Goal: Transaction & Acquisition: Purchase product/service

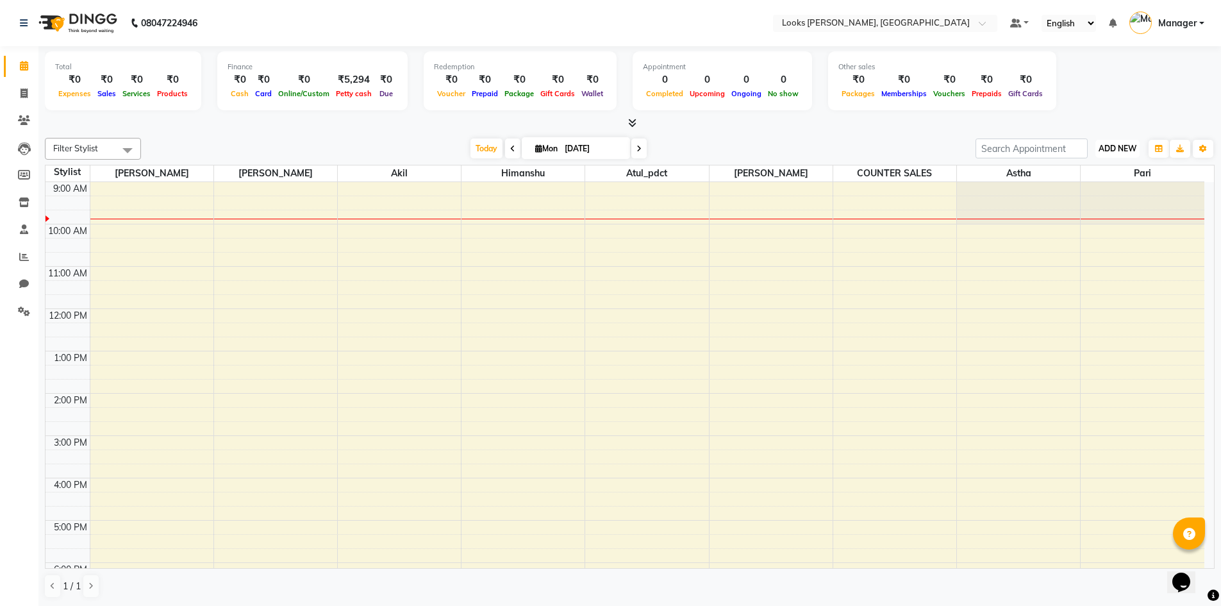
click at [1127, 145] on span "ADD NEW" at bounding box center [1117, 149] width 38 height 10
click at [1088, 202] on link "Add Expense" at bounding box center [1087, 206] width 101 height 17
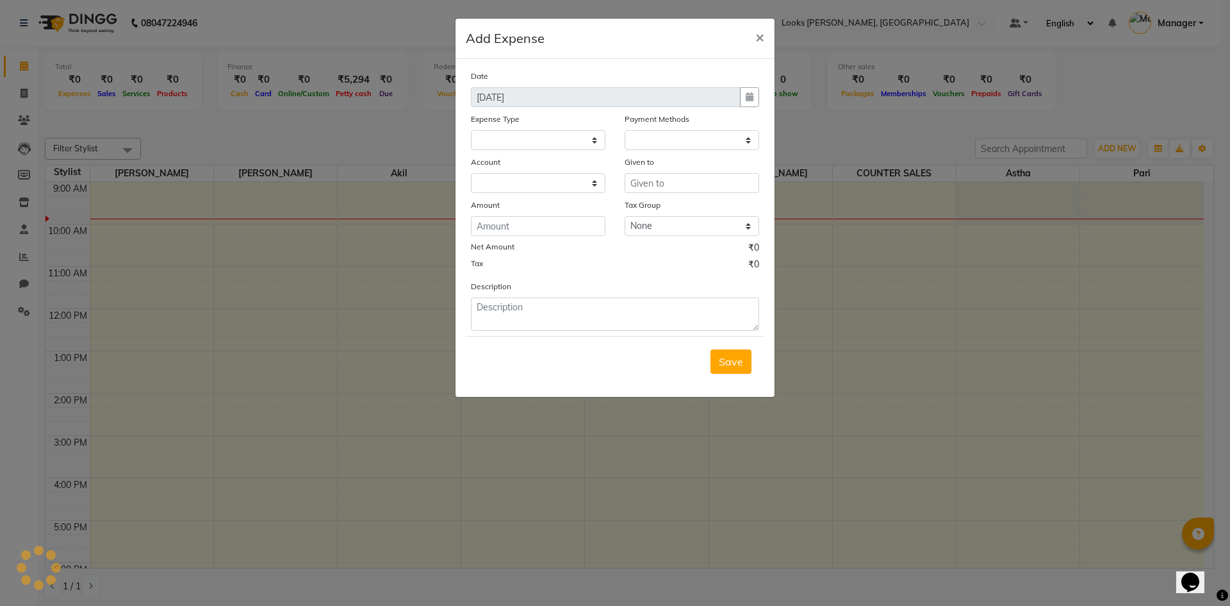
select select
select select "1"
select select "4994"
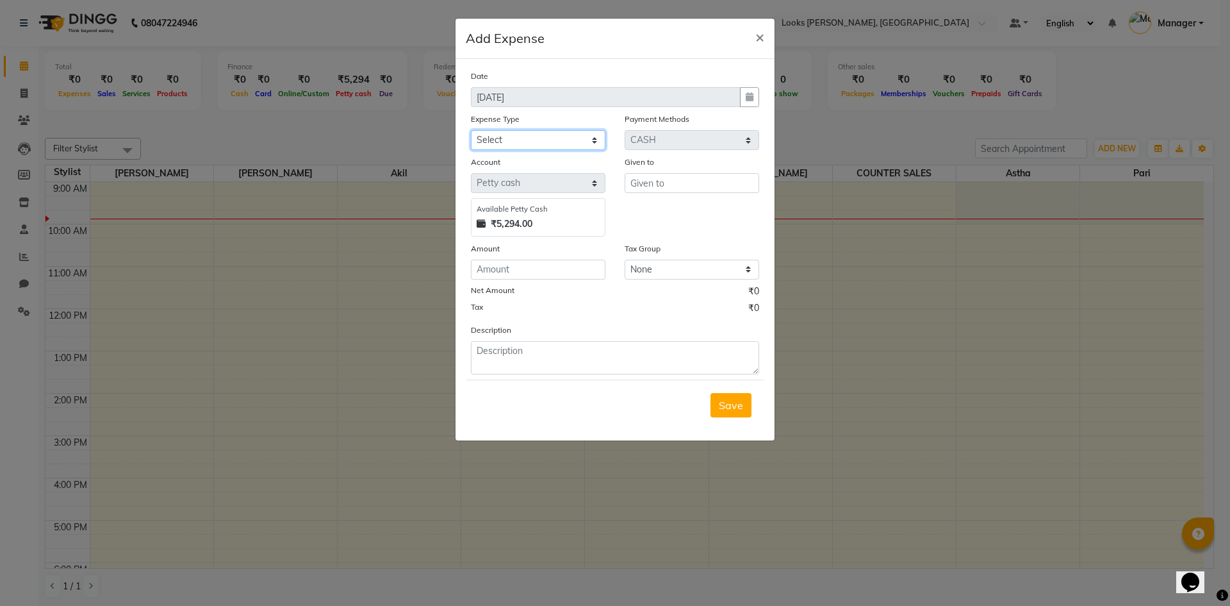
click at [538, 132] on select "Select Bank Deposit Blinkit Cash Handover Client ordered food Client Refund Agn…" at bounding box center [538, 140] width 135 height 20
click at [471, 130] on select "Select Bank Deposit Blinkit Cash Handover Client ordered food Client Refund Agn…" at bounding box center [538, 140] width 135 height 20
click at [548, 136] on select "Select Bank Deposit Blinkit Cash Handover Client ordered food Client Refund Agn…" at bounding box center [538, 140] width 135 height 20
select select "24076"
click at [471, 130] on select "Select Bank Deposit Blinkit Cash Handover Client ordered food Client Refund Agn…" at bounding box center [538, 140] width 135 height 20
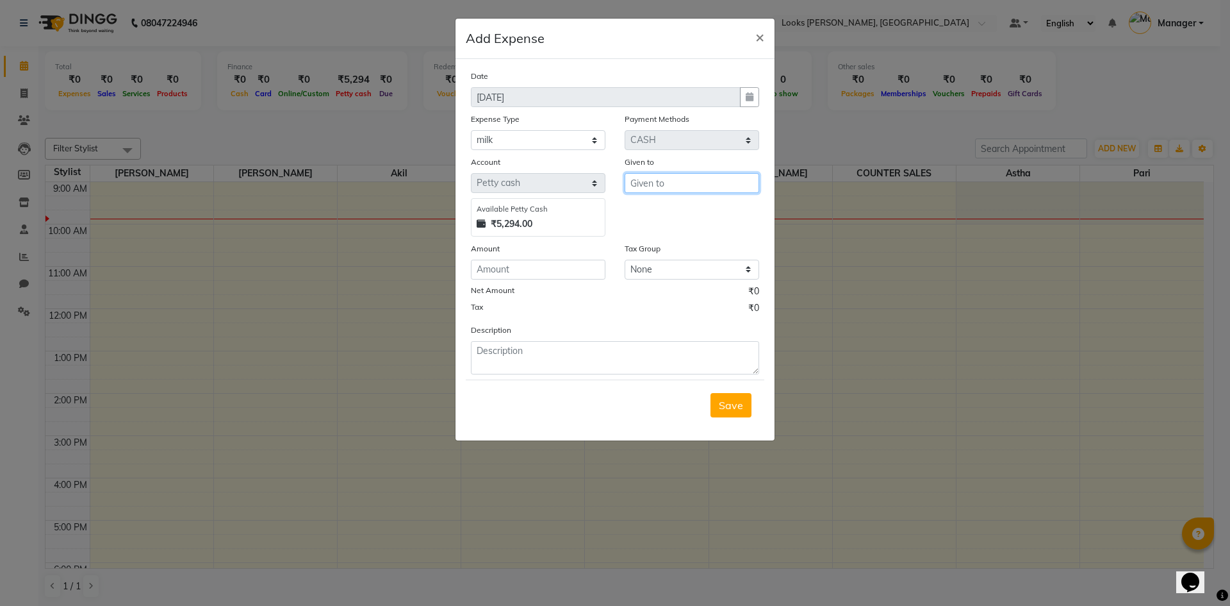
click at [668, 190] on input "text" at bounding box center [692, 183] width 135 height 20
click at [668, 209] on ngb-highlight "AFJ AL AHMAD" at bounding box center [690, 210] width 99 height 13
type input "AFJAL AHMAD"
click at [488, 263] on input "number" at bounding box center [538, 270] width 135 height 20
type input "70"
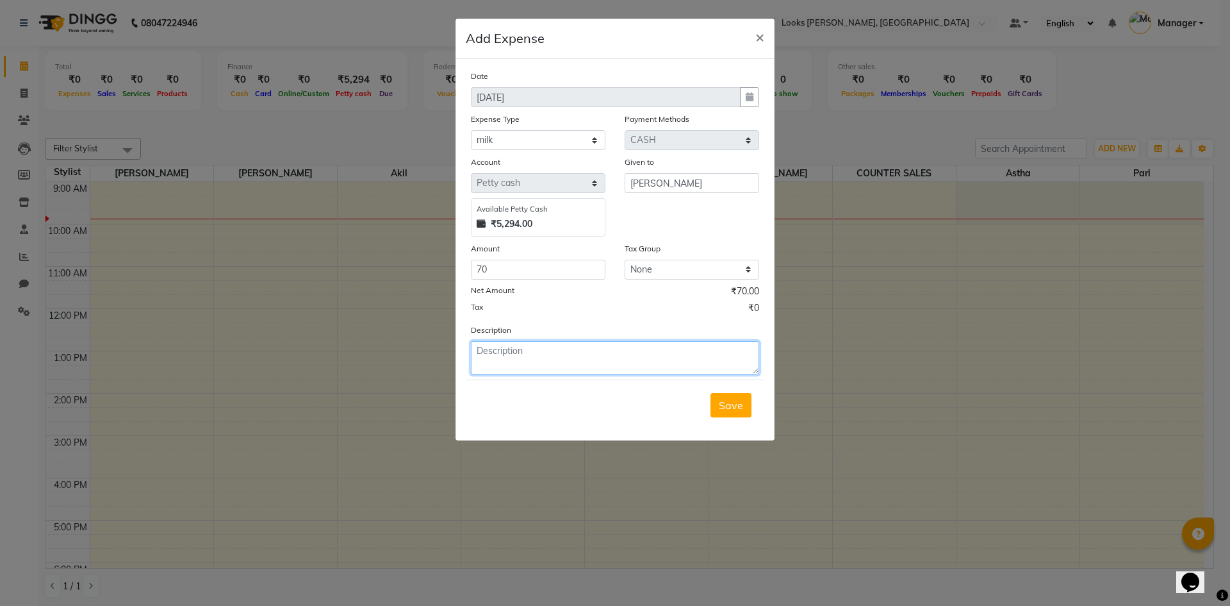
click at [487, 356] on textarea at bounding box center [615, 357] width 288 height 33
type textarea "milk"
click at [723, 407] on span "Save" at bounding box center [731, 405] width 24 height 13
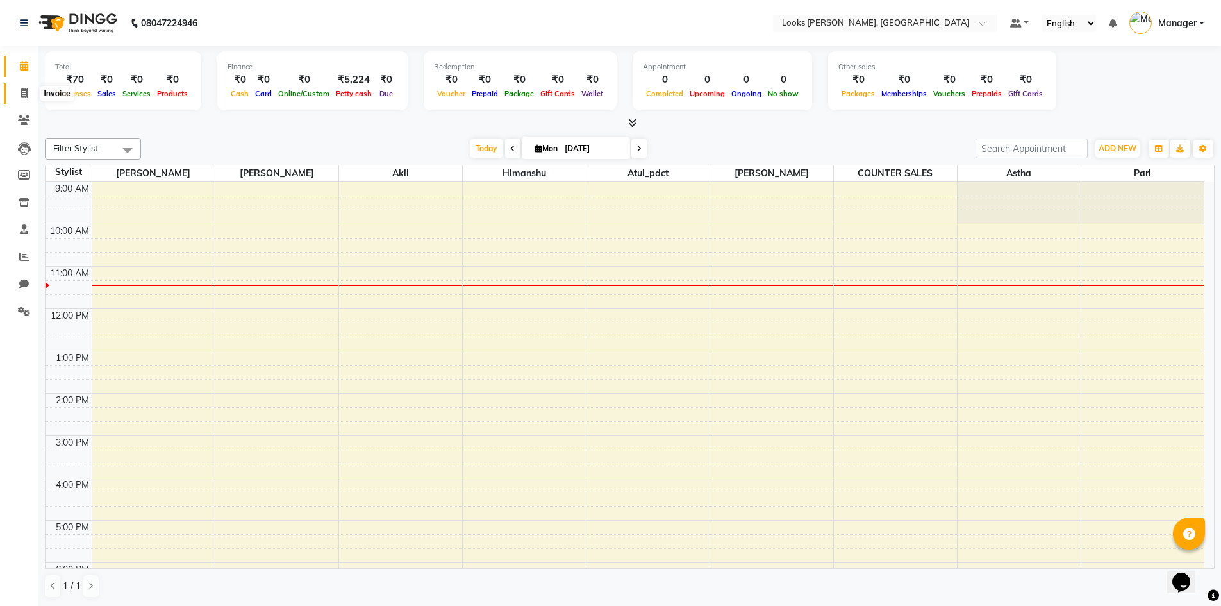
click at [24, 96] on icon at bounding box center [24, 93] width 7 height 10
select select "service"
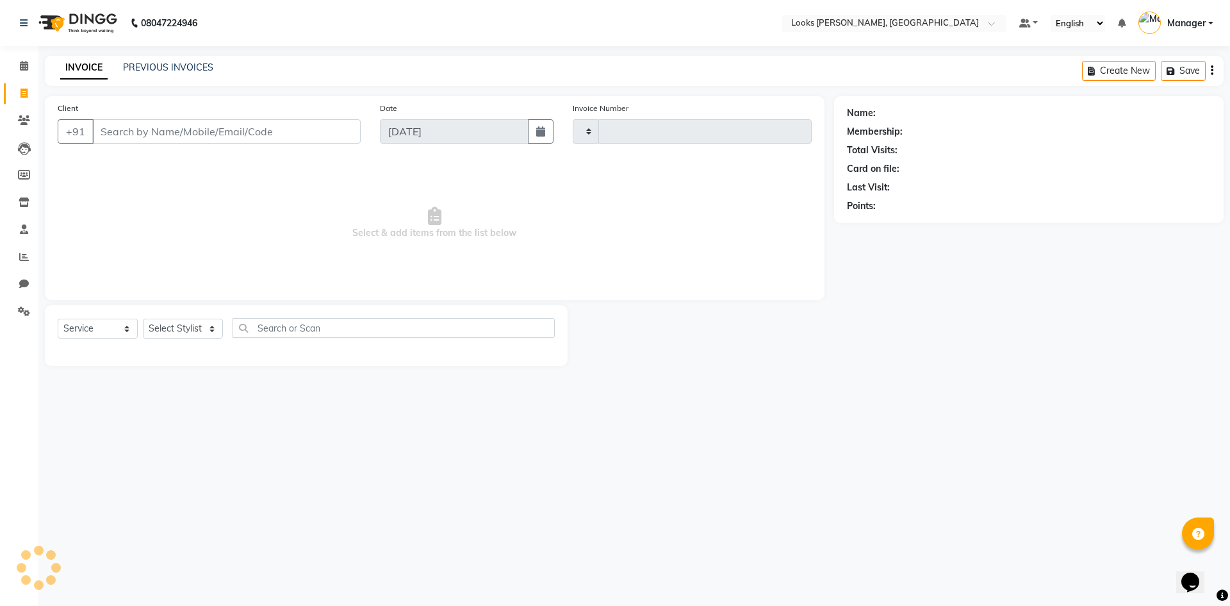
type input "1068"
select select "6017"
click at [191, 322] on select "Select Stylist" at bounding box center [183, 328] width 80 height 20
click at [211, 330] on select "Select Stylist" at bounding box center [183, 328] width 80 height 20
click at [211, 330] on select "Select Stylist AFJAL AHMAD Akil Astha Atul_pdct BRM_MASTER COUNTER SALES Himans…" at bounding box center [183, 328] width 80 height 20
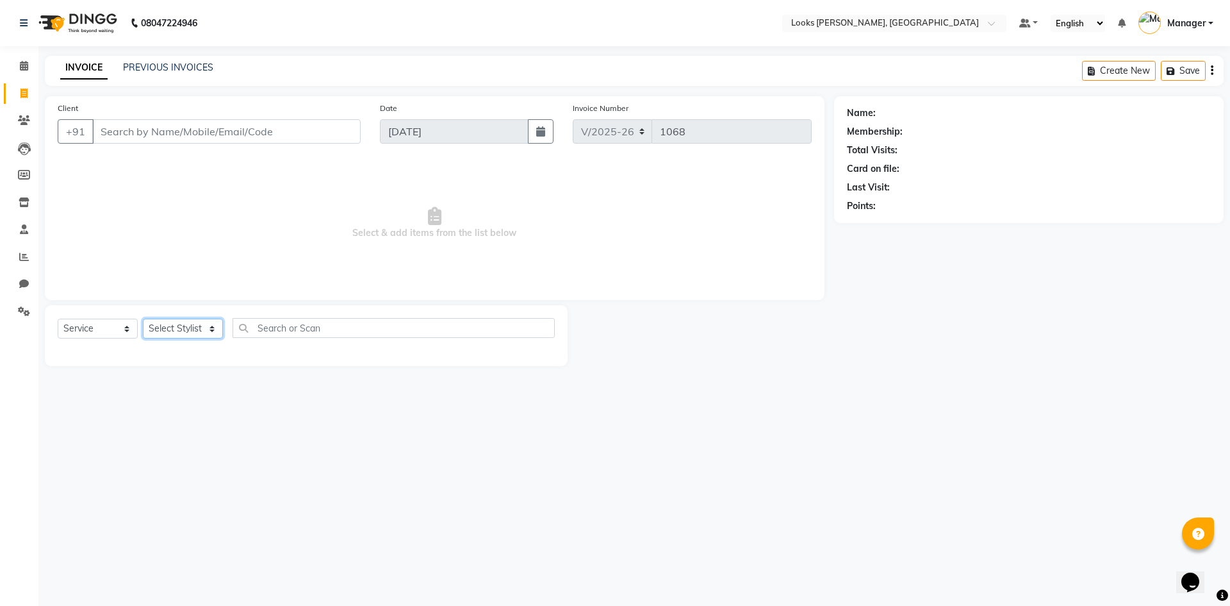
select select "62419"
click at [143, 318] on select "Select Stylist AFJAL AHMAD Akil Astha Atul_pdct BRM_MASTER COUNTER SALES Himans…" at bounding box center [183, 328] width 80 height 20
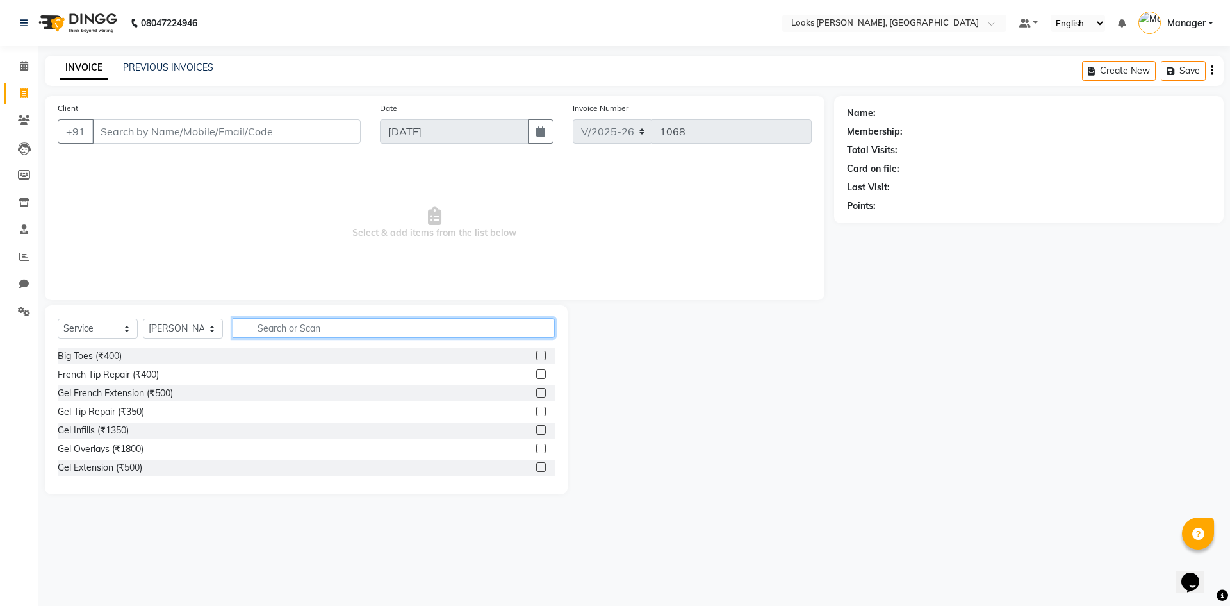
click at [264, 328] on input "text" at bounding box center [394, 328] width 322 height 20
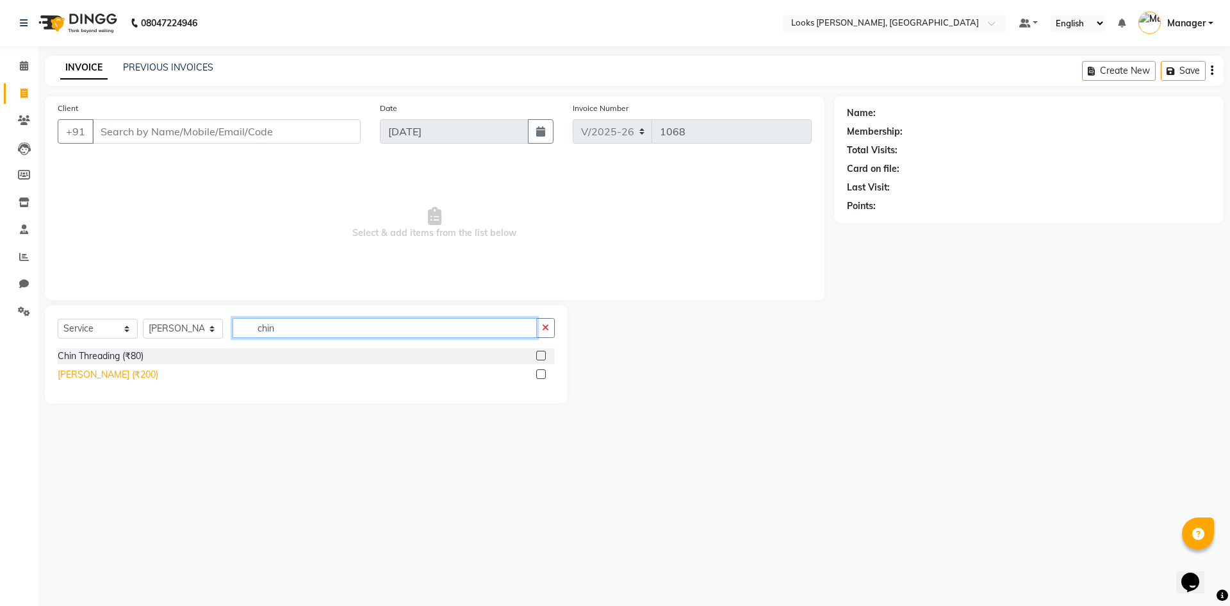
type input "chin"
click at [112, 369] on div "[PERSON_NAME] (₹200)" at bounding box center [108, 374] width 101 height 13
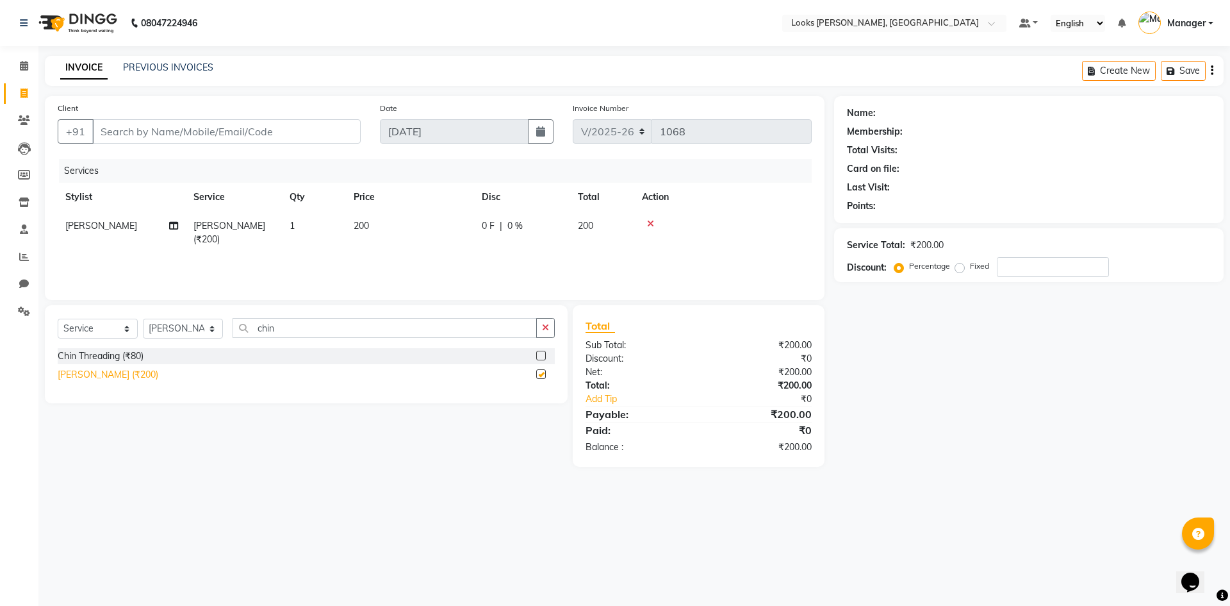
checkbox input "false"
click at [352, 222] on td "200" at bounding box center [410, 232] width 128 height 42
select select "62419"
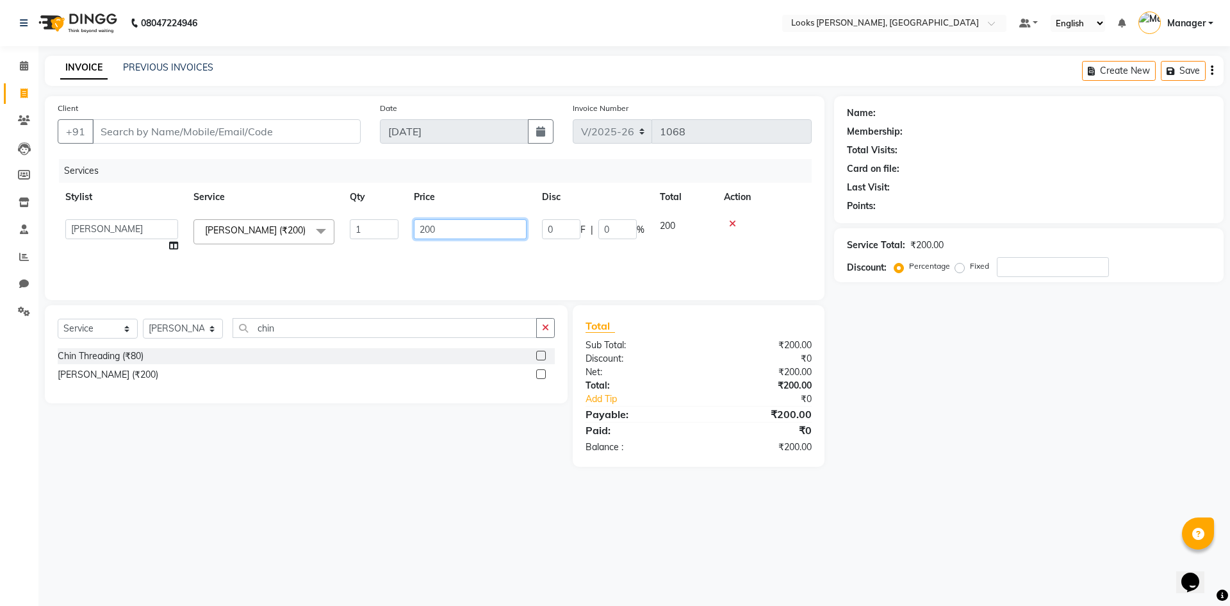
drag, startPoint x: 322, startPoint y: 231, endPoint x: 305, endPoint y: 239, distance: 18.6
click at [309, 233] on tr "AFJAL AHMAD Akil Astha Atul_pdct BRM_MASTER COUNTER SALES Himanshu JAMSHED ALI …" at bounding box center [435, 235] width 754 height 49
type input "150"
click at [361, 440] on div "Select Service Product Membership Package Voucher Prepaid Gift Card Select Styl…" at bounding box center [301, 385] width 532 height 161
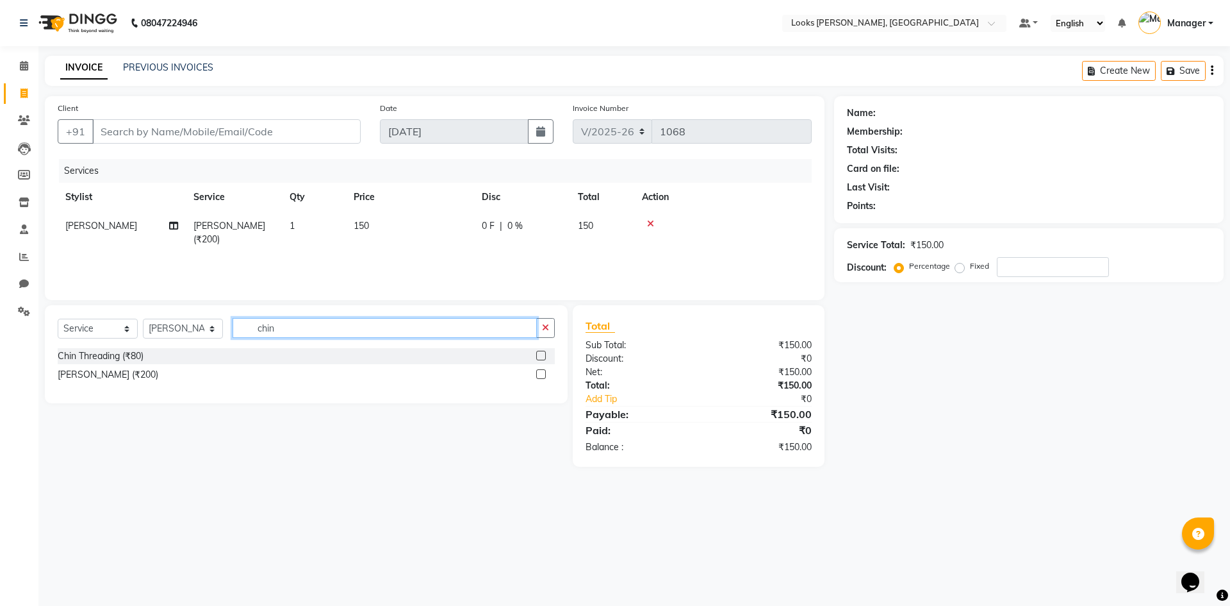
click at [286, 334] on input "chin" at bounding box center [385, 328] width 304 height 20
type input "c"
type input "upper"
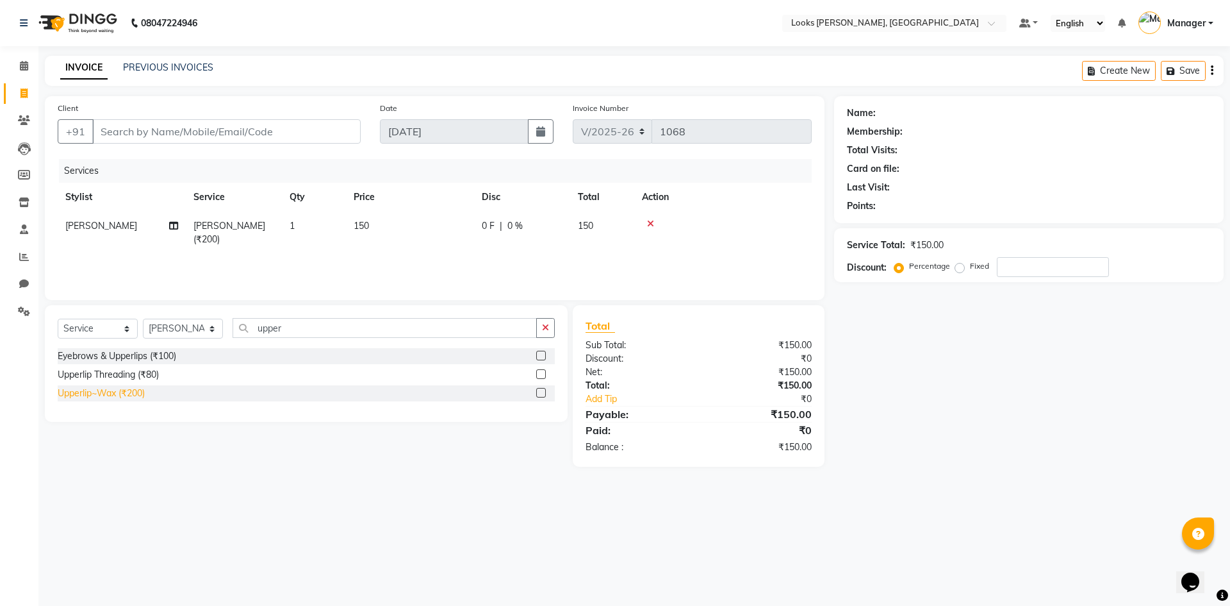
click at [94, 393] on div "Upperlip~Wax (₹200)" at bounding box center [101, 392] width 87 height 13
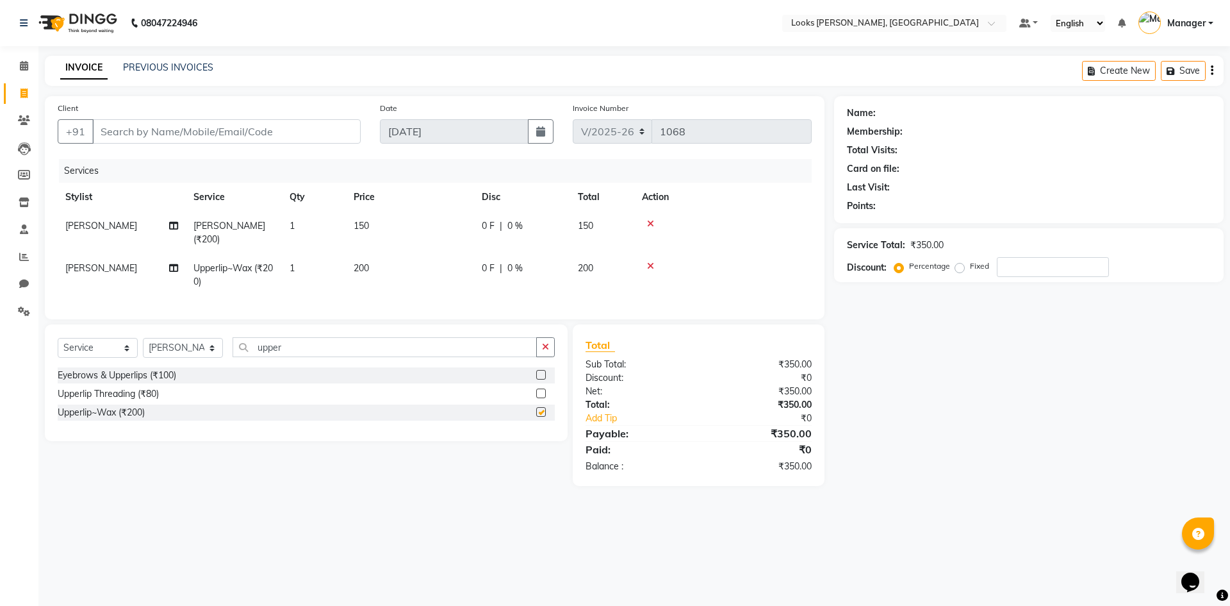
checkbox input "false"
click at [359, 270] on span "200" at bounding box center [361, 268] width 15 height 12
select select "62419"
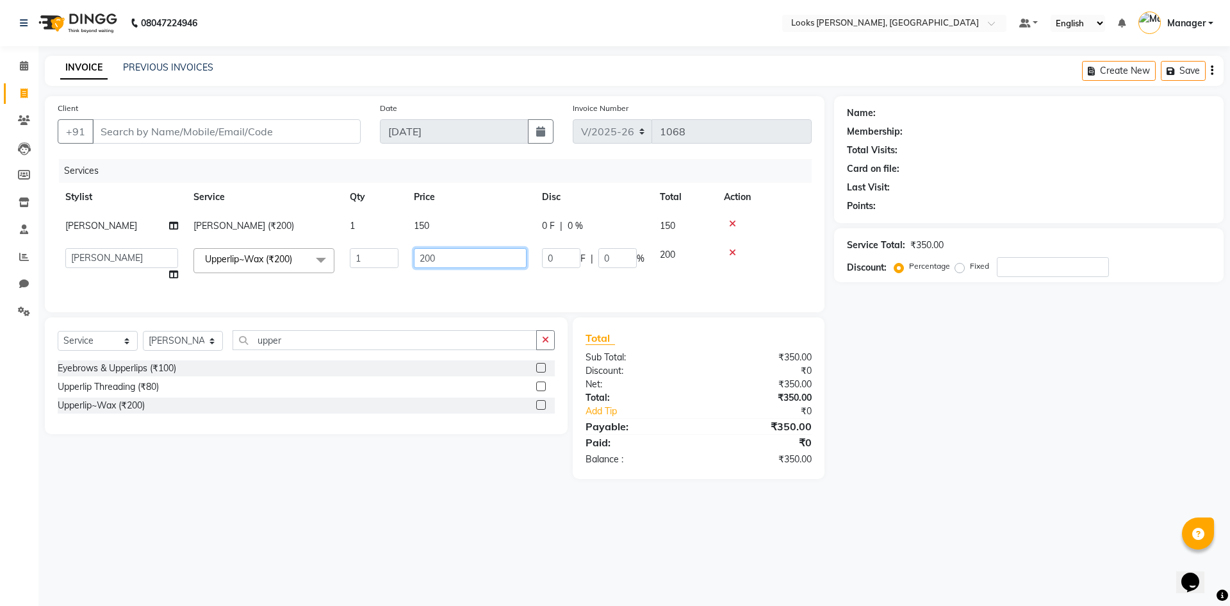
drag, startPoint x: 467, startPoint y: 256, endPoint x: 288, endPoint y: 242, distance: 179.9
click at [288, 242] on tr "AFJAL AHMAD Akil Astha Atul_pdct BRM_MASTER COUNTER SALES Himanshu JAMSHED ALI …" at bounding box center [435, 264] width 754 height 49
type input "150"
click at [929, 479] on div "Name: Membership: Total Visits: Card on file: Last Visit: Points: Service Total…" at bounding box center [1033, 287] width 399 height 383
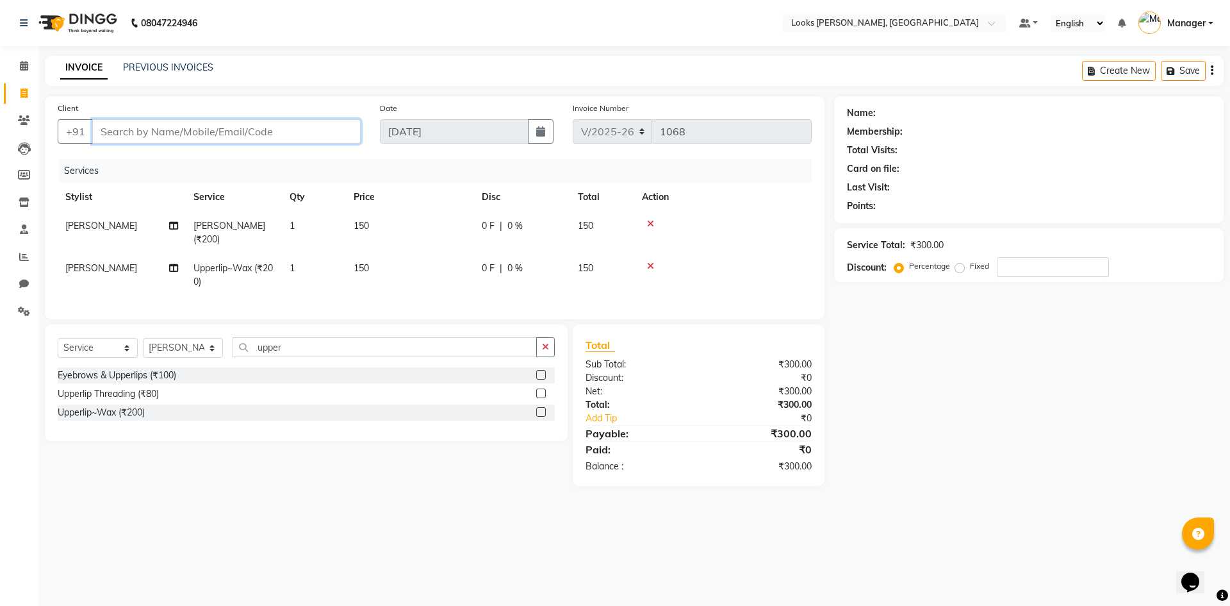
click at [129, 123] on input "Client" at bounding box center [226, 131] width 268 height 24
type input "0"
click at [297, 357] on input "upper" at bounding box center [385, 347] width 304 height 20
type input "u"
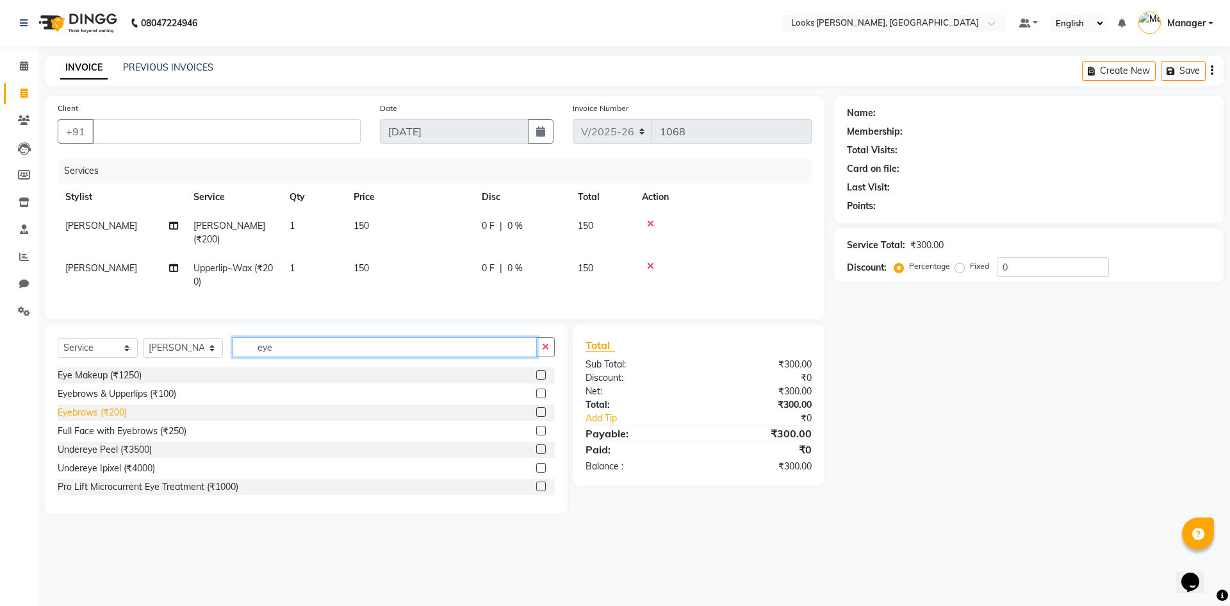
type input "eye"
click at [93, 419] on div "Eyebrows (₹200)" at bounding box center [92, 412] width 69 height 13
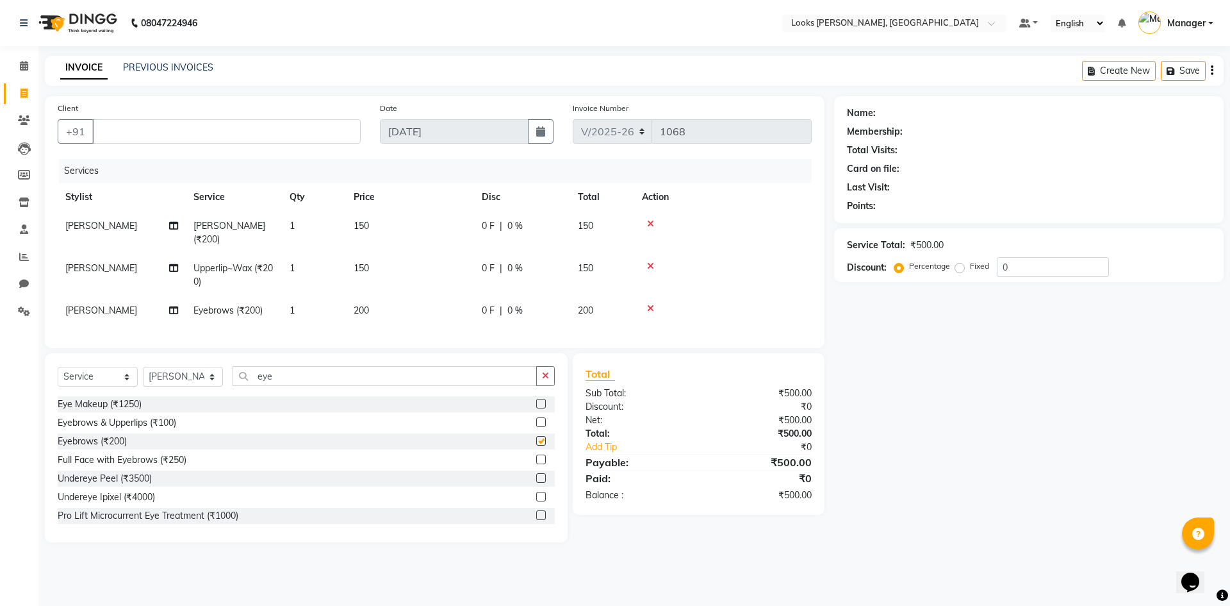
checkbox input "false"
click at [360, 309] on span "200" at bounding box center [361, 310] width 15 height 12
select select "62419"
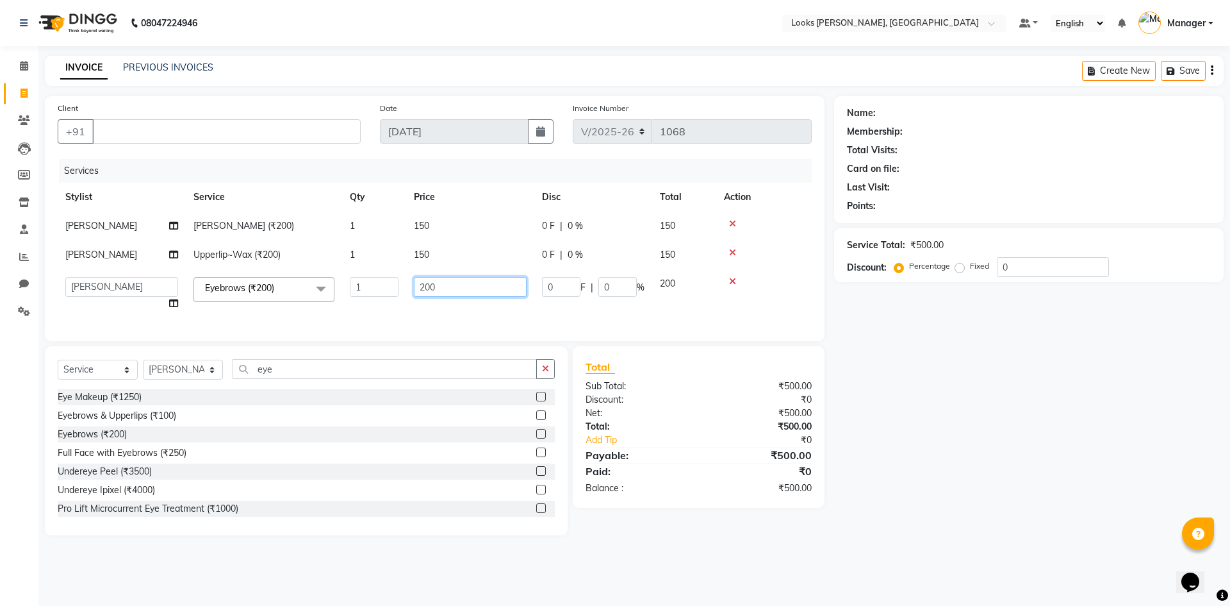
drag, startPoint x: 457, startPoint y: 288, endPoint x: 330, endPoint y: 306, distance: 128.2
click at [330, 306] on tr "AFJAL AHMAD Akil Astha Atul_pdct BRM_MASTER COUNTER SALES Himanshu JAMSHED ALI …" at bounding box center [435, 293] width 754 height 49
type input "60"
click at [923, 486] on div "Name: Membership: Total Visits: Card on file: Last Visit: Points: Service Total…" at bounding box center [1033, 315] width 399 height 439
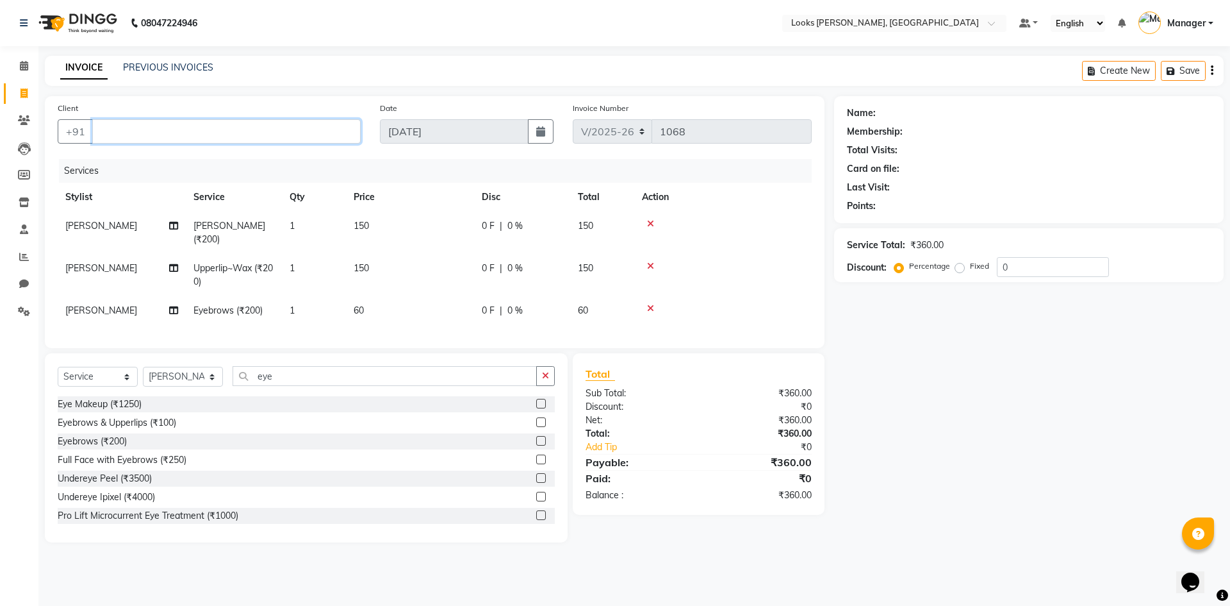
click at [115, 139] on input "Client" at bounding box center [226, 131] width 268 height 24
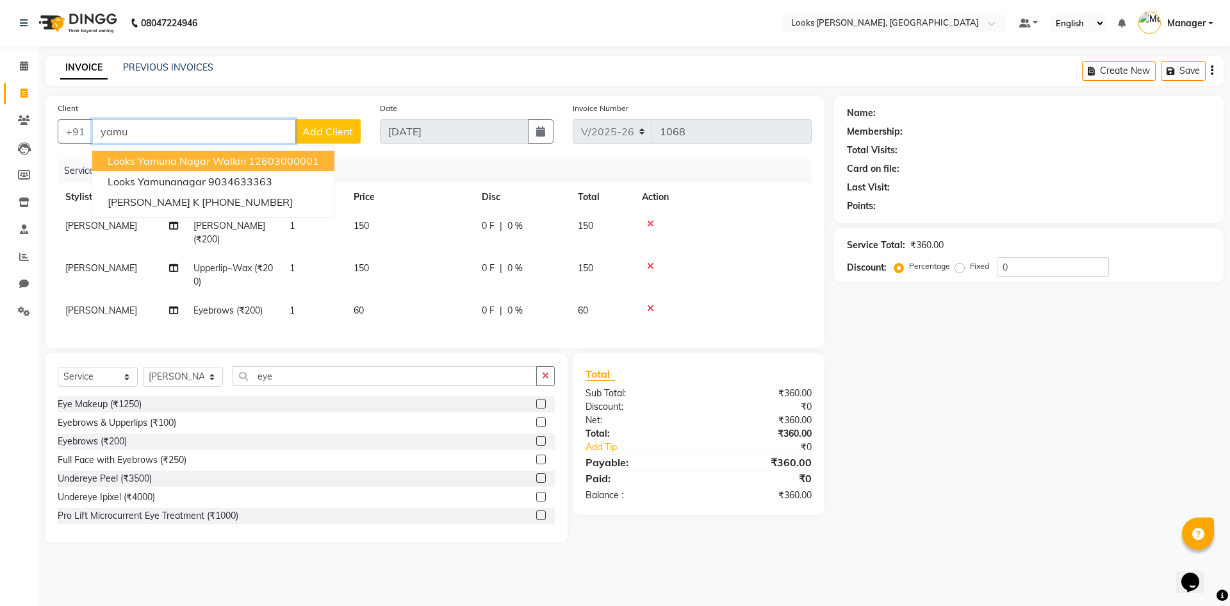
click at [215, 160] on span "Looks Yamuna Nagar Walkin" at bounding box center [177, 160] width 138 height 13
type input "12603000001"
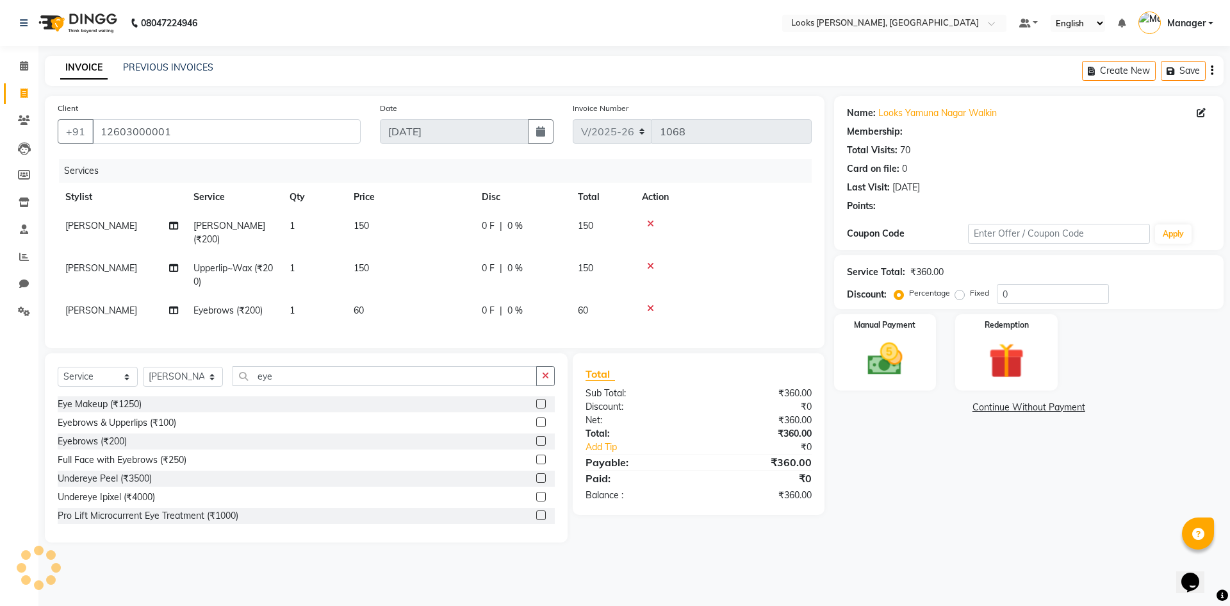
select select "1: Object"
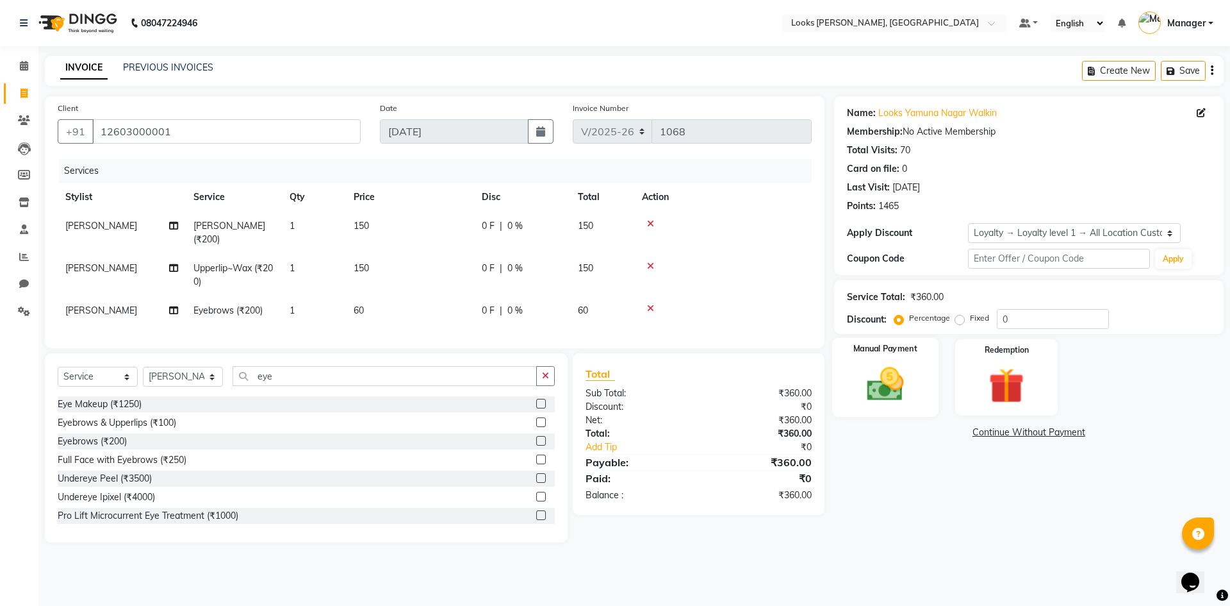
click at [876, 380] on img at bounding box center [885, 384] width 60 height 42
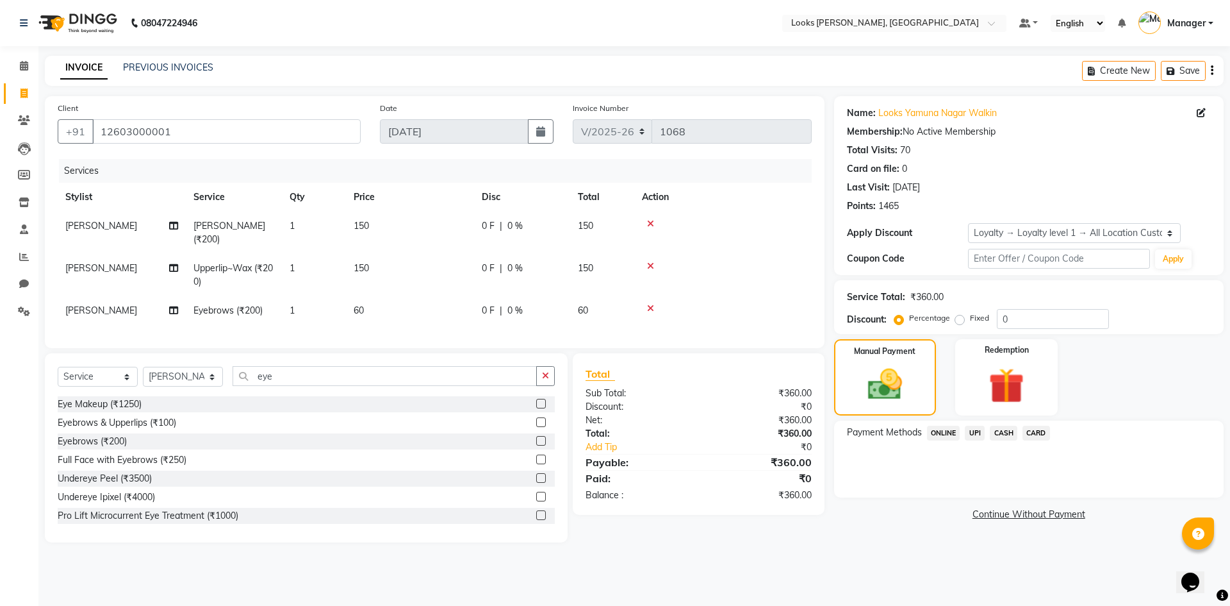
click at [997, 429] on span "CASH" at bounding box center [1004, 432] width 28 height 15
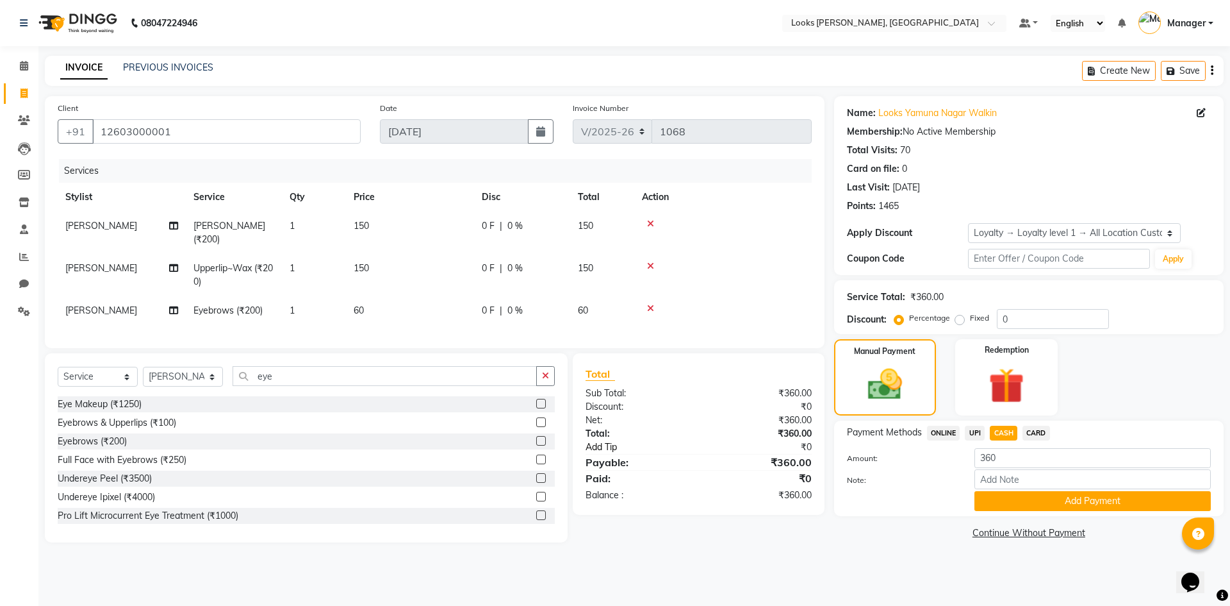
click at [614, 454] on link "Add Tip" at bounding box center [647, 446] width 143 height 13
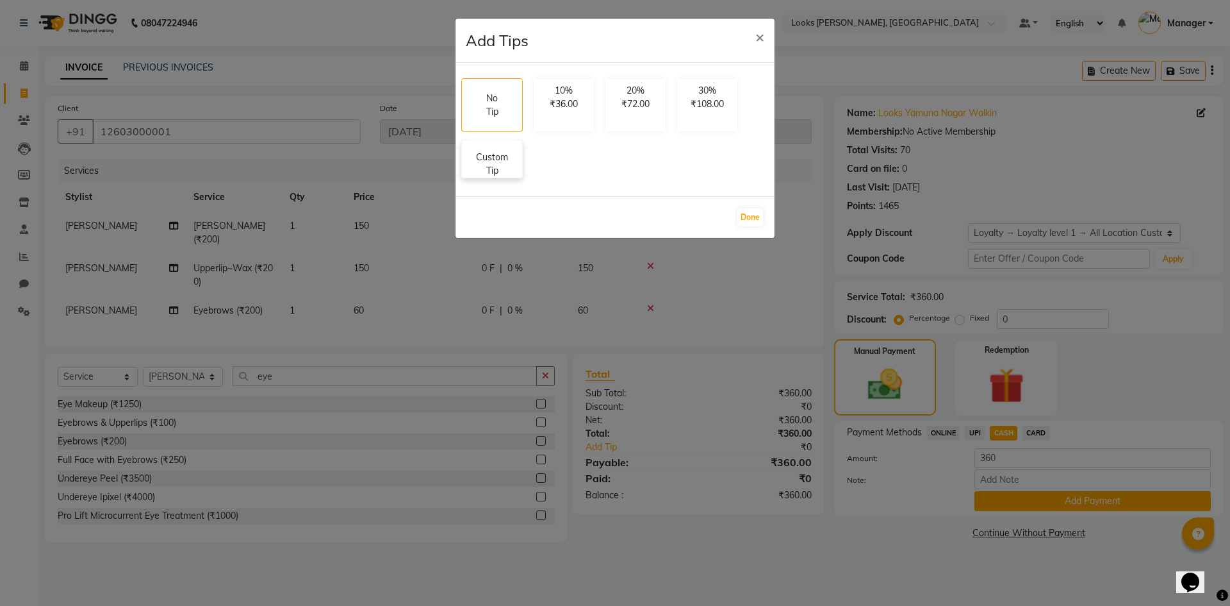
click at [502, 158] on p "Custom Tip" at bounding box center [492, 164] width 45 height 27
select select "62419"
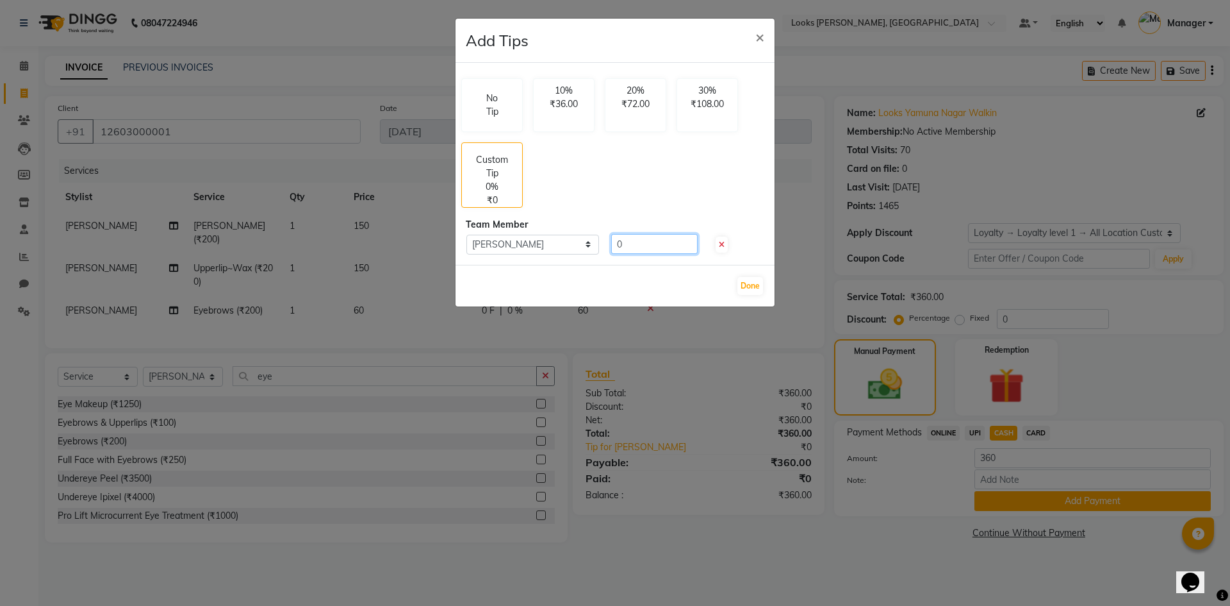
click at [633, 247] on input "0" at bounding box center [654, 244] width 87 height 20
type input "40"
click at [686, 557] on ngb-modal-window "Add Tips × No Tip 10% ₹36.00 20% ₹72.00 30% ₹108.00 Custom Tip 11.11% ₹40.00 Te…" at bounding box center [615, 303] width 1230 height 606
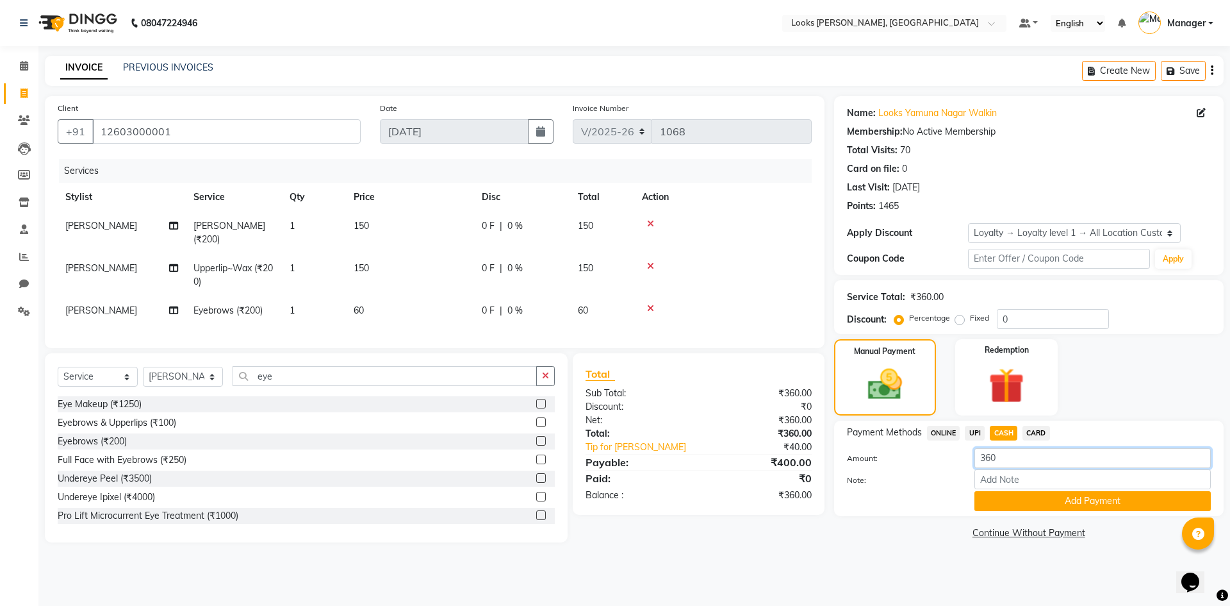
click at [1017, 463] on input "360" at bounding box center [1093, 458] width 236 height 20
type input "3"
click at [902, 559] on main "INVOICE PREVIOUS INVOICES Create New Save Client +91 12603000001 Date 01-09-202…" at bounding box center [634, 309] width 1192 height 506
click at [1003, 461] on input "number" at bounding box center [1093, 458] width 236 height 20
type input "400"
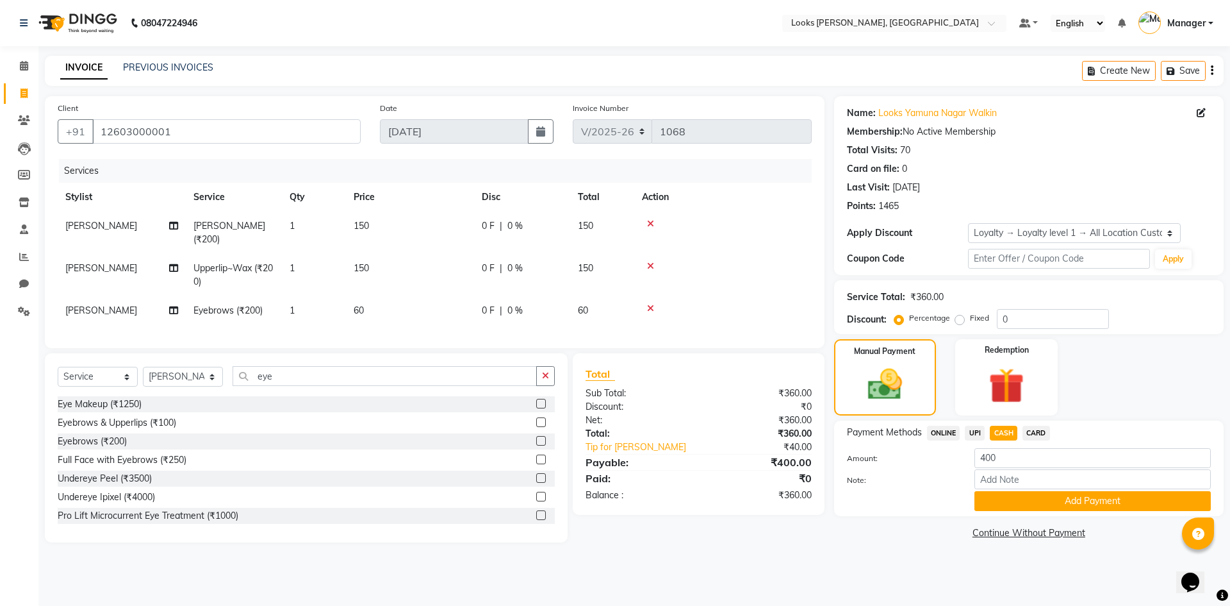
click at [864, 579] on div "08047224946 Select Location × Looks Yamuna Nagar, Haryana Default Panel My Pane…" at bounding box center [615, 303] width 1230 height 606
click at [1087, 495] on button "Add Payment" at bounding box center [1093, 501] width 236 height 20
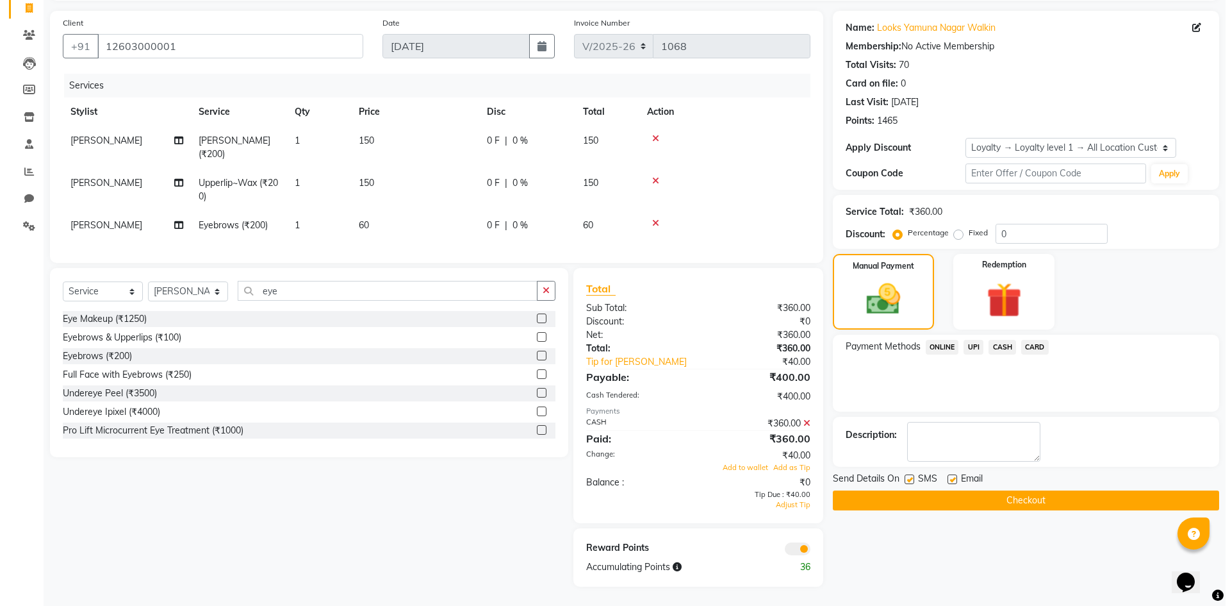
scroll to position [95, 0]
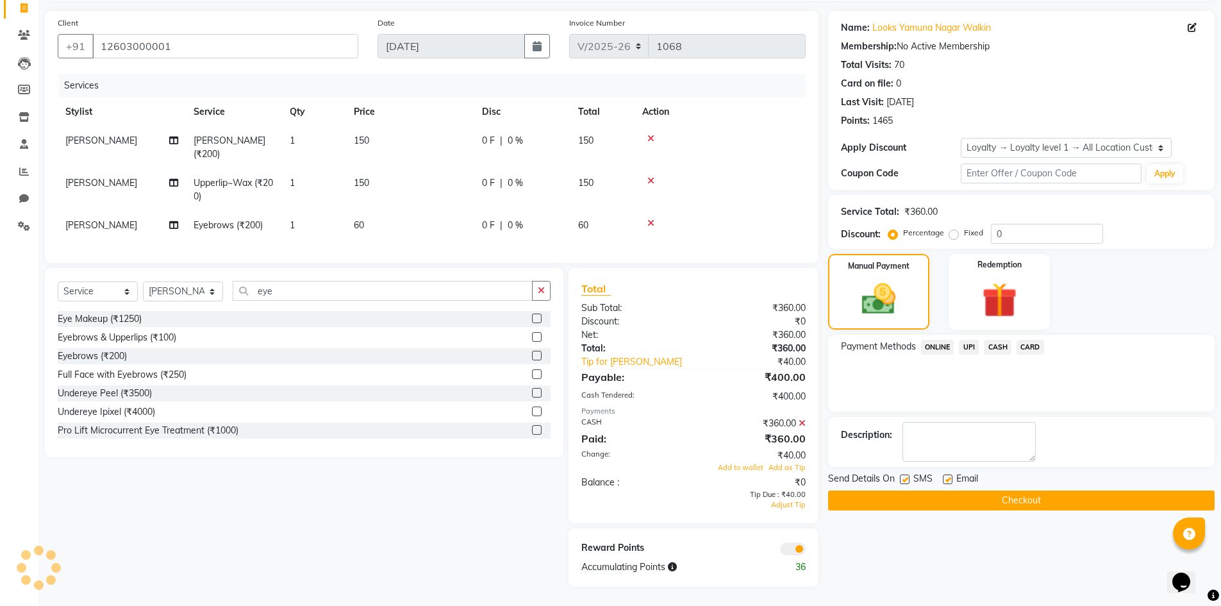
click at [796, 547] on span at bounding box center [793, 548] width 26 height 13
click at [805, 550] on input "checkbox" at bounding box center [805, 550] width 0 height 0
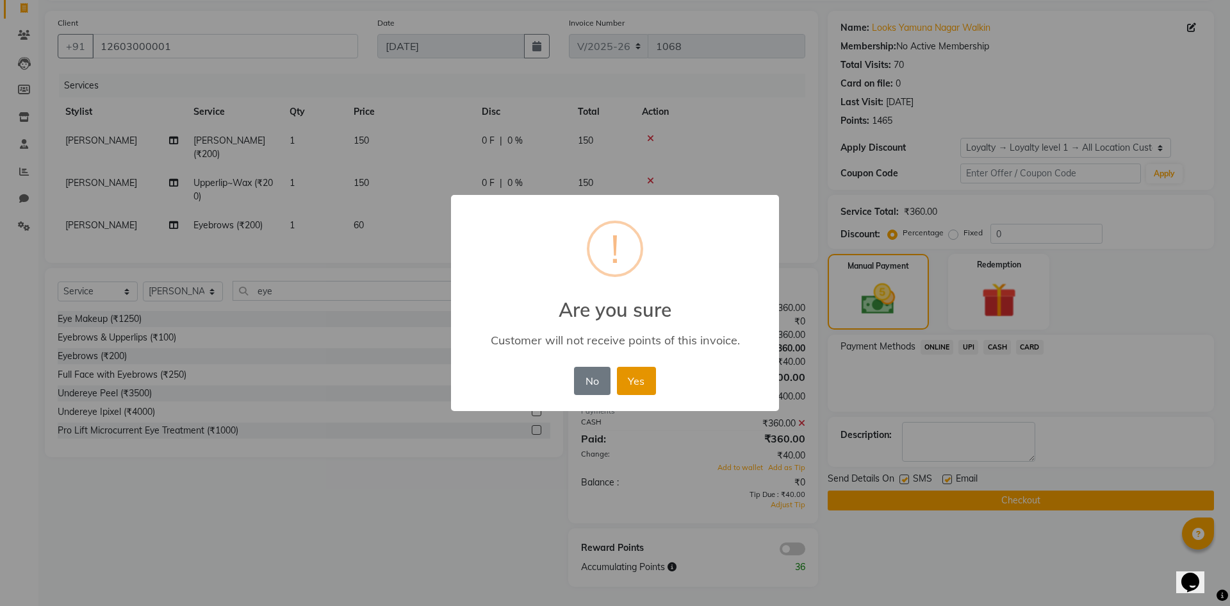
click at [634, 380] on button "Yes" at bounding box center [636, 381] width 39 height 28
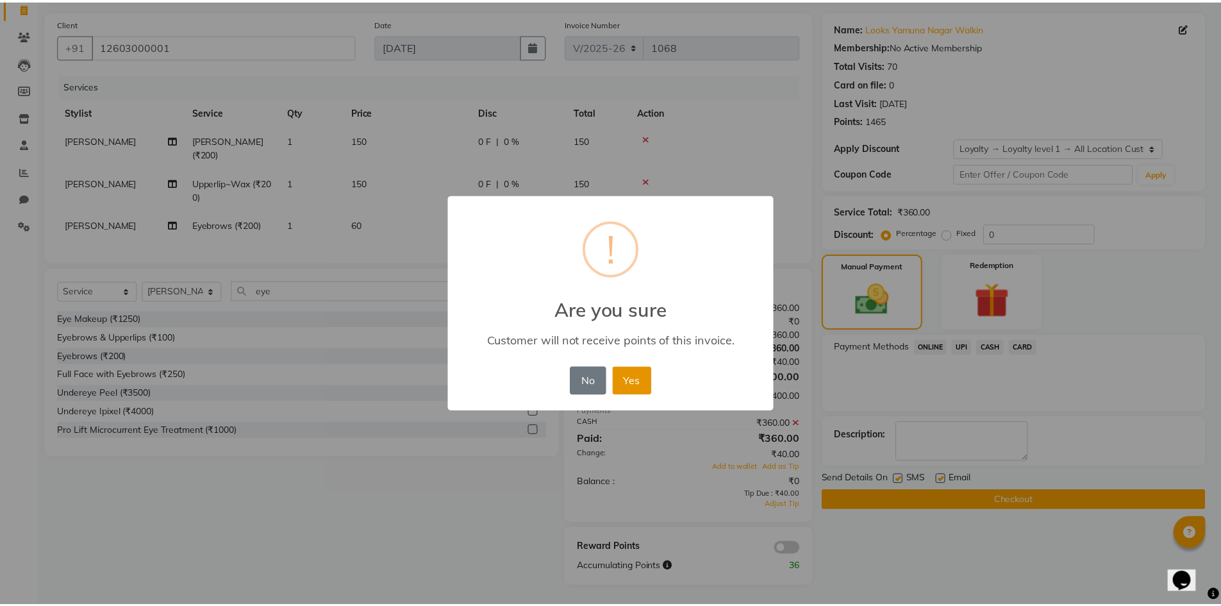
scroll to position [76, 0]
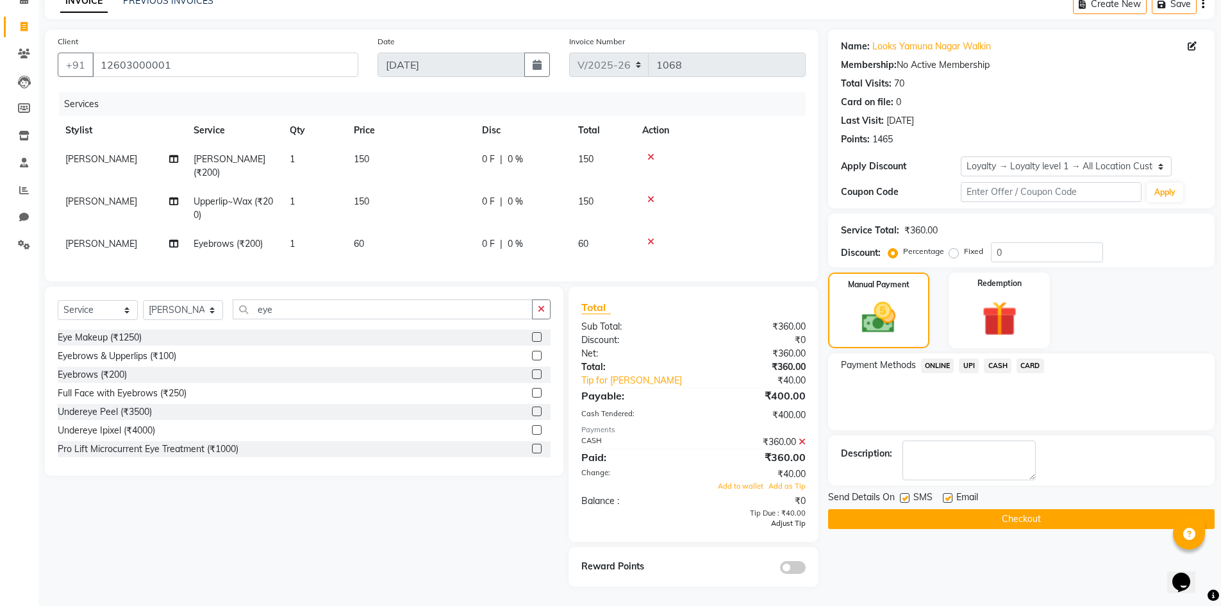
click at [791, 525] on span "Adjust Tip" at bounding box center [788, 522] width 35 height 9
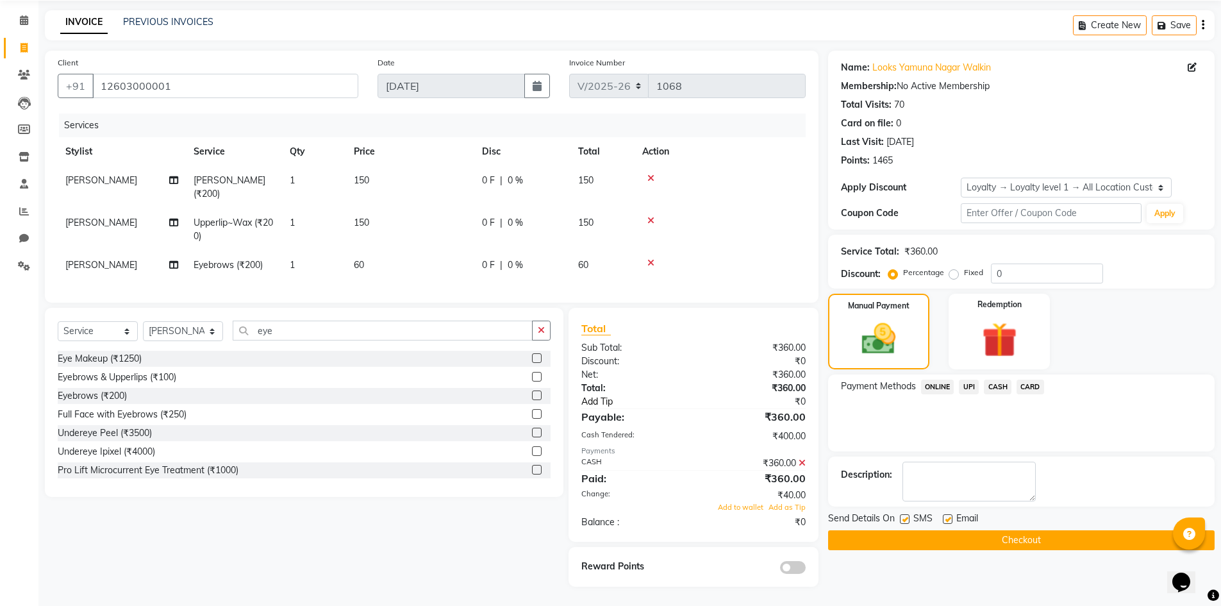
click at [609, 403] on link "Add Tip" at bounding box center [643, 401] width 142 height 13
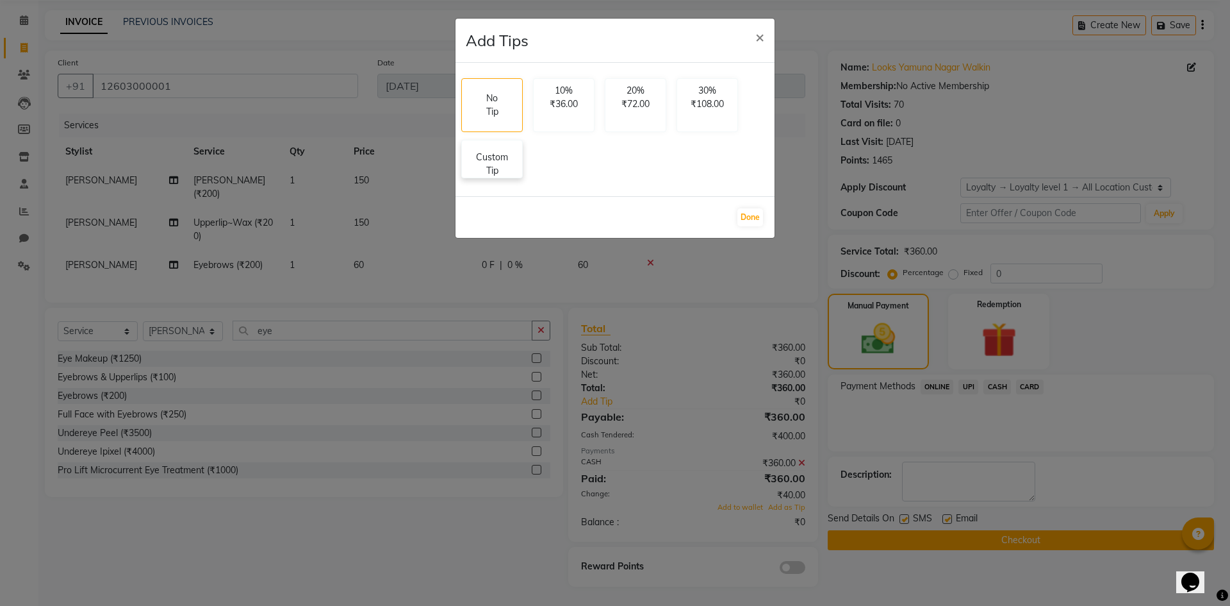
click at [493, 157] on p "Custom Tip" at bounding box center [492, 164] width 45 height 27
select select "62419"
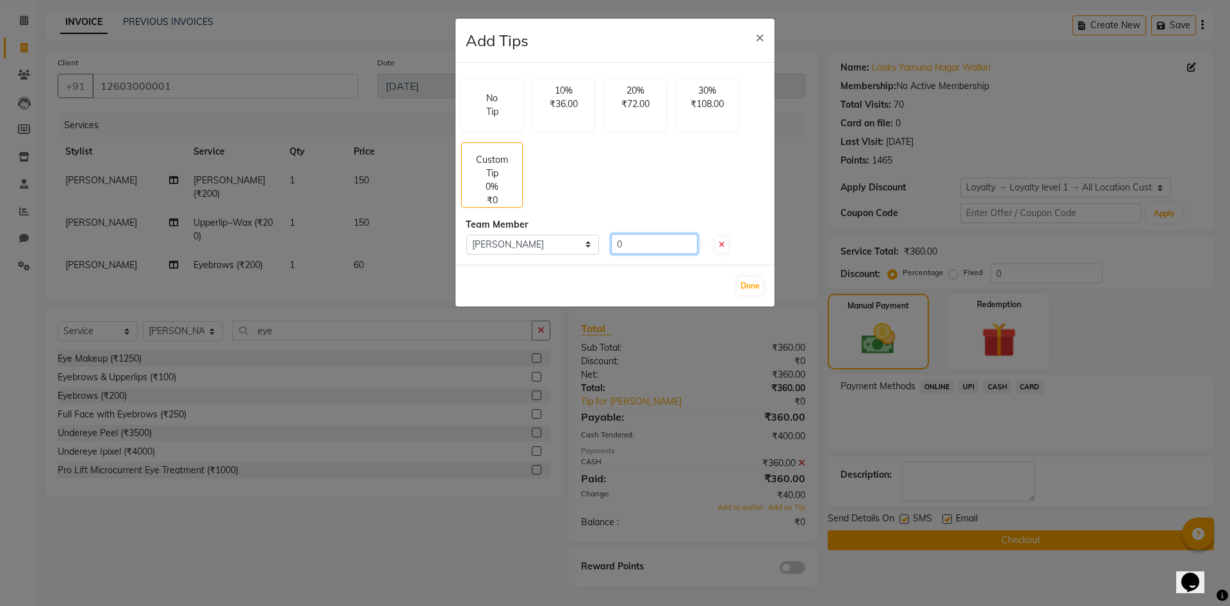
click at [641, 243] on input "0" at bounding box center [654, 244] width 87 height 20
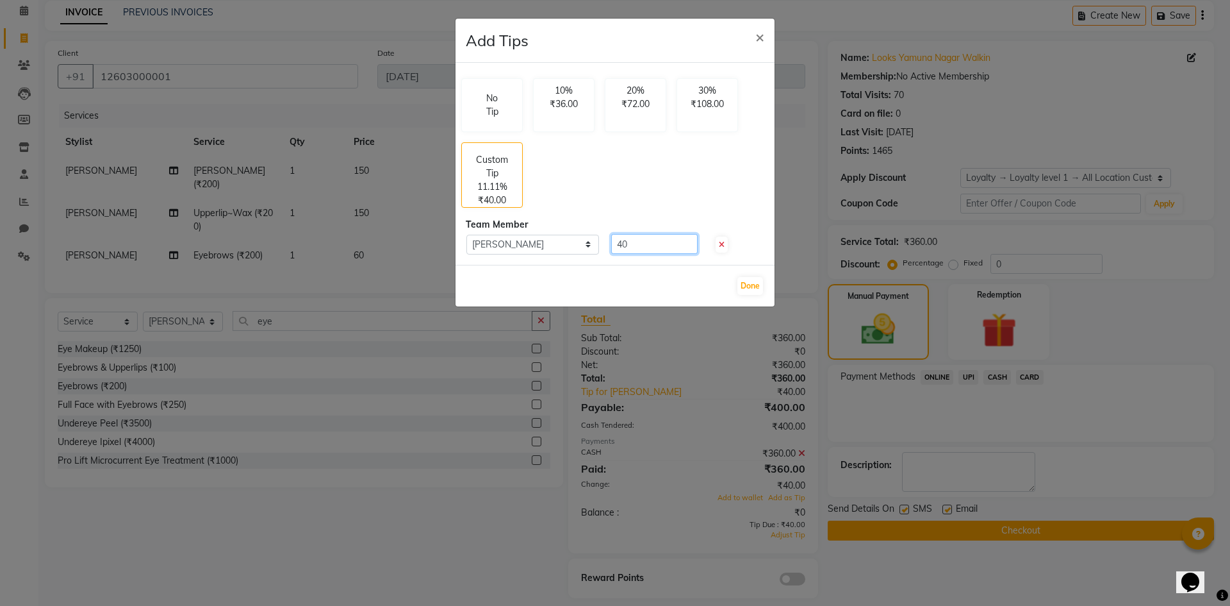
type input "40"
click at [884, 584] on ngb-modal-window "Add Tips × No Tip 10% ₹36.00 20% ₹72.00 30% ₹108.00 Custom Tip 11.11% ₹40.00 Te…" at bounding box center [615, 303] width 1230 height 606
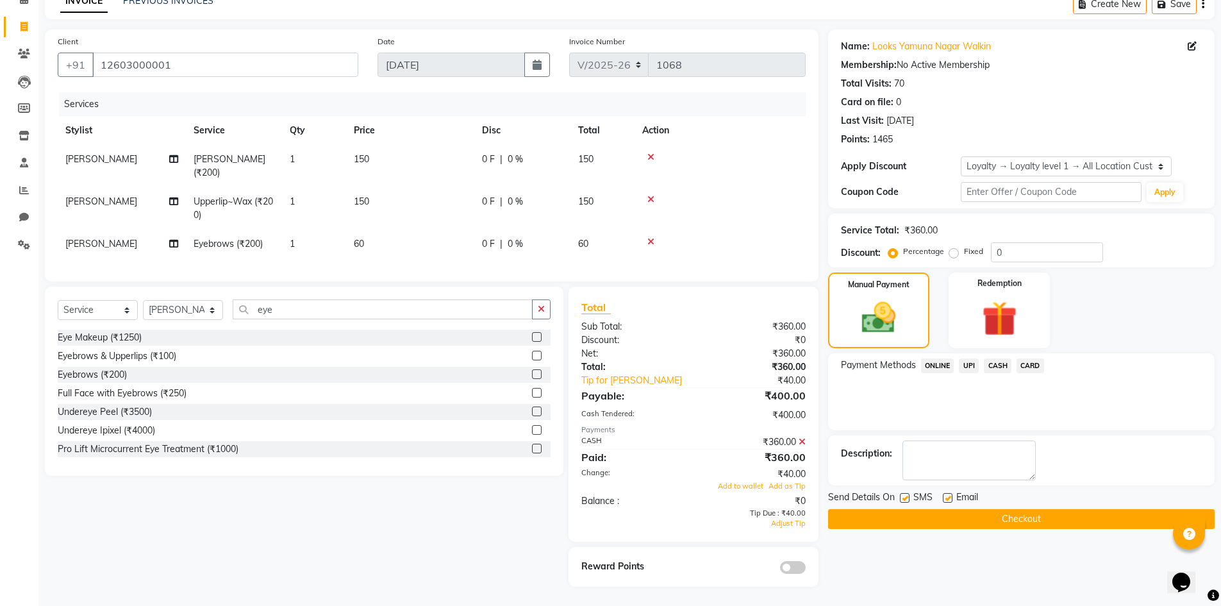
scroll to position [76, 0]
click at [770, 490] on span "Add as Tip" at bounding box center [786, 485] width 37 height 9
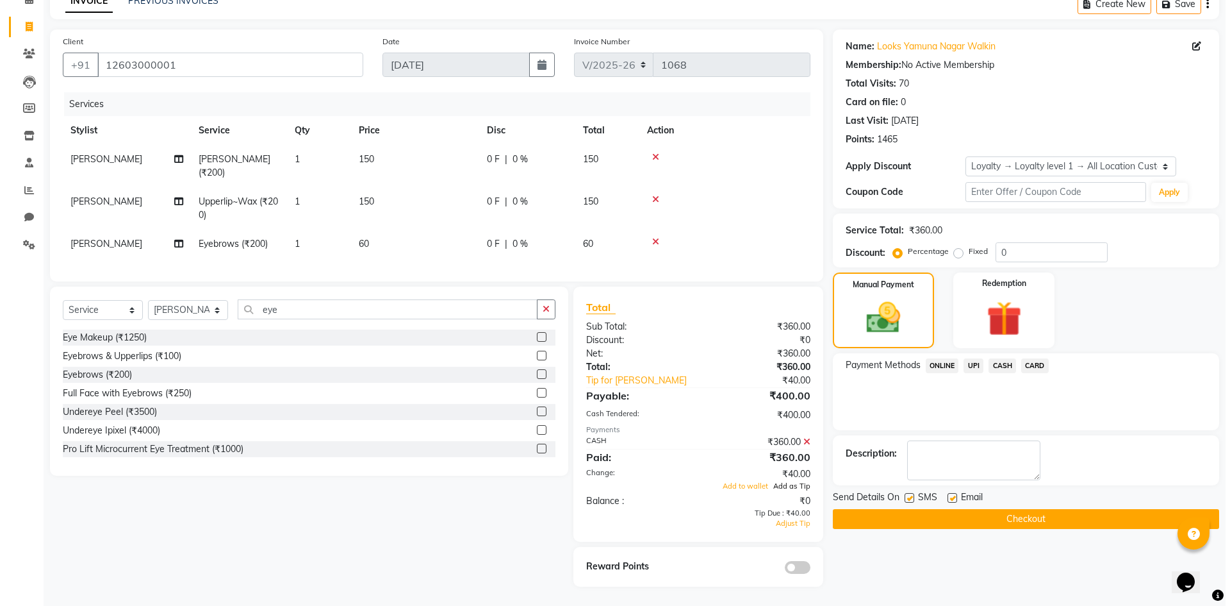
scroll to position [63, 0]
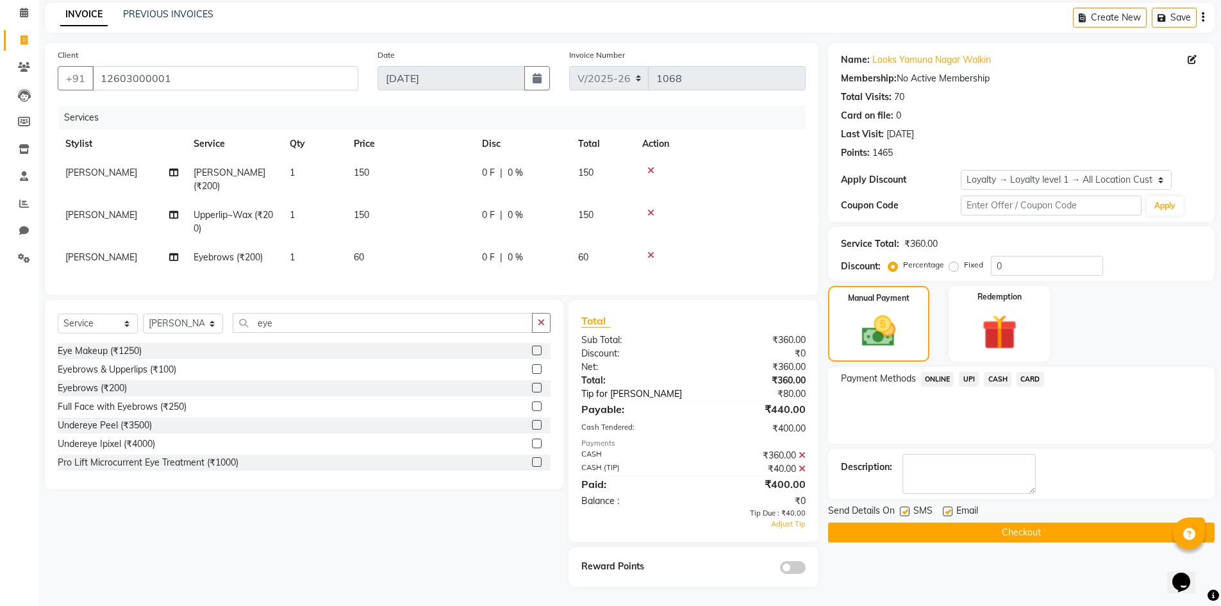
click at [605, 397] on link "Tip for Pryanka" at bounding box center [643, 393] width 142 height 13
select select "62419"
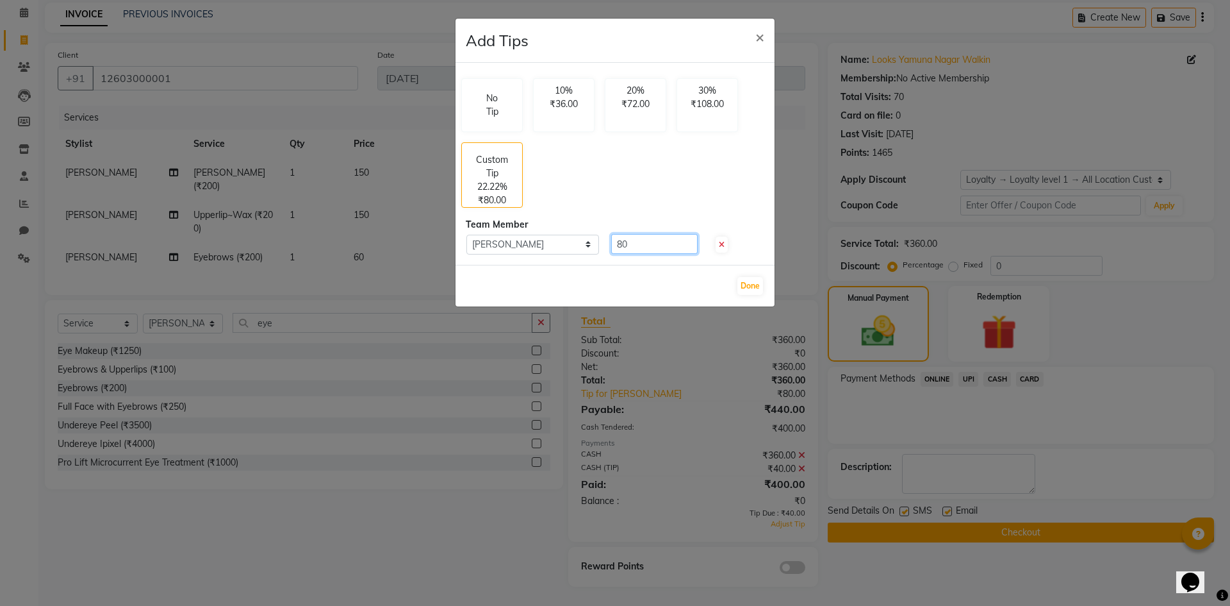
click at [636, 252] on input "80" at bounding box center [654, 244] width 87 height 20
type input "8"
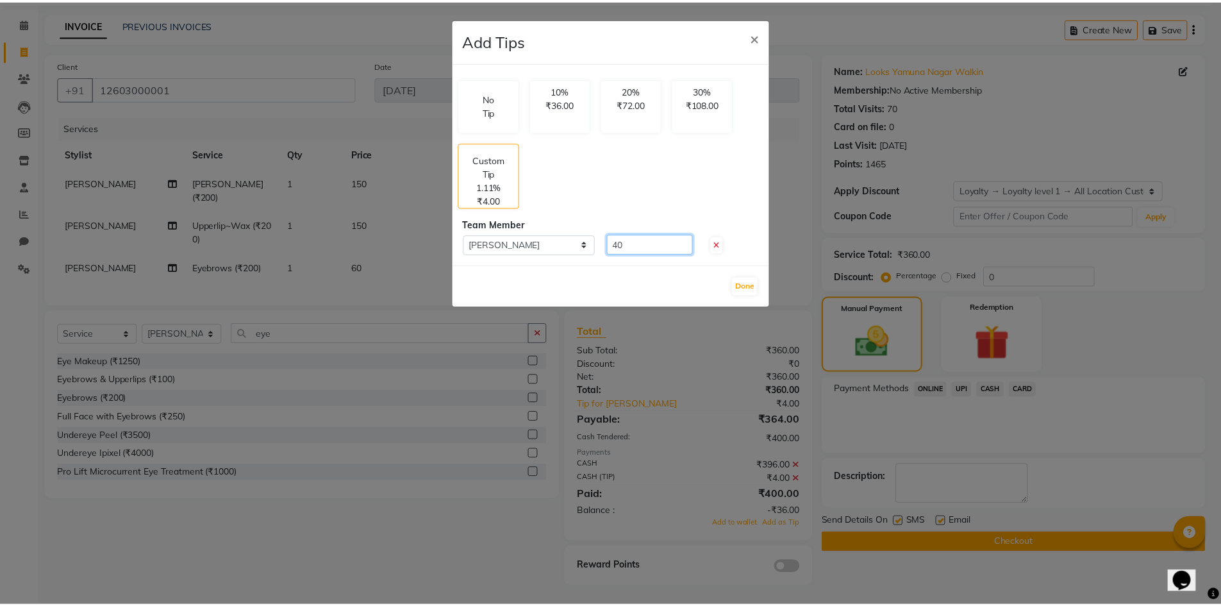
scroll to position [42, 0]
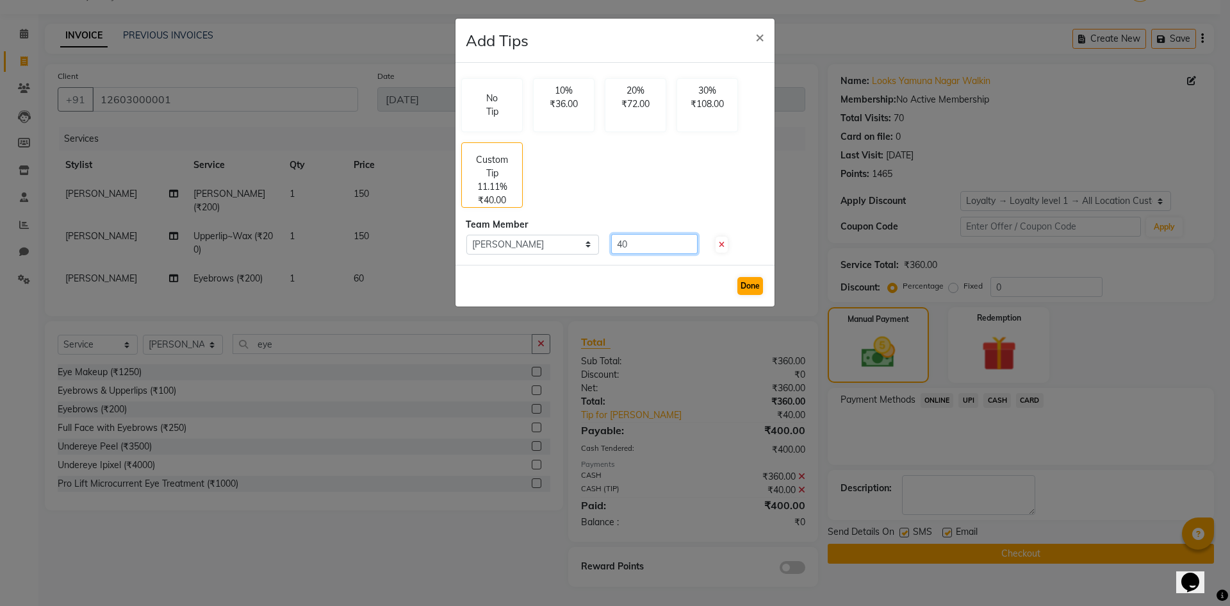
type input "40"
click at [741, 284] on button "Done" at bounding box center [751, 286] width 26 height 18
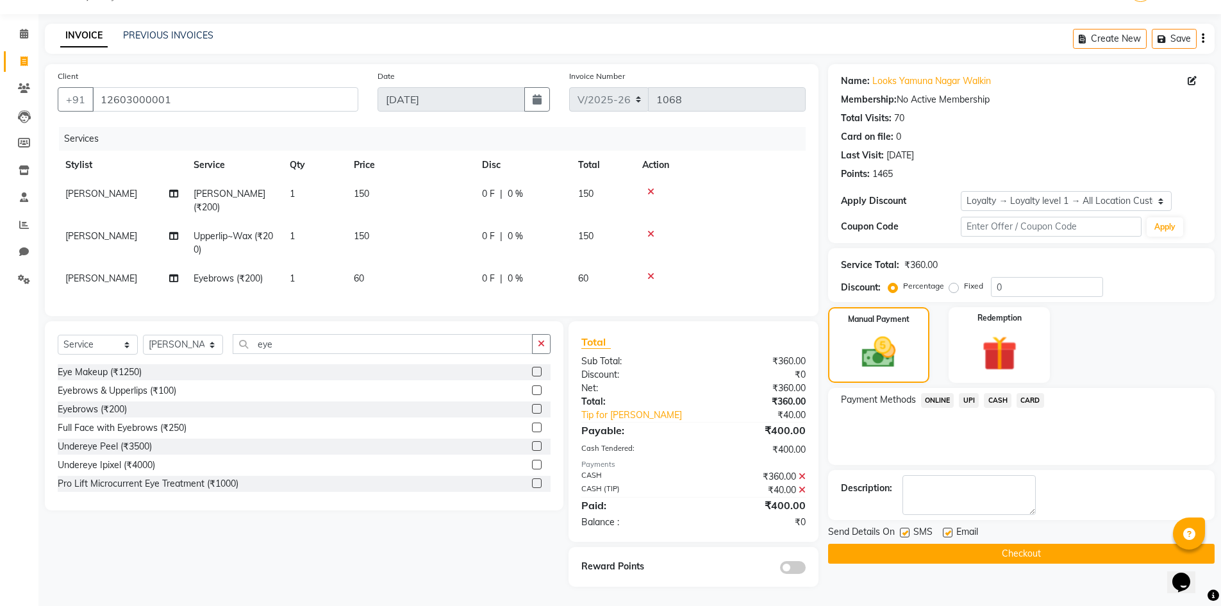
click at [1009, 543] on button "Checkout" at bounding box center [1021, 553] width 386 height 20
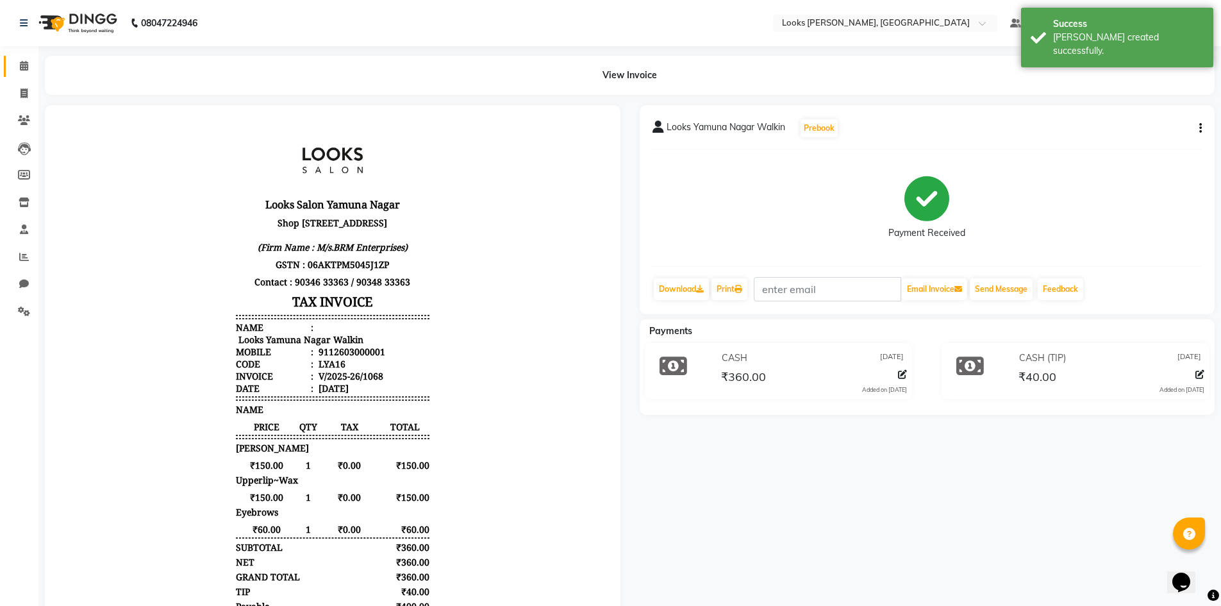
click at [28, 66] on span at bounding box center [24, 66] width 22 height 15
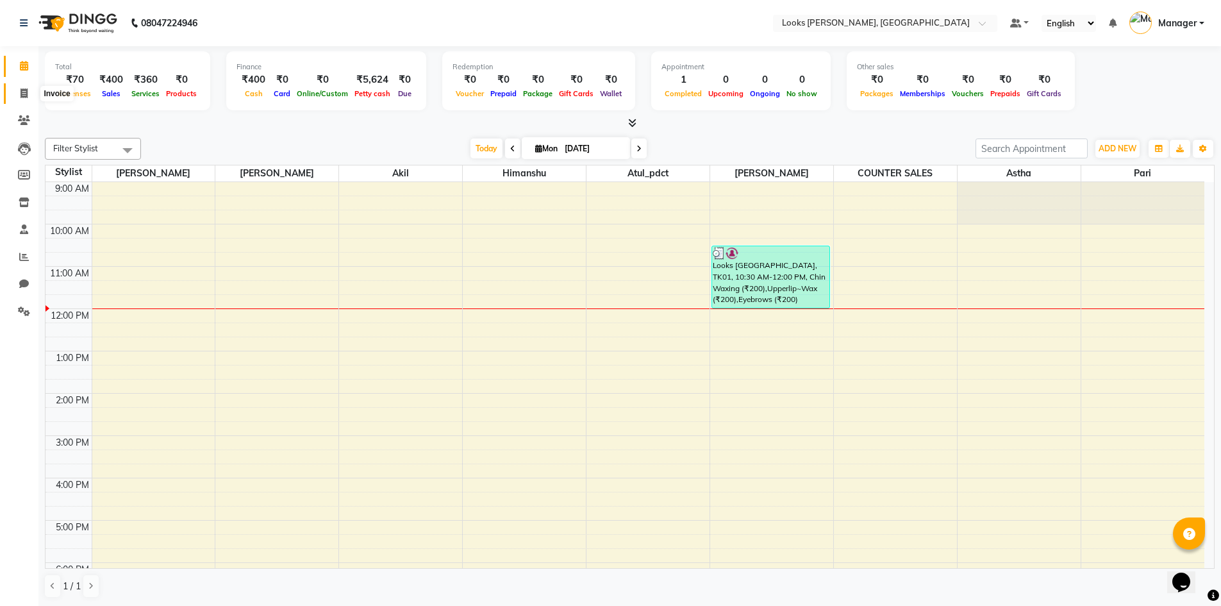
click at [24, 92] on icon at bounding box center [24, 93] width 7 height 10
select select "6017"
select select "service"
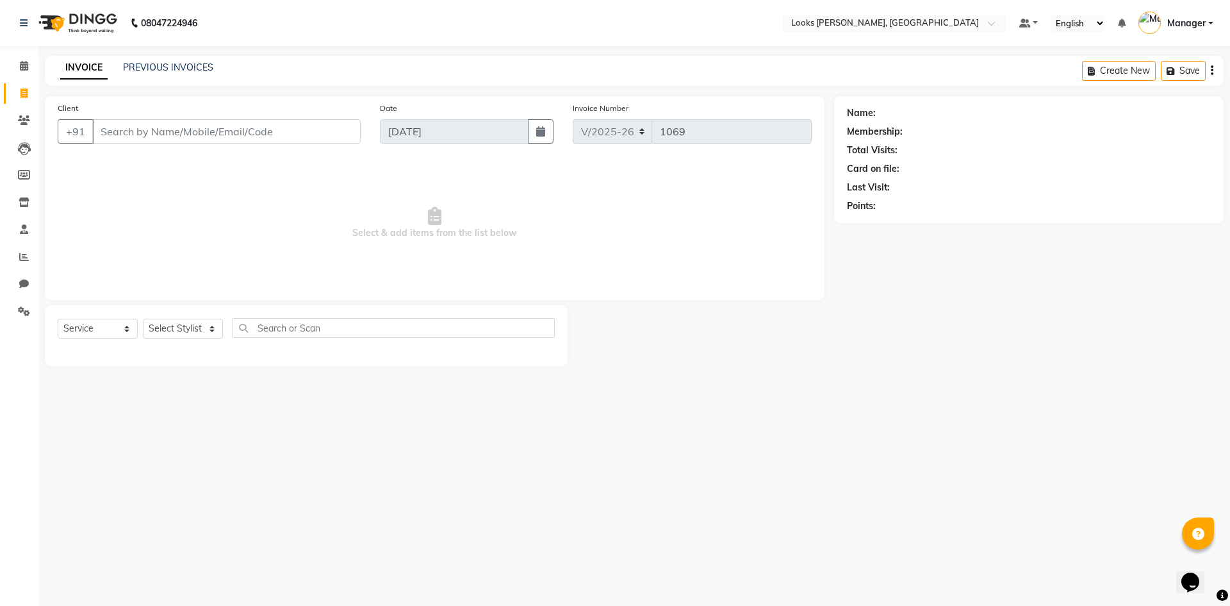
click at [173, 127] on input "Client" at bounding box center [226, 131] width 268 height 24
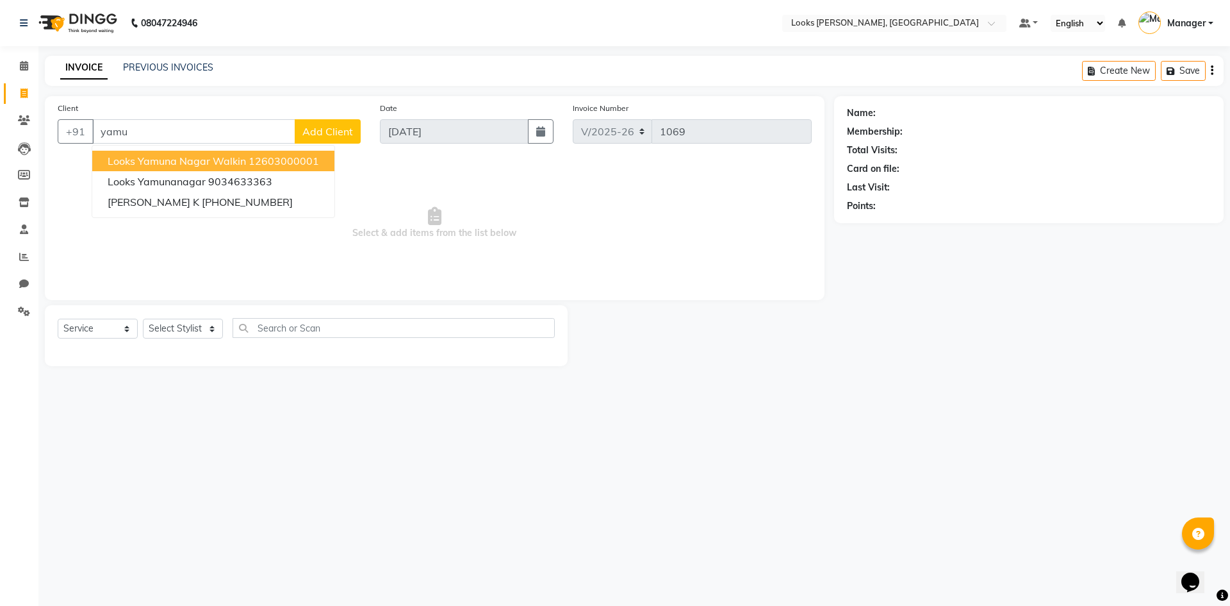
click at [240, 155] on span "Looks Yamuna Nagar Walkin" at bounding box center [177, 160] width 138 height 13
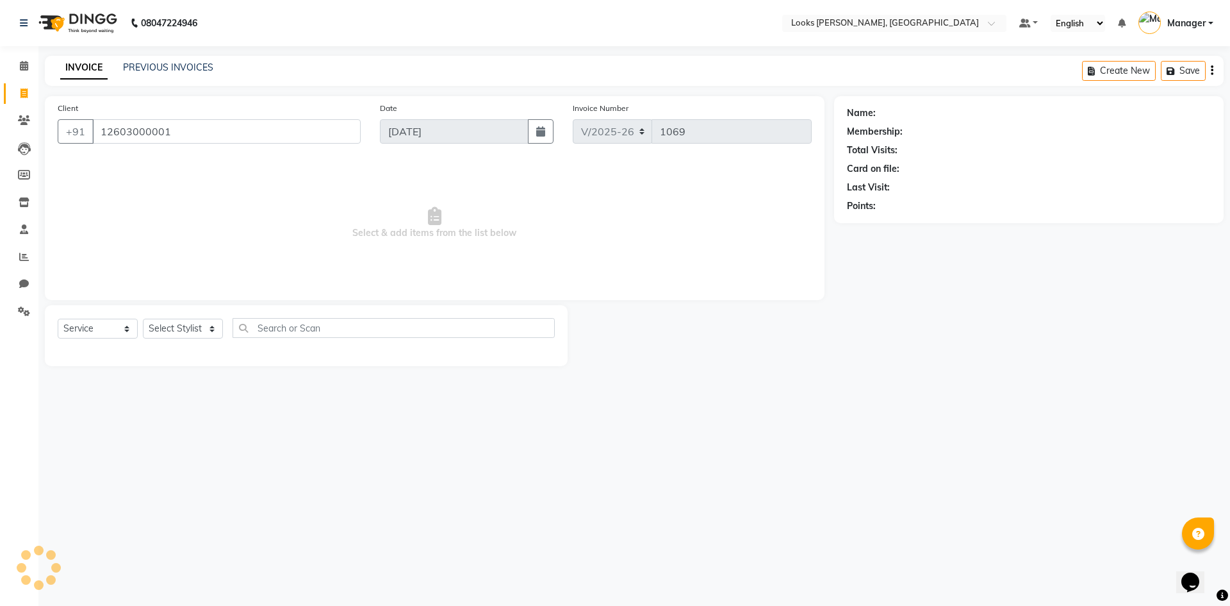
type input "12603000001"
select select "1: Object"
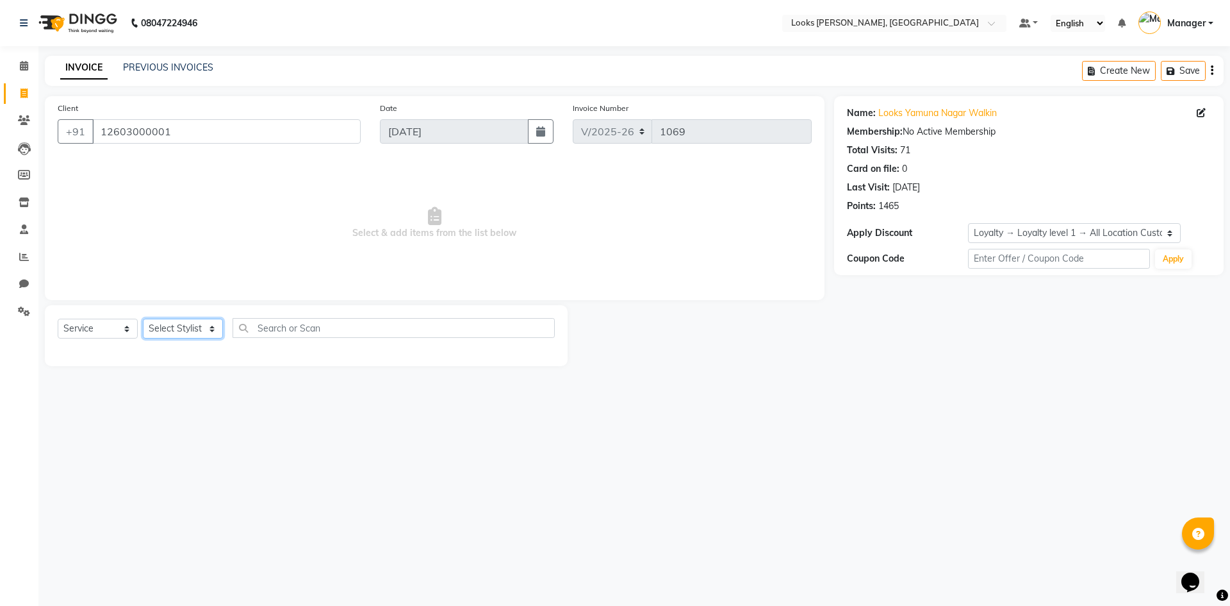
click at [181, 326] on select "Select Stylist AFJAL AHMAD Akil Astha Atul_pdct BRM_MASTER COUNTER SALES Himans…" at bounding box center [183, 328] width 80 height 20
select select "44372"
click at [143, 318] on select "Select Stylist AFJAL AHMAD Akil Astha Atul_pdct BRM_MASTER COUNTER SALES Himans…" at bounding box center [183, 328] width 80 height 20
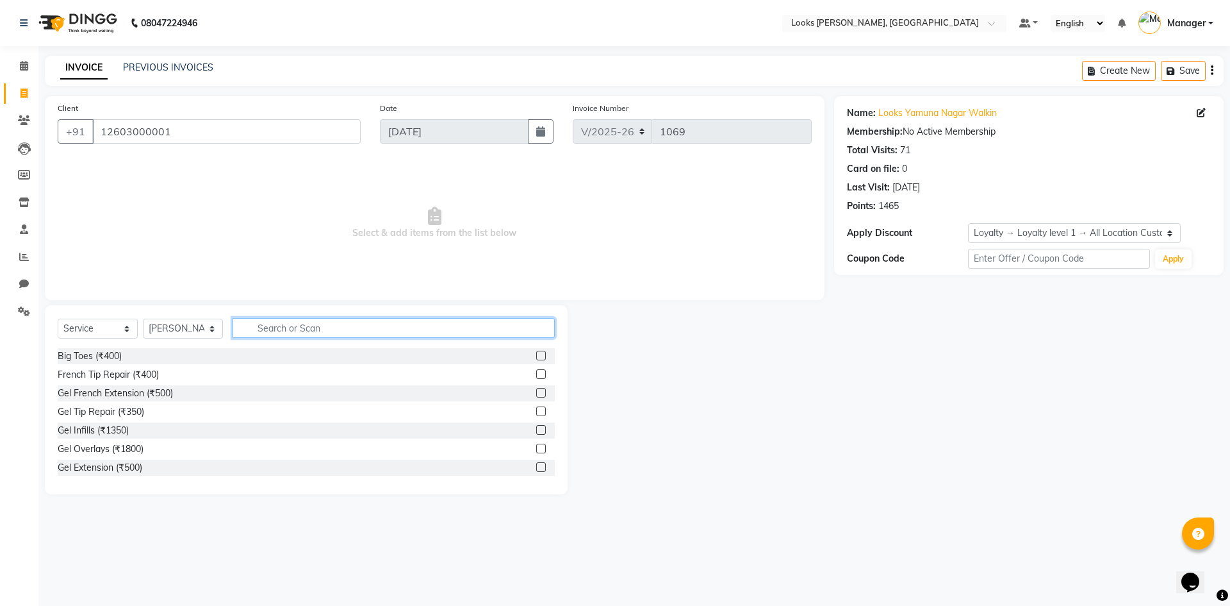
click at [265, 321] on input "text" at bounding box center [394, 328] width 322 height 20
type input "cut"
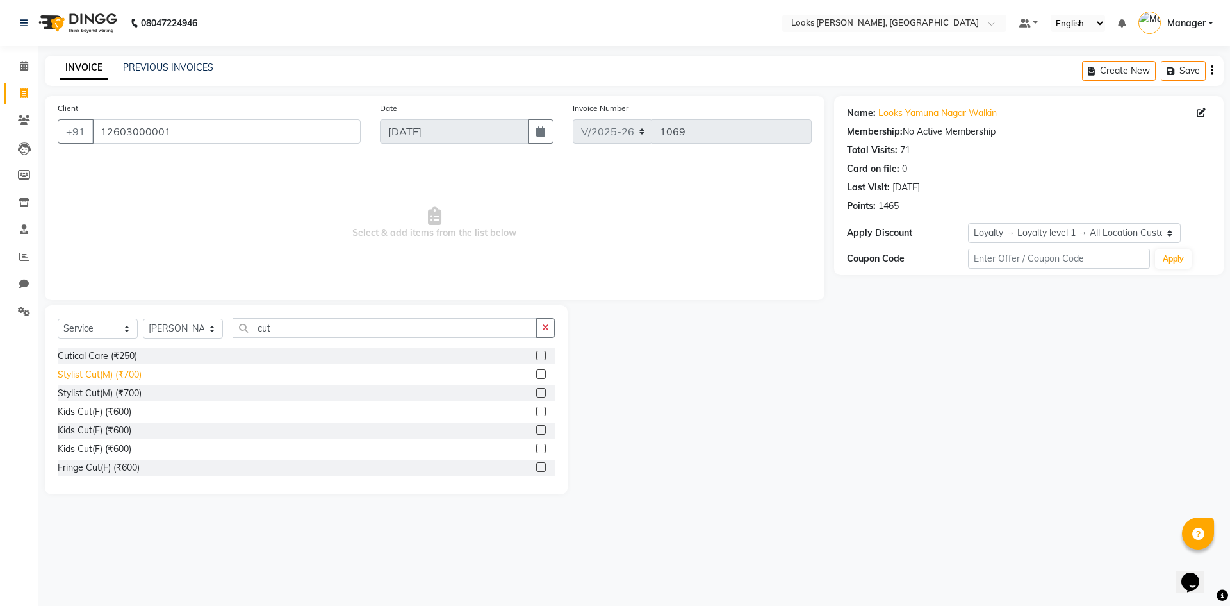
click at [138, 377] on div "Stylist Cut(M) (₹700)" at bounding box center [100, 374] width 84 height 13
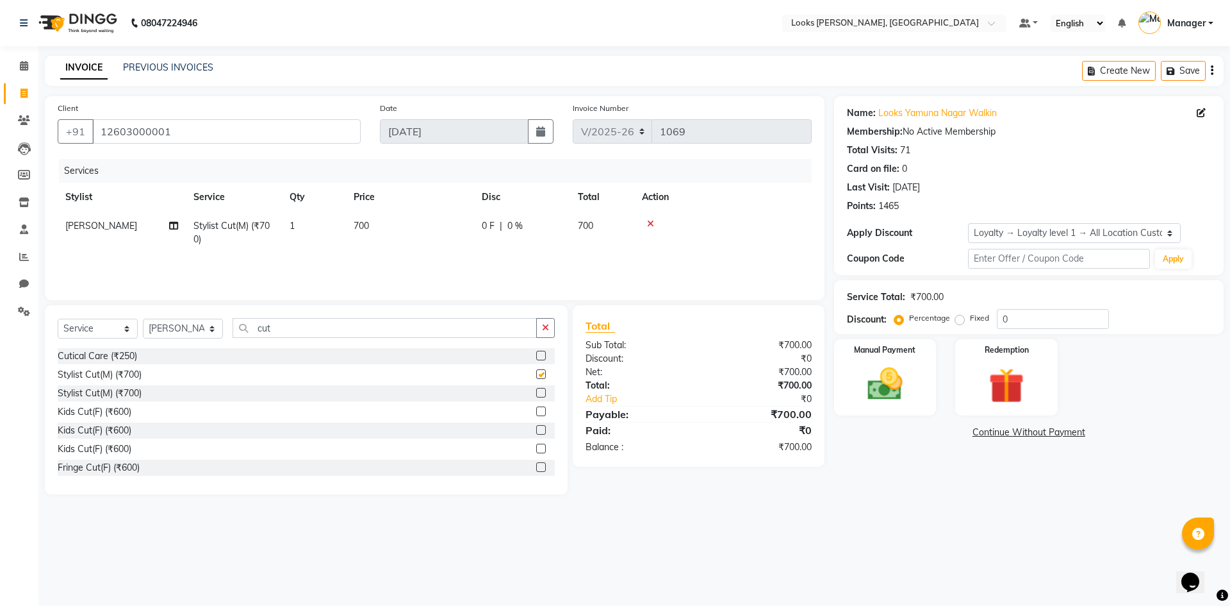
checkbox input "false"
click at [984, 371] on img at bounding box center [1007, 385] width 60 height 45
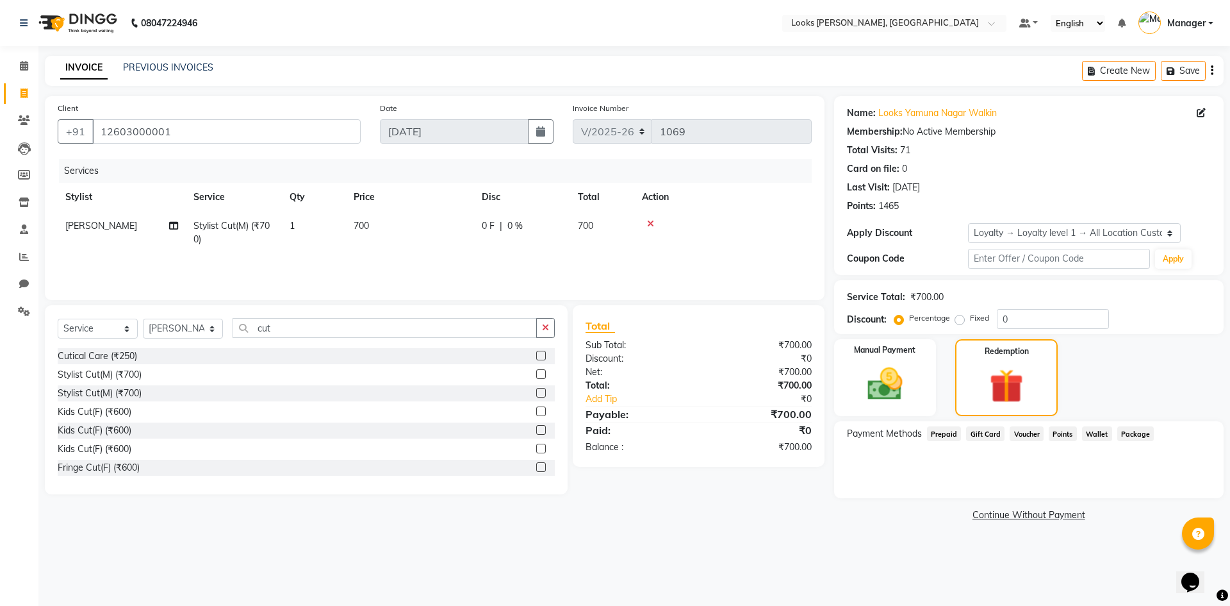
click at [1062, 433] on span "Points" at bounding box center [1063, 433] width 28 height 15
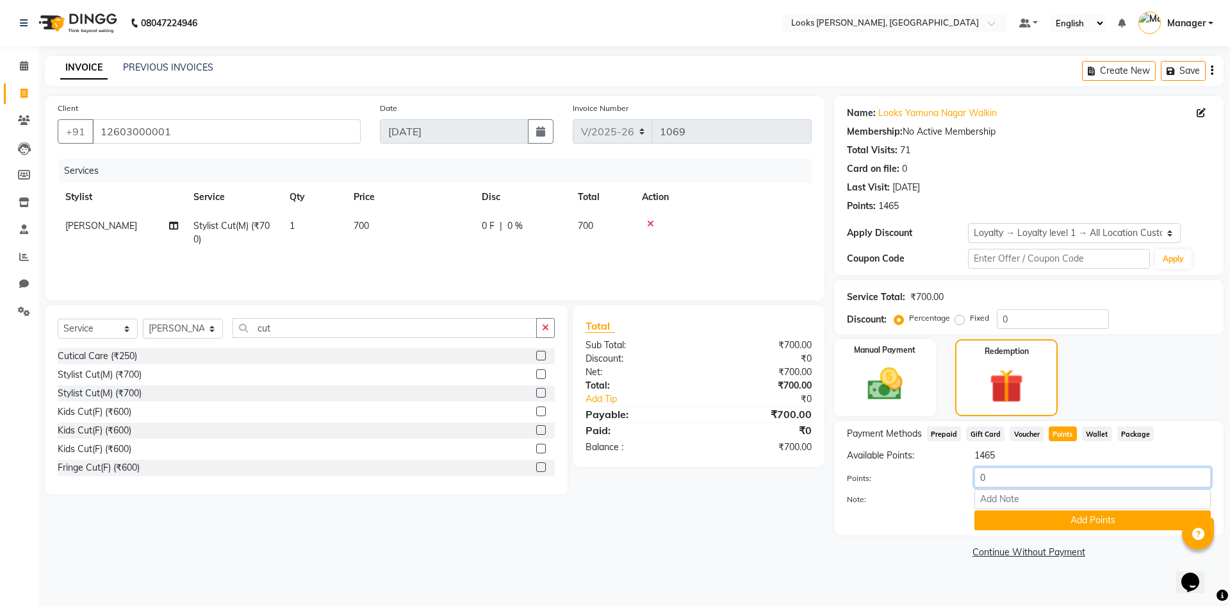
click at [994, 479] on input "0" at bounding box center [1093, 477] width 236 height 20
type input "500"
click at [1092, 516] on button "Add Points" at bounding box center [1093, 520] width 236 height 20
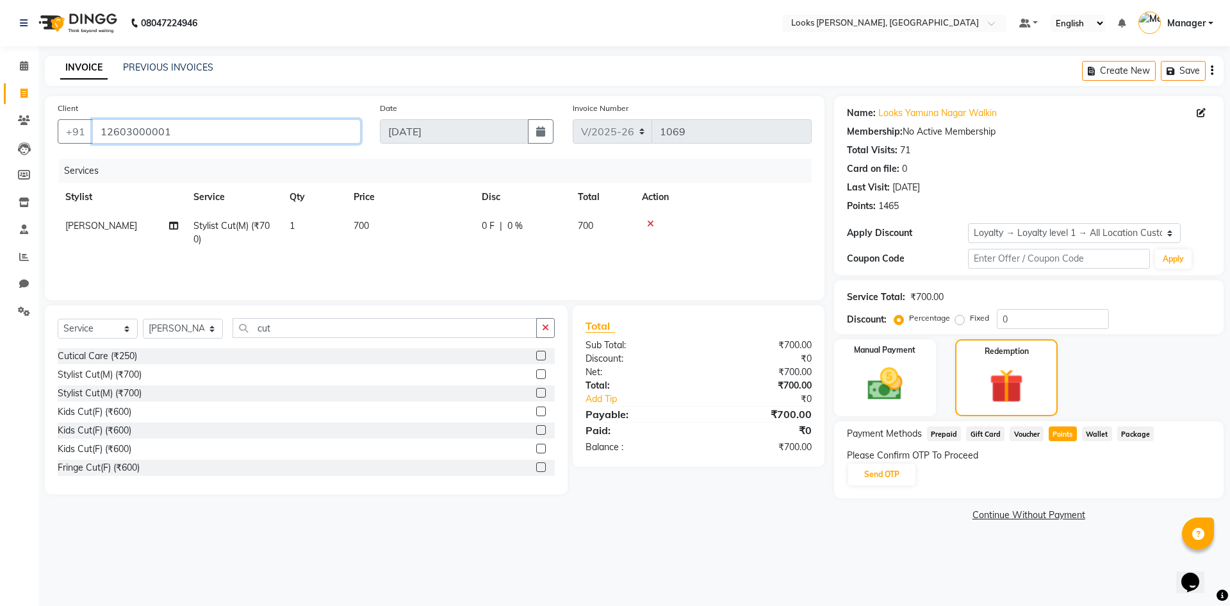
drag, startPoint x: 210, startPoint y: 135, endPoint x: 0, endPoint y: 167, distance: 212.1
click at [0, 167] on app-home "08047224946 Select Location × Looks Yamuna Nagar, Haryana Default Panel My Pane…" at bounding box center [615, 271] width 1230 height 543
click at [16, 67] on span at bounding box center [24, 66] width 22 height 15
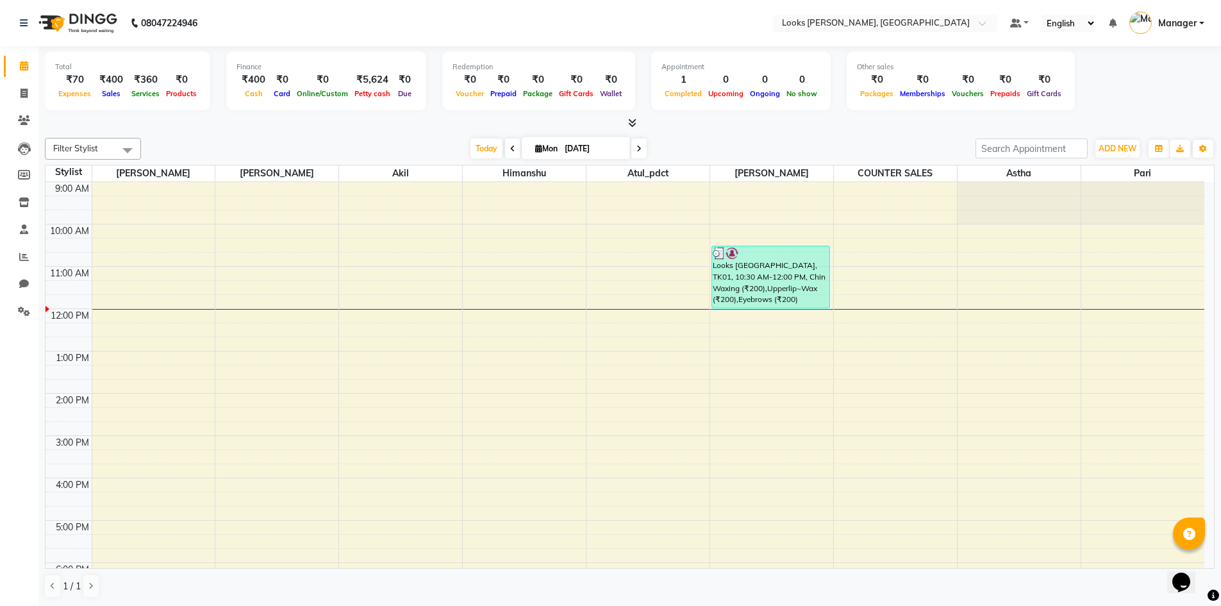
click at [631, 121] on icon at bounding box center [632, 123] width 8 height 10
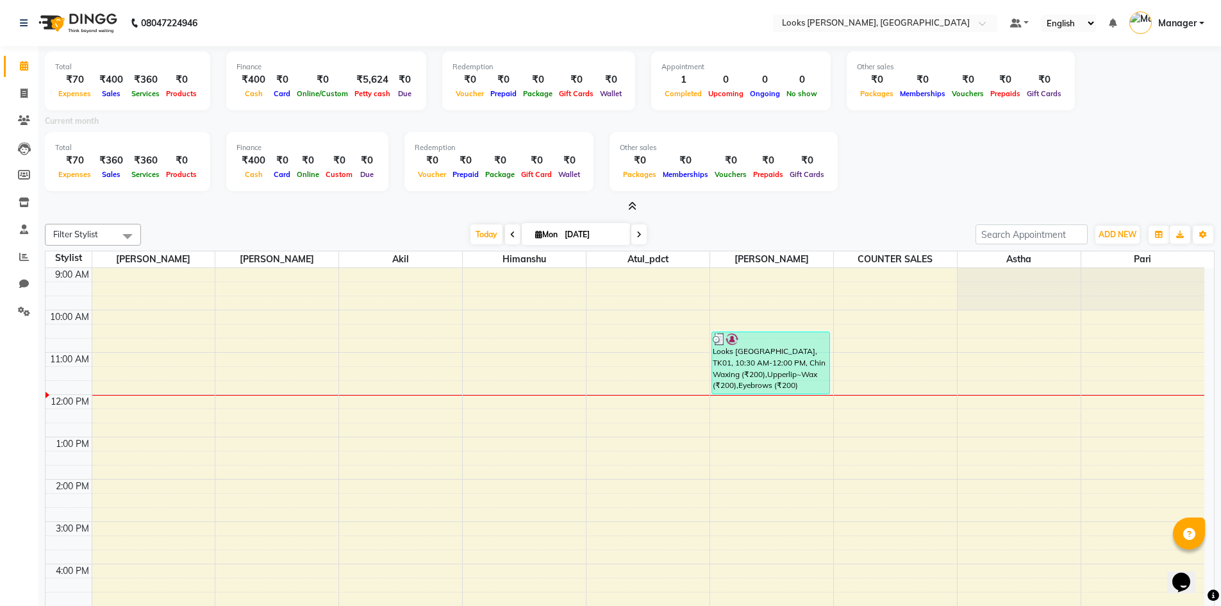
click at [628, 204] on icon at bounding box center [632, 206] width 8 height 10
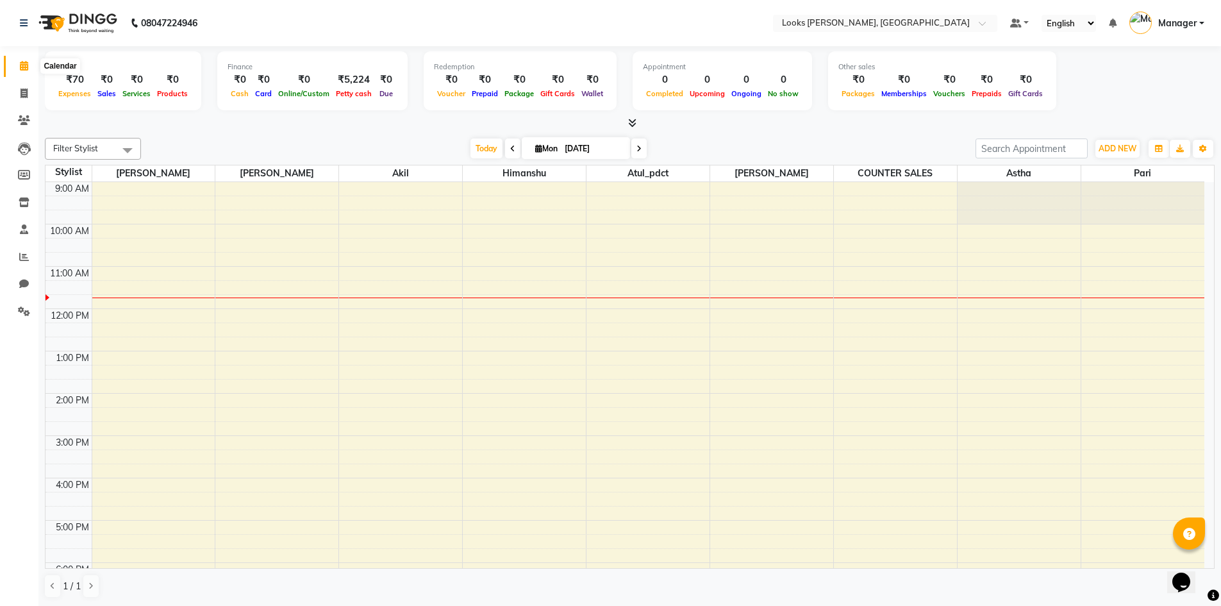
click at [24, 60] on span at bounding box center [24, 66] width 22 height 15
click at [24, 95] on icon at bounding box center [24, 93] width 7 height 10
select select "service"
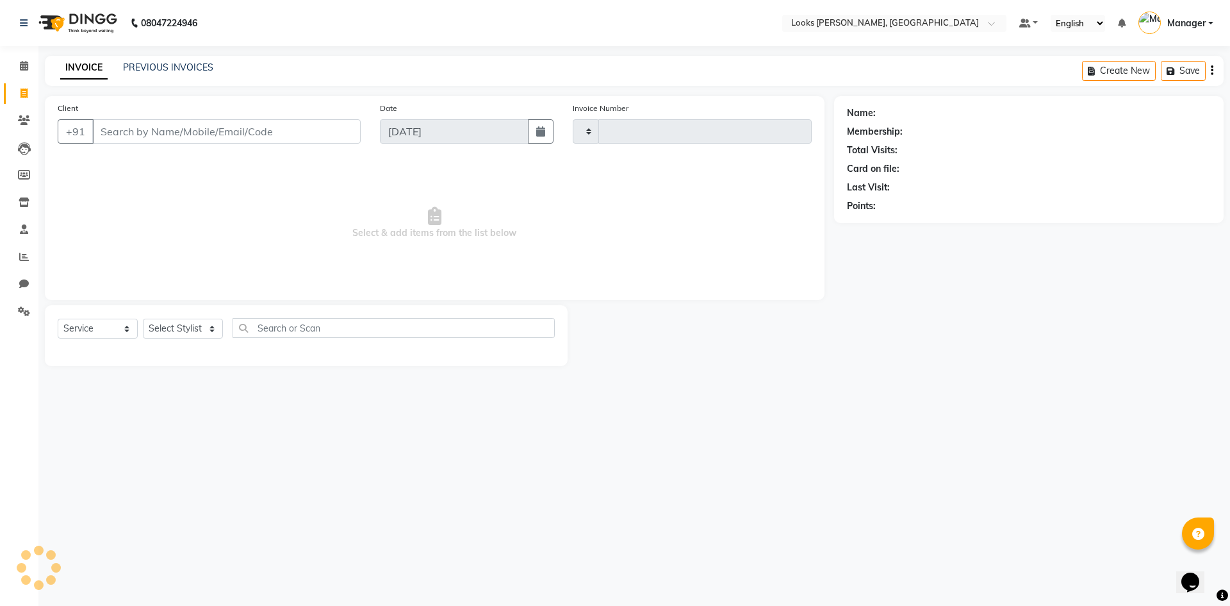
type input "1068"
select select "6017"
click at [210, 333] on select "Select Stylist AFJAL AHMAD Akil Astha Atul_pdct BRM_MASTER COUNTER SALES Himans…" at bounding box center [183, 328] width 80 height 20
select select "44300"
click at [210, 333] on select "Select Stylist AFJAL AHMAD Akil Astha Atul_pdct BRM_MASTER COUNTER SALES Himans…" at bounding box center [183, 328] width 80 height 20
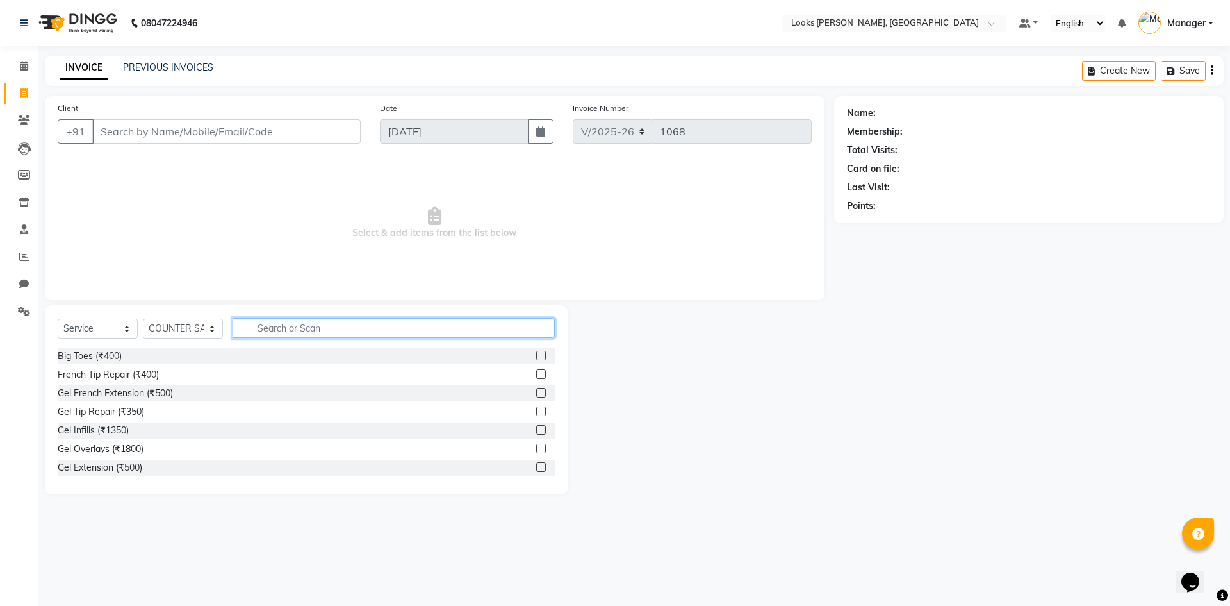
click at [297, 328] on input "text" at bounding box center [394, 328] width 322 height 20
type input "c"
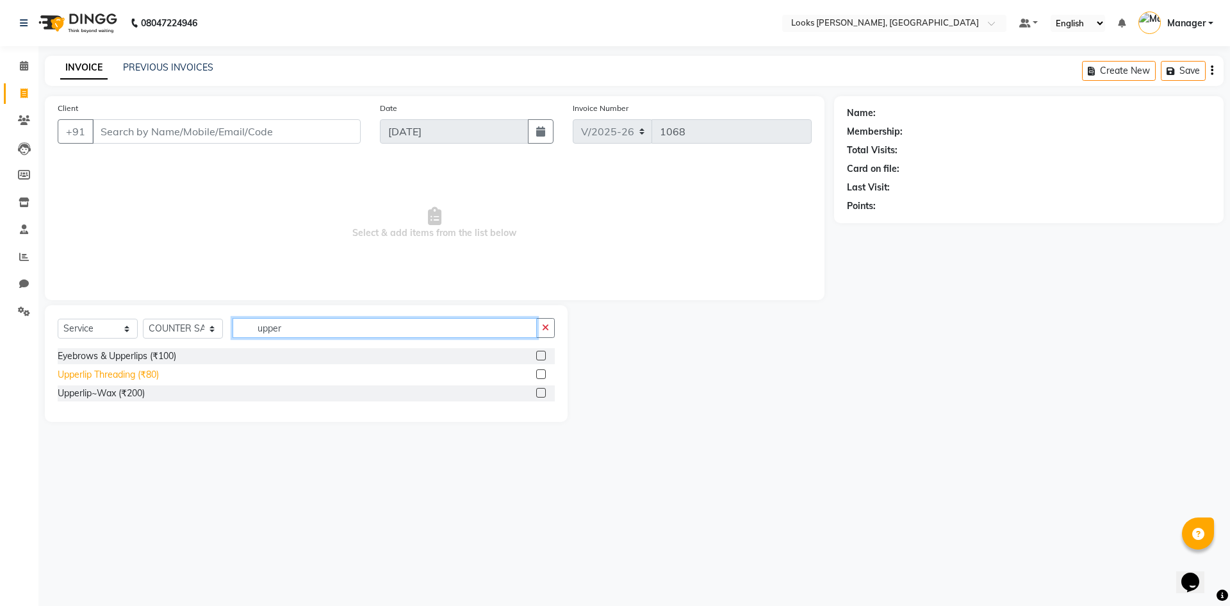
type input "upper"
click at [129, 377] on div "Upperlip Threading (₹80)" at bounding box center [108, 374] width 101 height 13
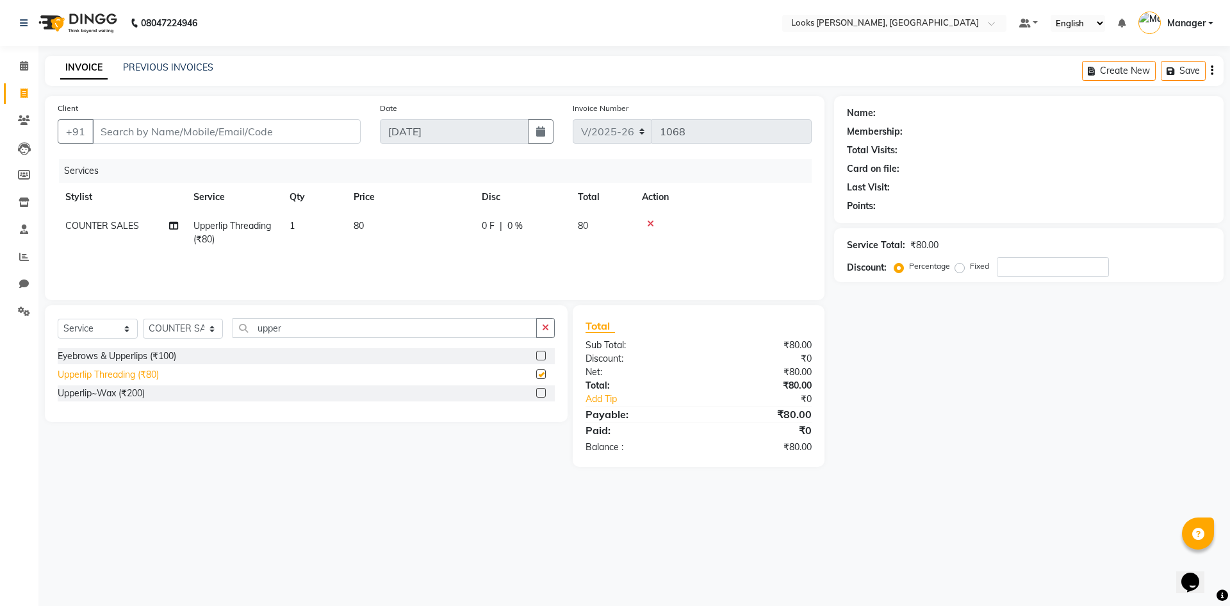
checkbox input "false"
click at [286, 226] on td "1" at bounding box center [314, 232] width 64 height 42
select select "44300"
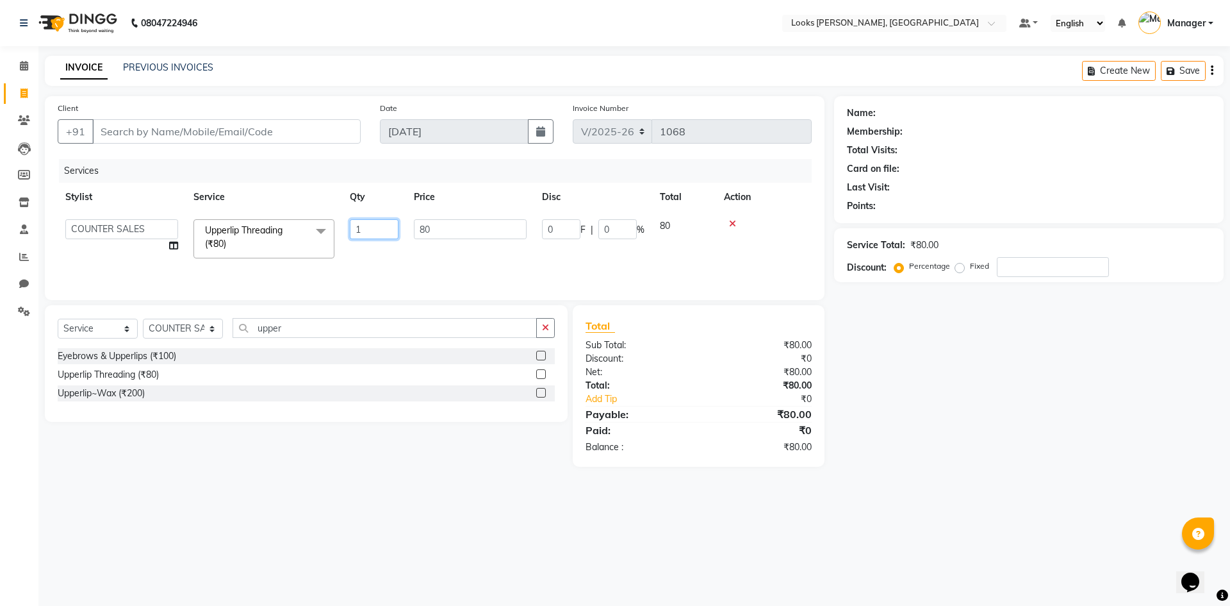
click at [367, 234] on input "1" at bounding box center [374, 229] width 49 height 20
type input "2"
click at [894, 443] on div "Name: Membership: Total Visits: Card on file: Last Visit: Points: Service Total…" at bounding box center [1033, 281] width 399 height 370
click at [363, 222] on span "80" at bounding box center [359, 226] width 10 height 12
select select "44300"
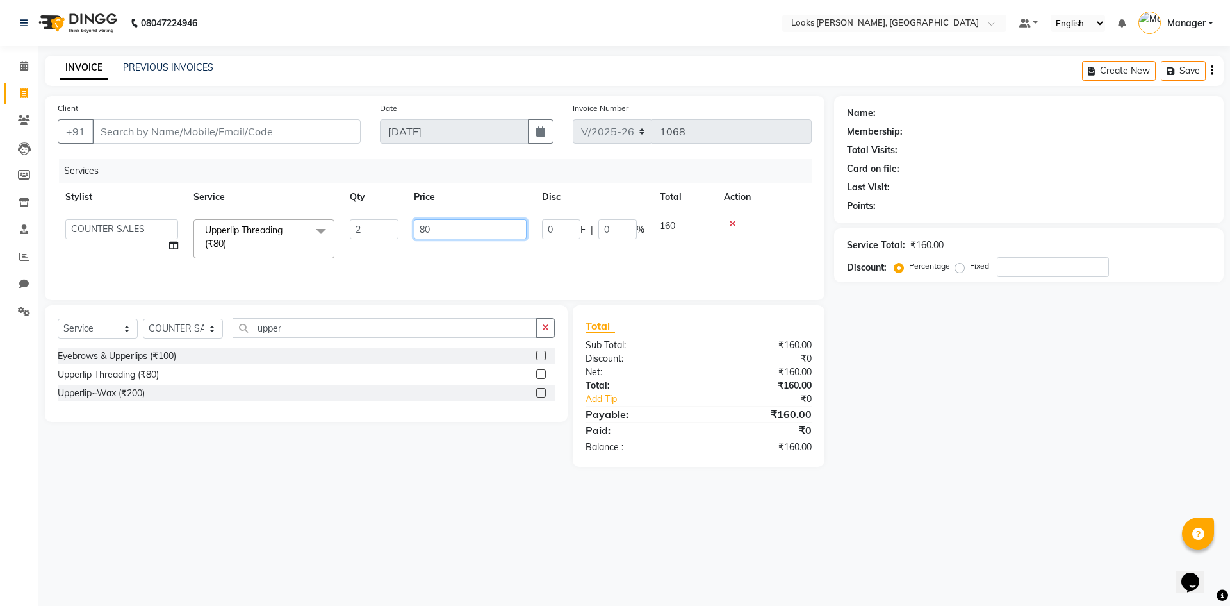
drag, startPoint x: 461, startPoint y: 217, endPoint x: 304, endPoint y: 233, distance: 158.4
click at [304, 233] on tr "AFJAL AHMAD Akil Astha Atul_pdct BRM_MASTER COUNTER SALES Himanshu JAMSHED ALI …" at bounding box center [435, 238] width 754 height 54
type input "60"
click at [926, 487] on div "08047224946 Select Location × Looks Yamuna Nagar, Haryana Default Panel My Pane…" at bounding box center [615, 303] width 1230 height 606
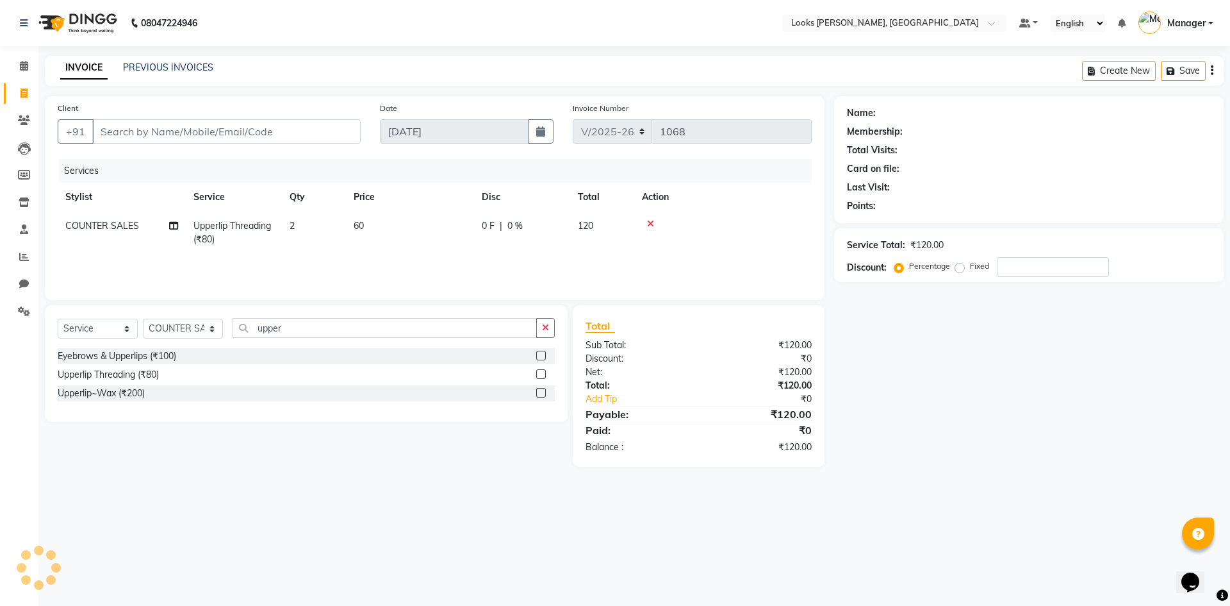
click at [367, 525] on div "08047224946 Select Location × Looks Yamuna Nagar, Haryana Default Panel My Pane…" at bounding box center [615, 303] width 1230 height 606
click at [531, 527] on div "08047224946 Select Location × Looks Yamuna Nagar, Haryana Default Panel My Pane…" at bounding box center [615, 303] width 1230 height 606
click at [326, 318] on input "upper" at bounding box center [385, 328] width 304 height 20
click at [326, 327] on input "upper" at bounding box center [385, 328] width 304 height 20
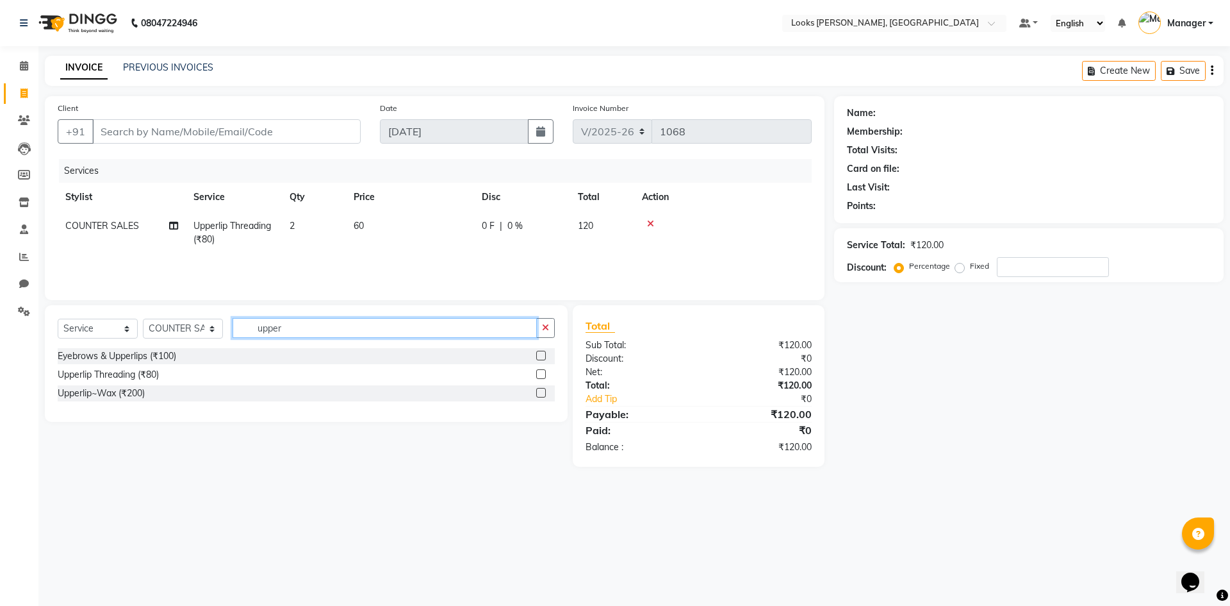
click at [326, 327] on input "upper" at bounding box center [385, 328] width 304 height 20
click at [302, 334] on input "wash" at bounding box center [385, 328] width 304 height 20
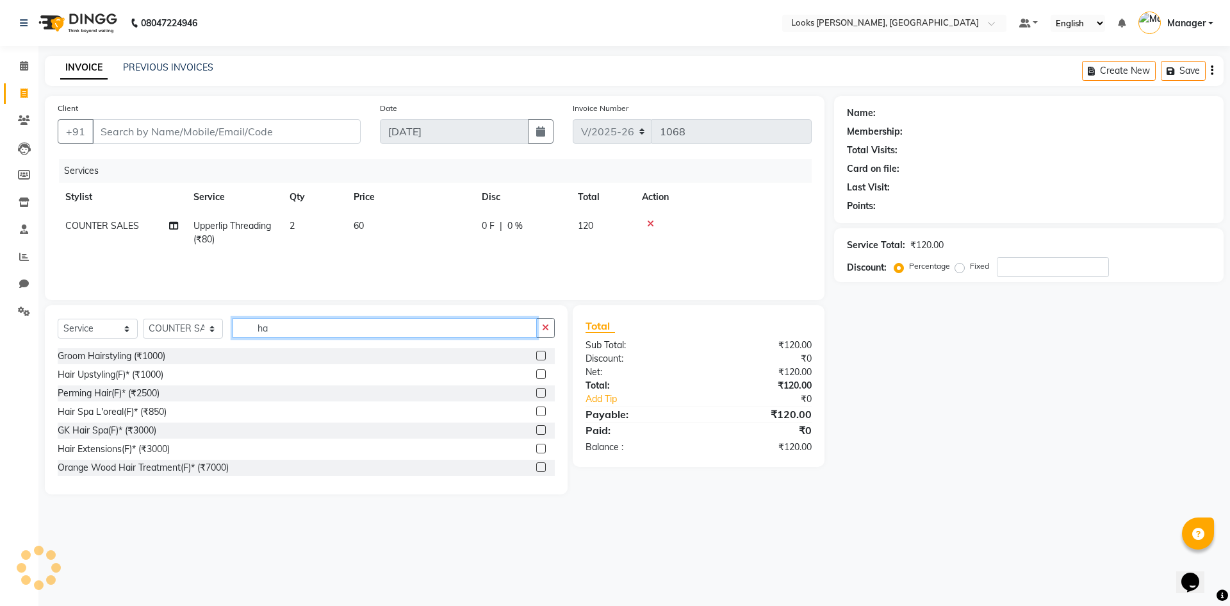
type input "h"
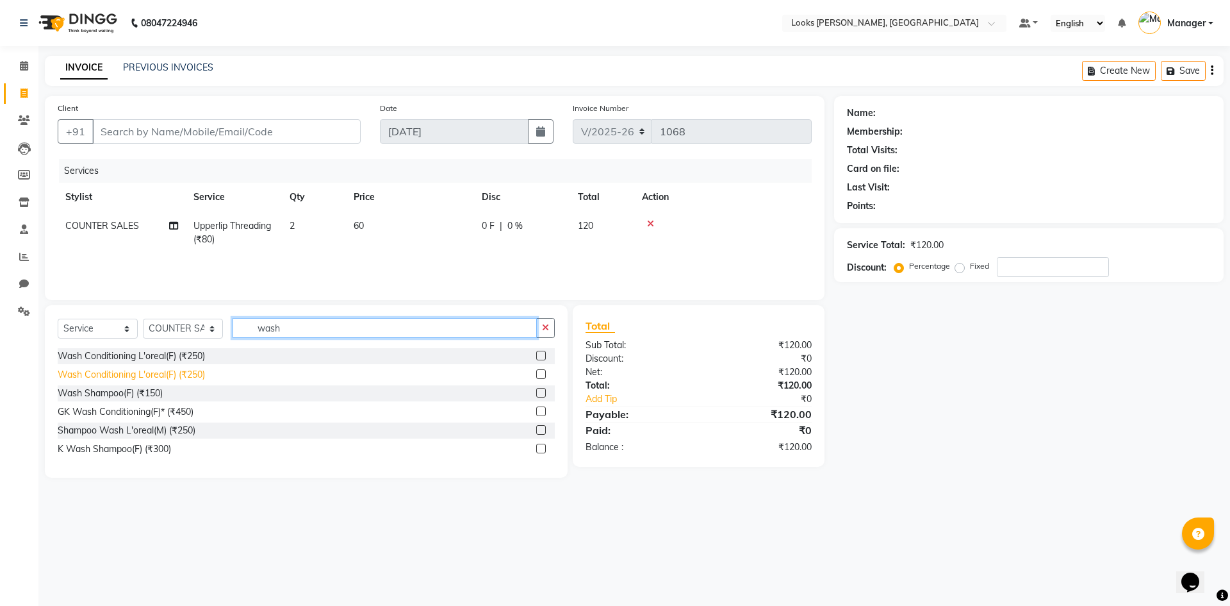
type input "wash"
click at [146, 377] on div "Wash Conditioning L'oreal(F) (₹250)" at bounding box center [131, 374] width 147 height 13
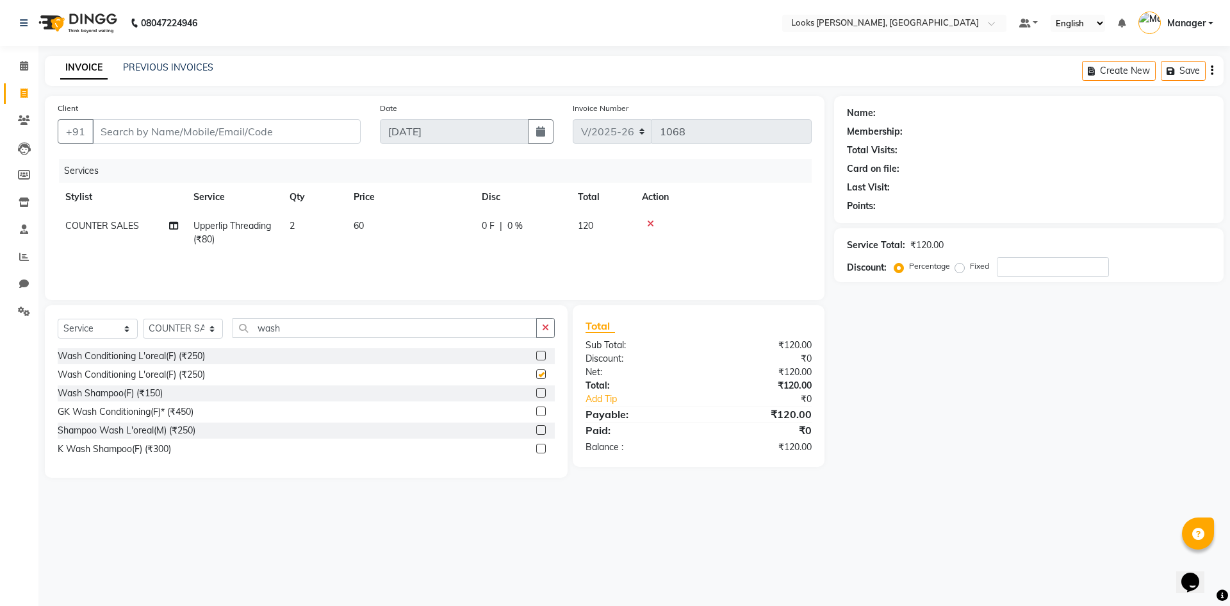
checkbox input "false"
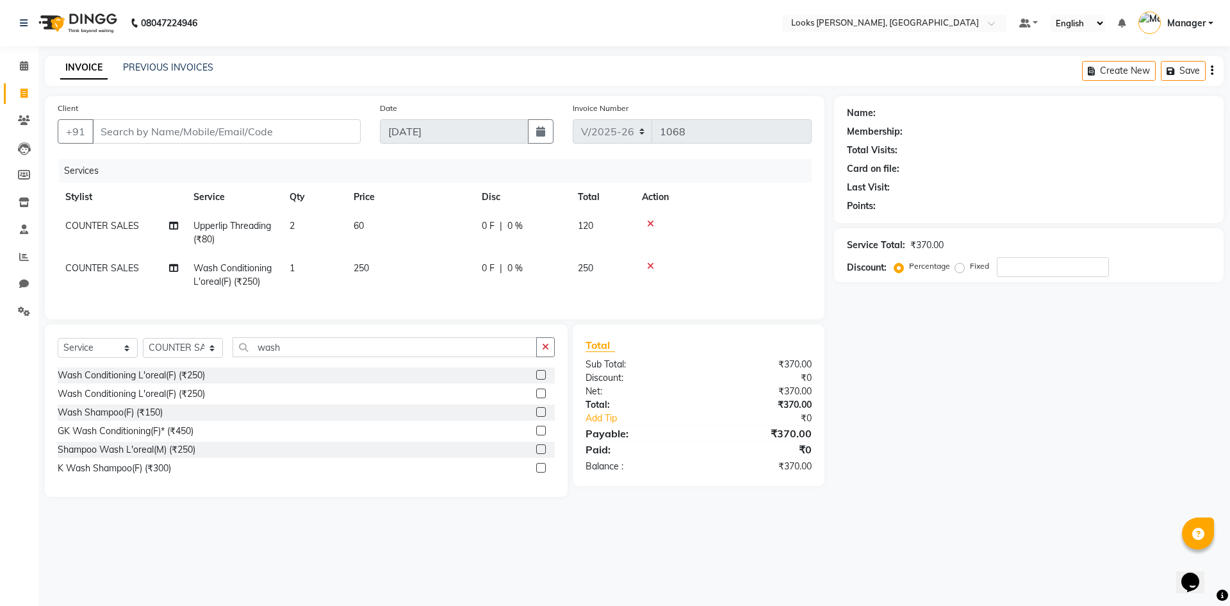
click at [366, 263] on span "250" at bounding box center [361, 268] width 15 height 12
select select "44300"
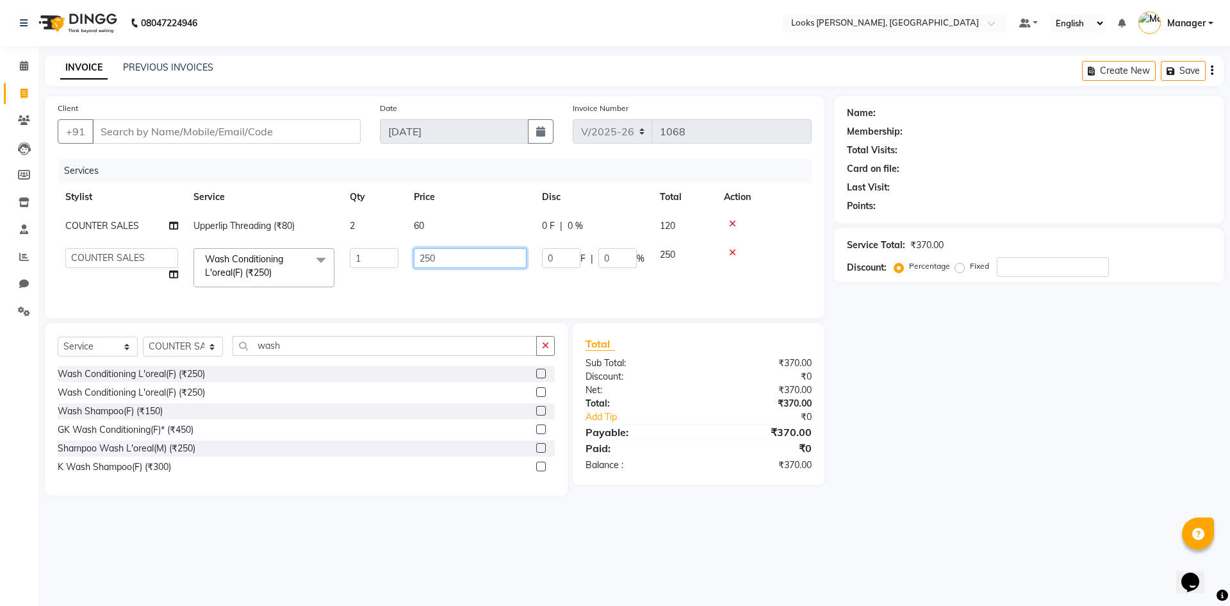
click at [457, 265] on input "250" at bounding box center [470, 258] width 113 height 20
type input "400"
click at [288, 121] on input "Client" at bounding box center [226, 131] width 268 height 24
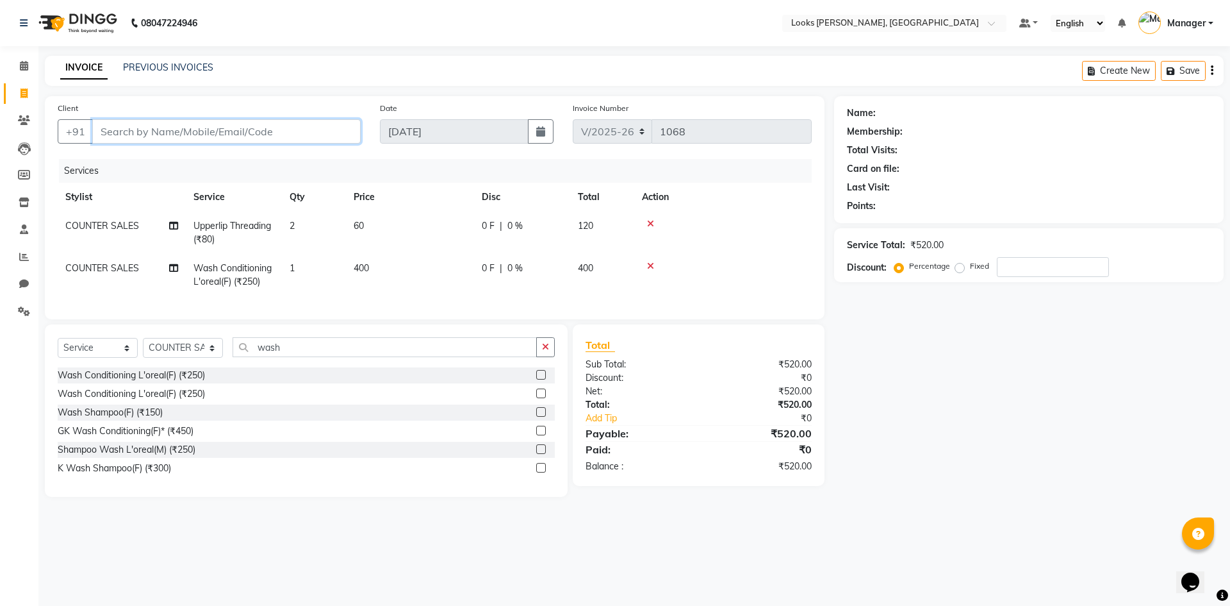
click at [181, 137] on input "Client" at bounding box center [226, 131] width 268 height 24
click at [225, 129] on input "Client" at bounding box center [226, 131] width 268 height 24
type input "9"
type input "0"
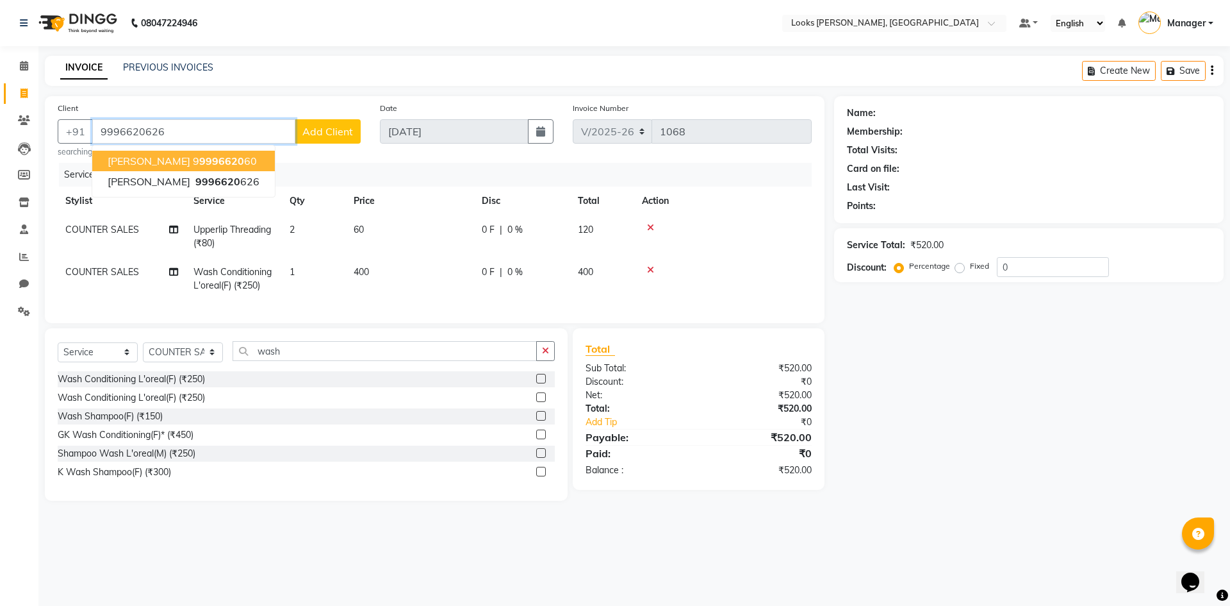
type input "9996620626"
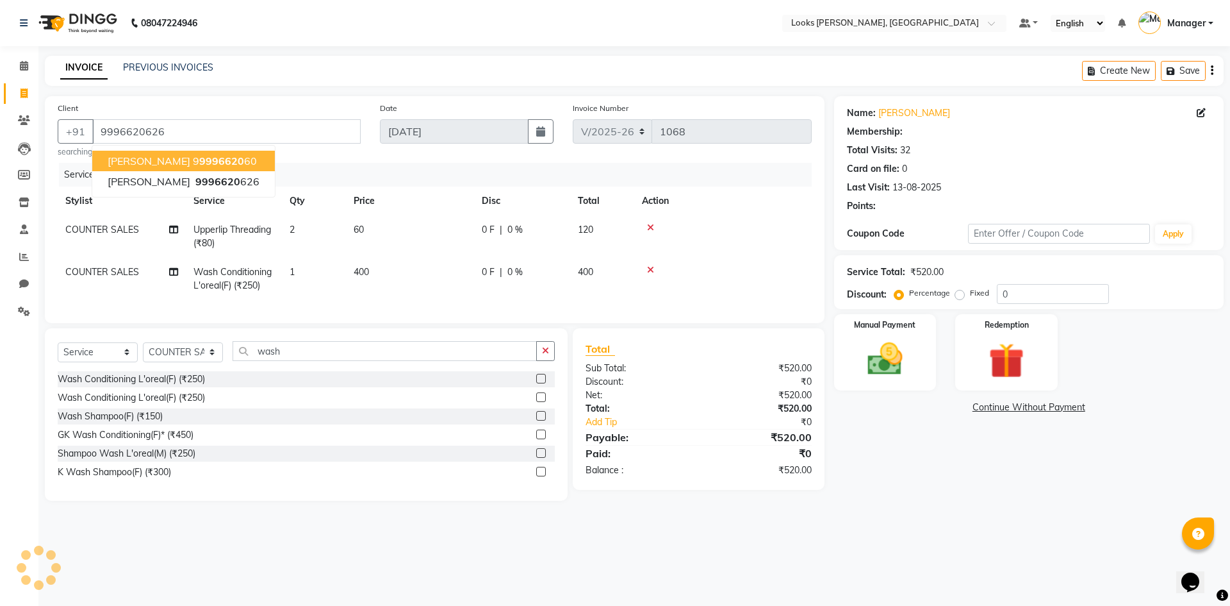
select select "1: Object"
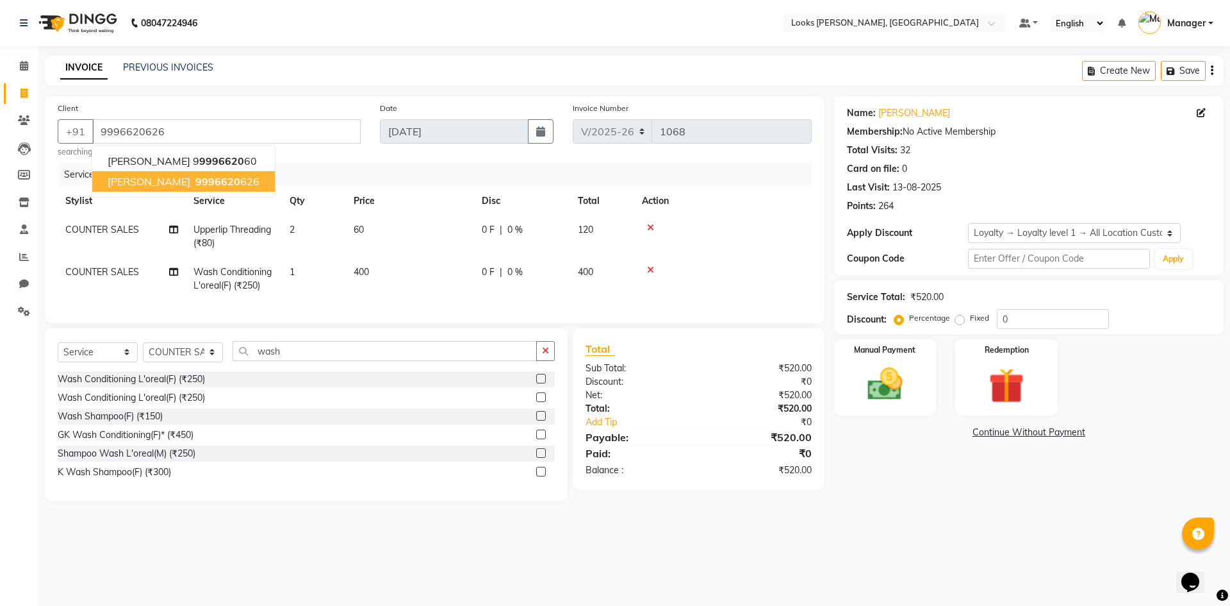
click at [222, 185] on span "9996620" at bounding box center [217, 181] width 45 height 13
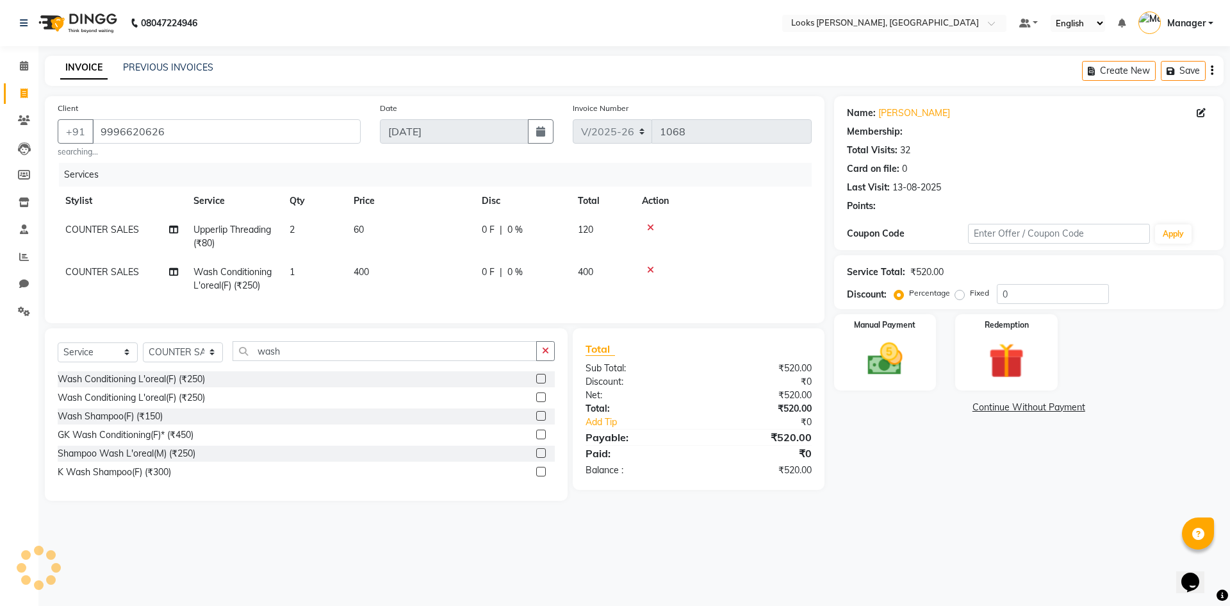
select select "1: Object"
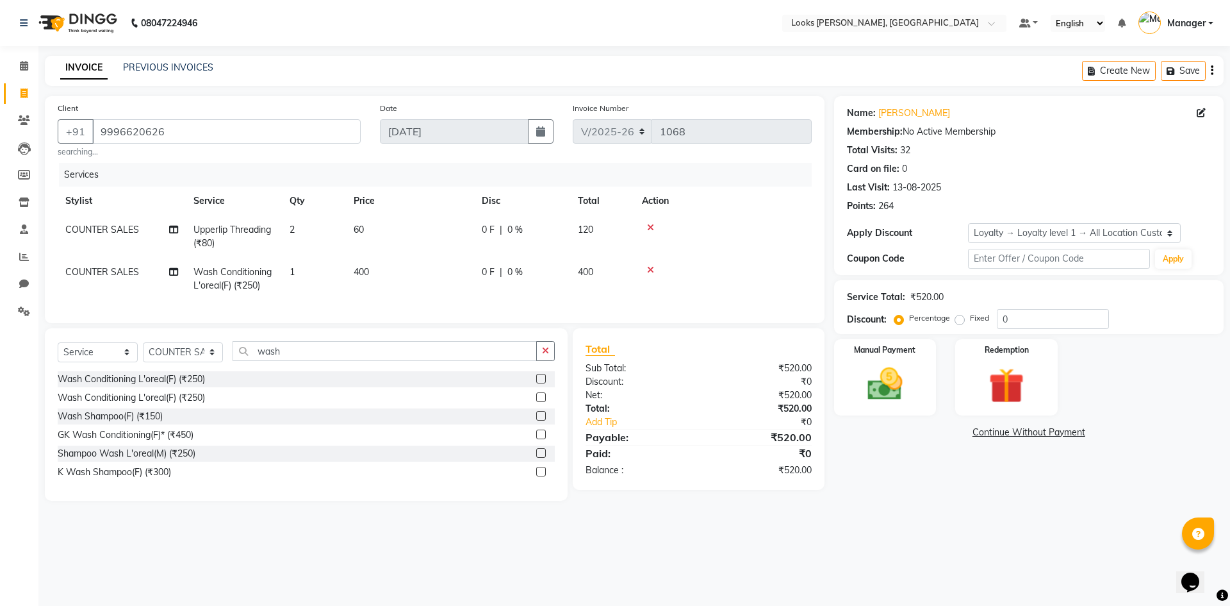
click at [129, 273] on span "COUNTER SALES" at bounding box center [102, 272] width 74 height 12
select select "44300"
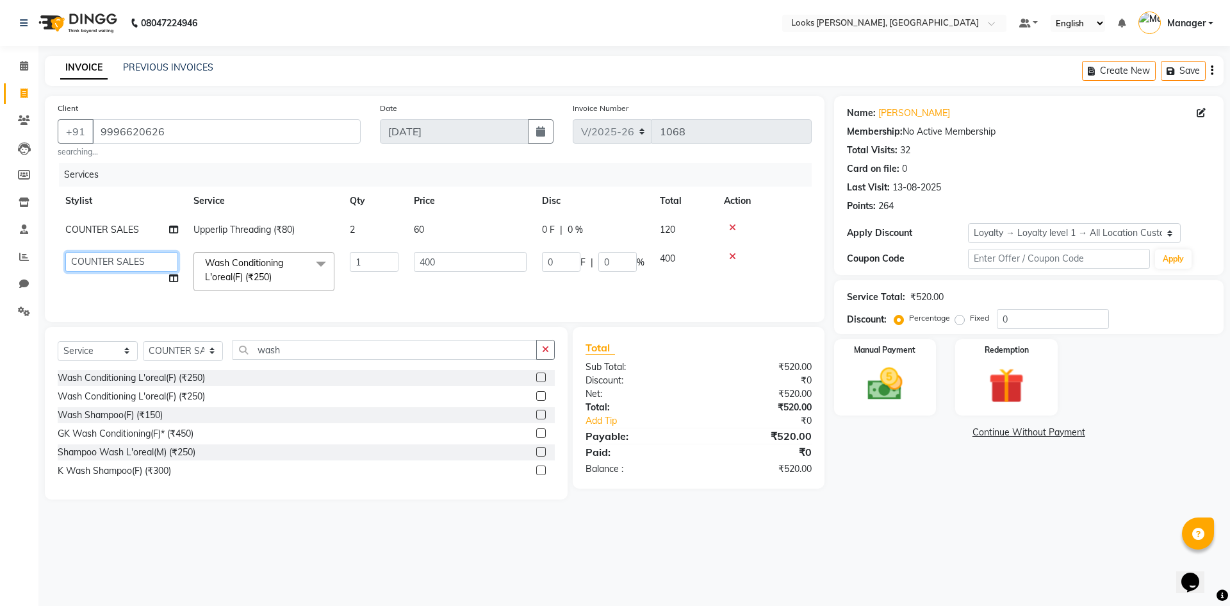
click at [154, 258] on select "AFJAL AHMAD Akil Astha Atul_pdct BRM_MASTER COUNTER SALES Himanshu JAMSHED ALI …" at bounding box center [121, 262] width 113 height 20
select select "44303"
click at [930, 473] on div "Name: Rashmita Dhatt Membership: No Active Membership Total Visits: 32 Card on …" at bounding box center [1033, 297] width 399 height 403
click at [454, 261] on input "400" at bounding box center [470, 262] width 113 height 20
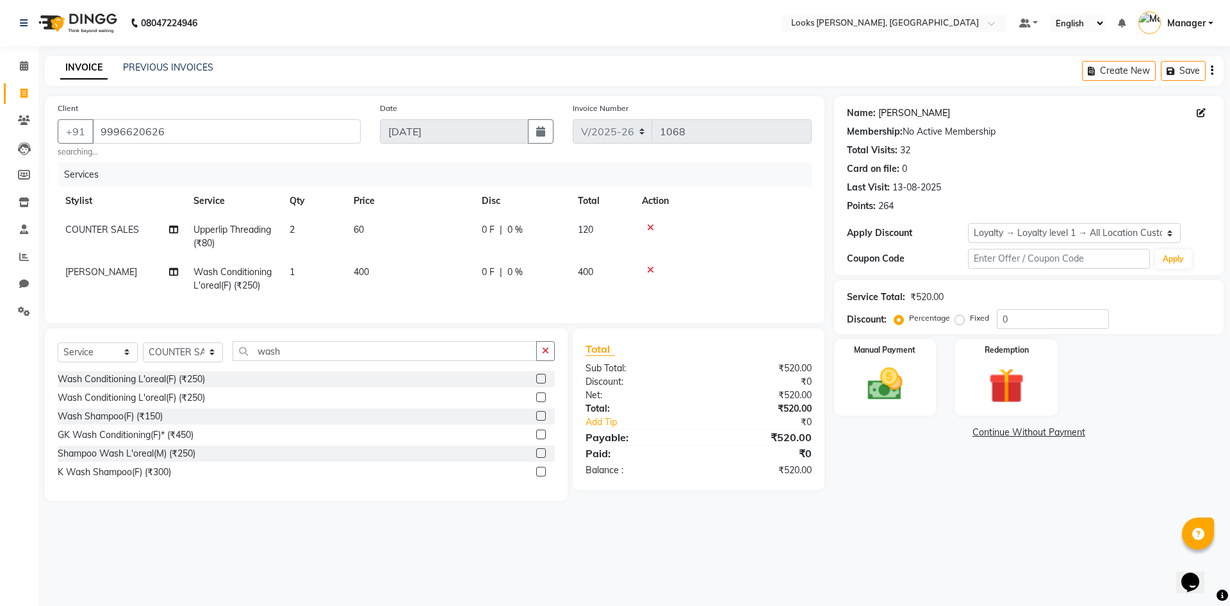
click at [921, 110] on link "Rashmita Dhatt" at bounding box center [914, 112] width 72 height 13
click at [905, 112] on link "Rashmita Dhatt" at bounding box center [914, 112] width 72 height 13
click at [515, 267] on span "0 %" at bounding box center [514, 271] width 15 height 13
select select "44303"
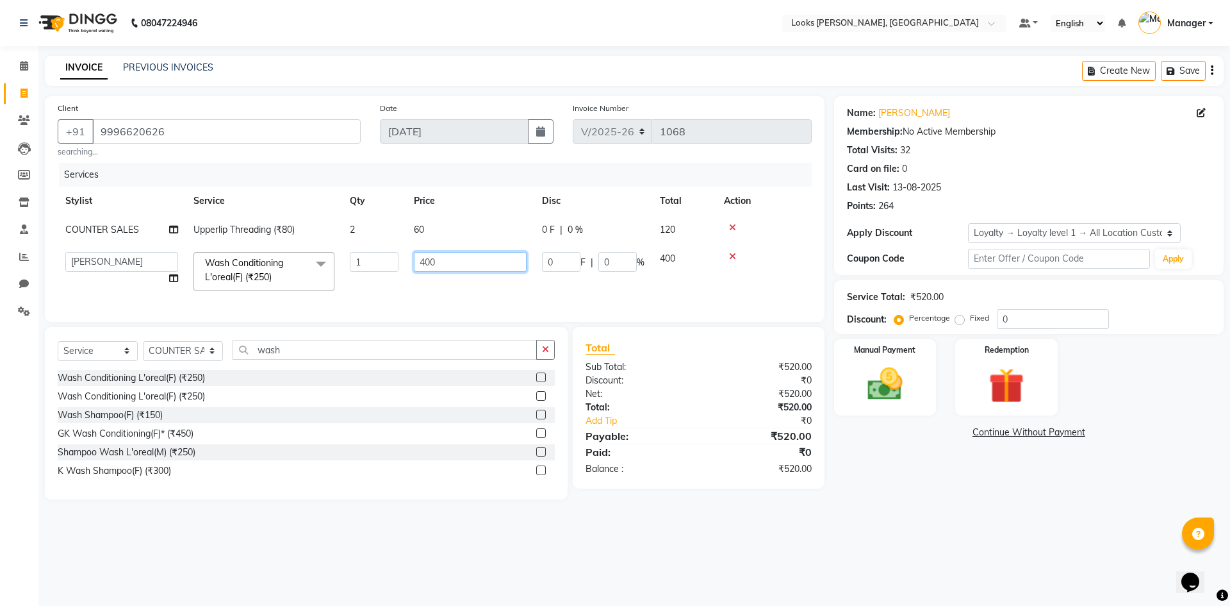
click at [454, 268] on input "400" at bounding box center [470, 262] width 113 height 20
type input "350"
click at [927, 469] on div "Name: Rashmita Dhatt Membership: No Active Membership Total Visits: 32 Card on …" at bounding box center [1033, 297] width 399 height 403
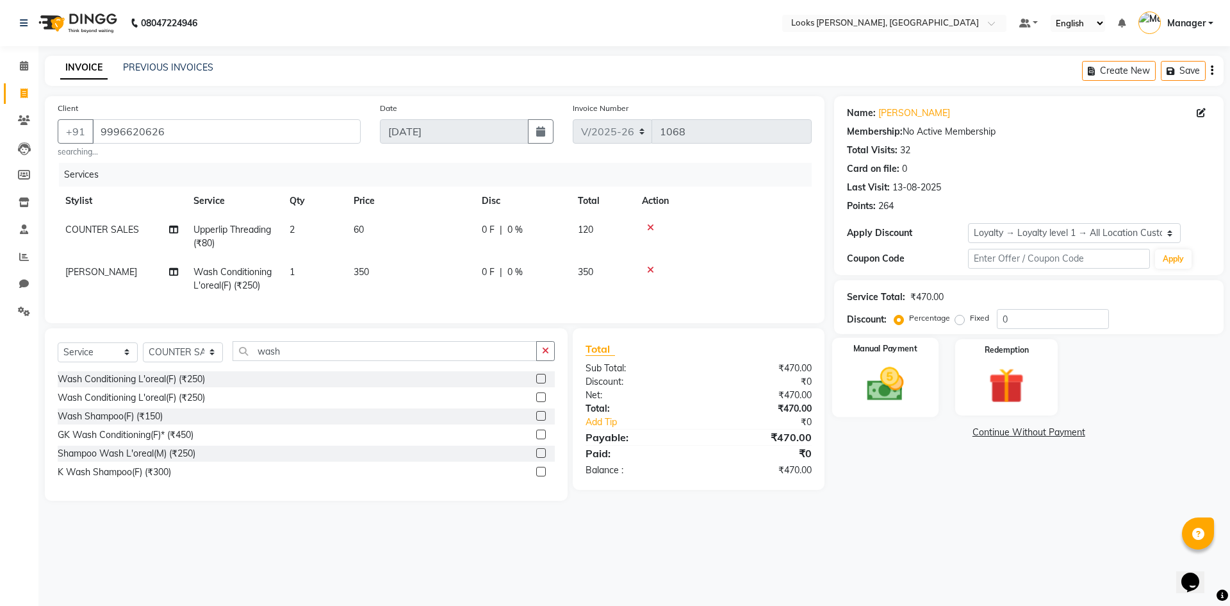
click at [902, 367] on img at bounding box center [885, 384] width 60 height 42
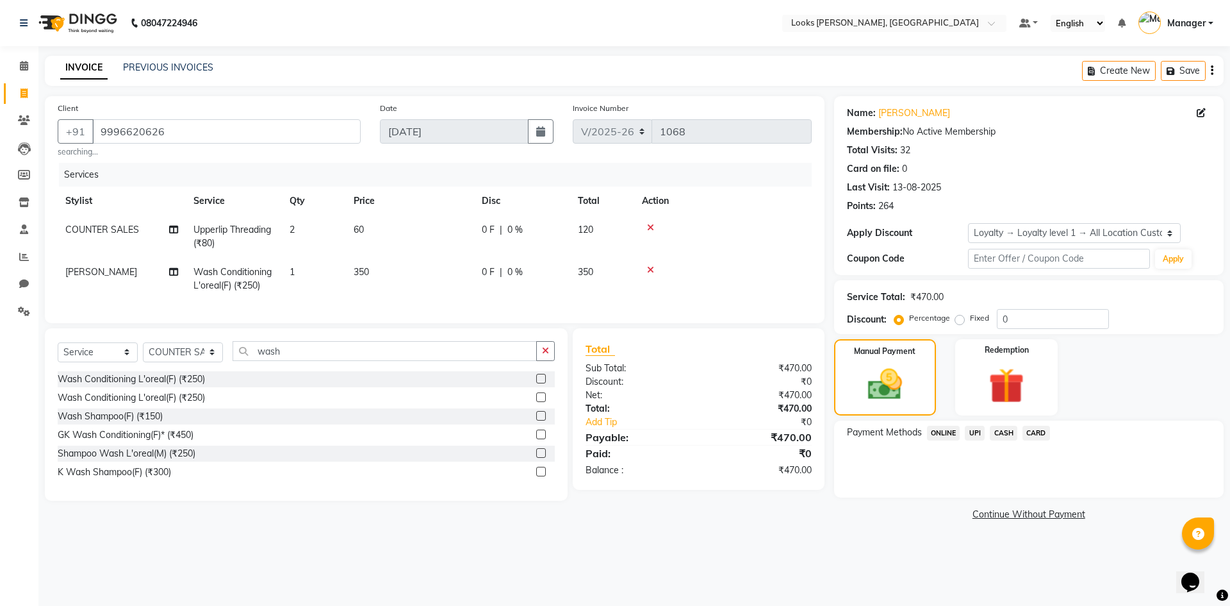
click at [975, 436] on span "UPI" at bounding box center [975, 432] width 20 height 15
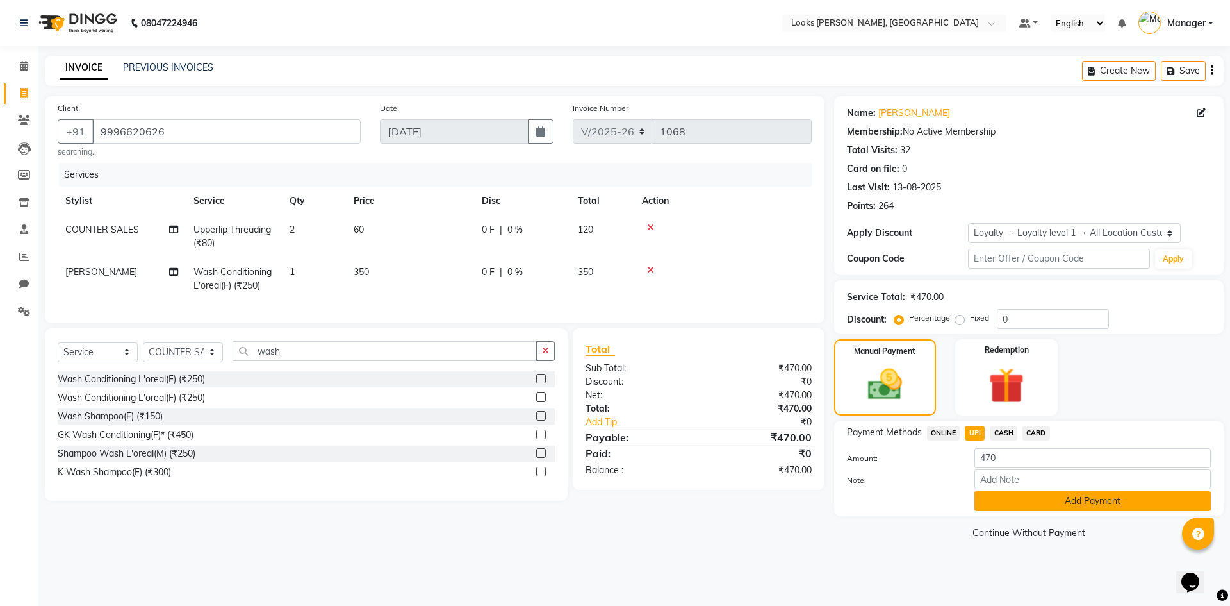
click at [1044, 499] on button "Add Payment" at bounding box center [1093, 501] width 236 height 20
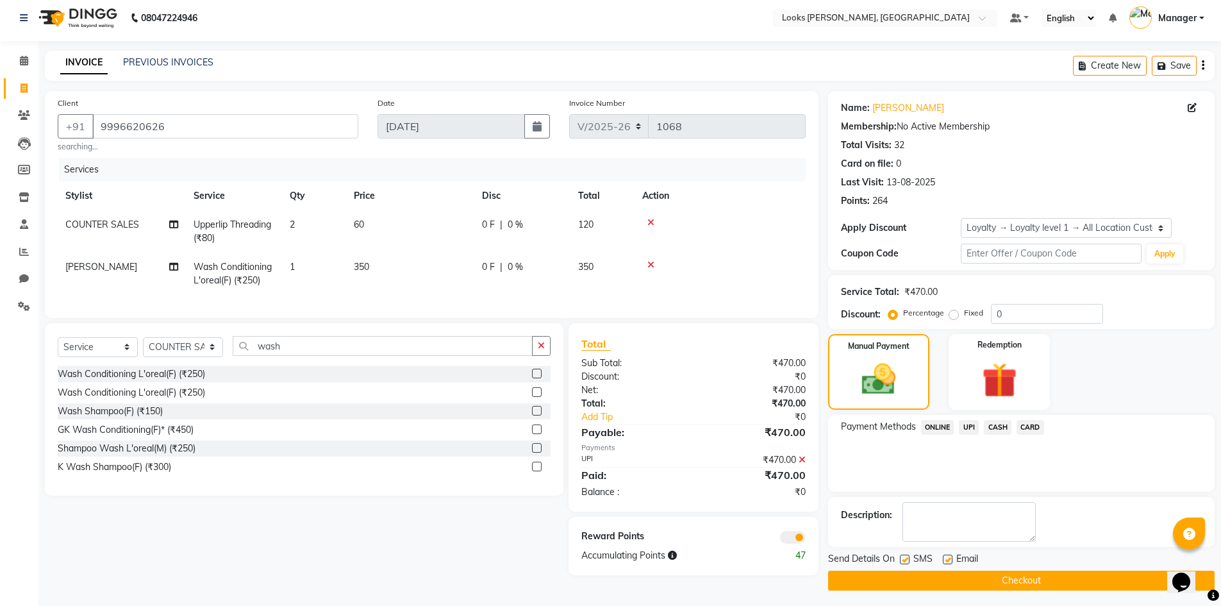
scroll to position [9, 0]
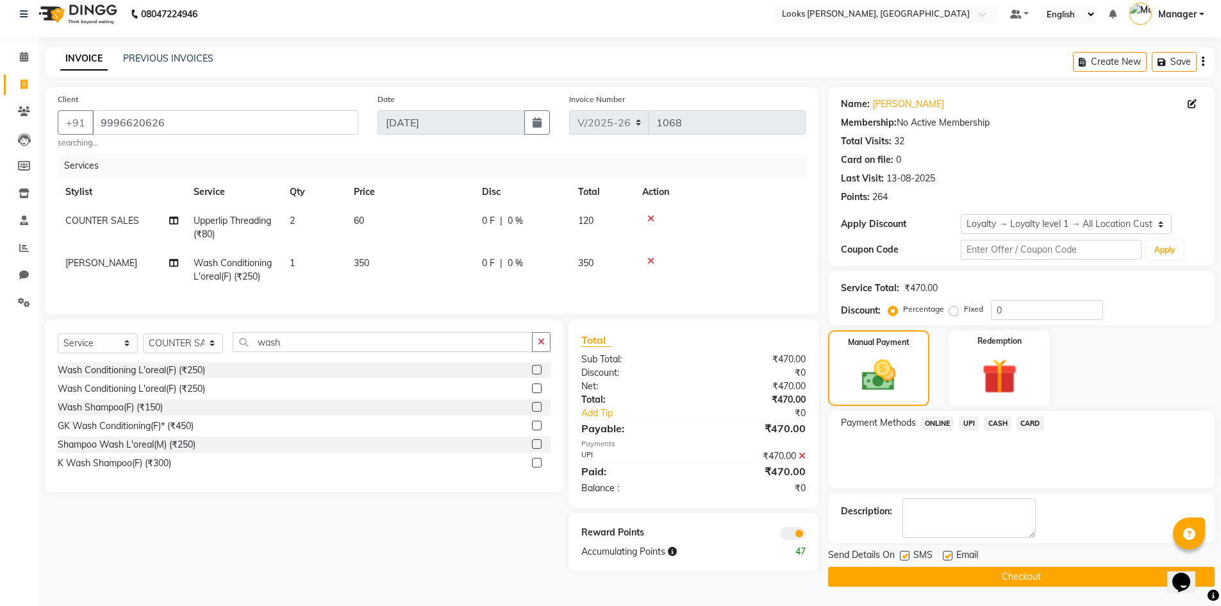
click at [784, 538] on span at bounding box center [793, 533] width 26 height 13
click at [805, 535] on input "checkbox" at bounding box center [805, 535] width 0 height 0
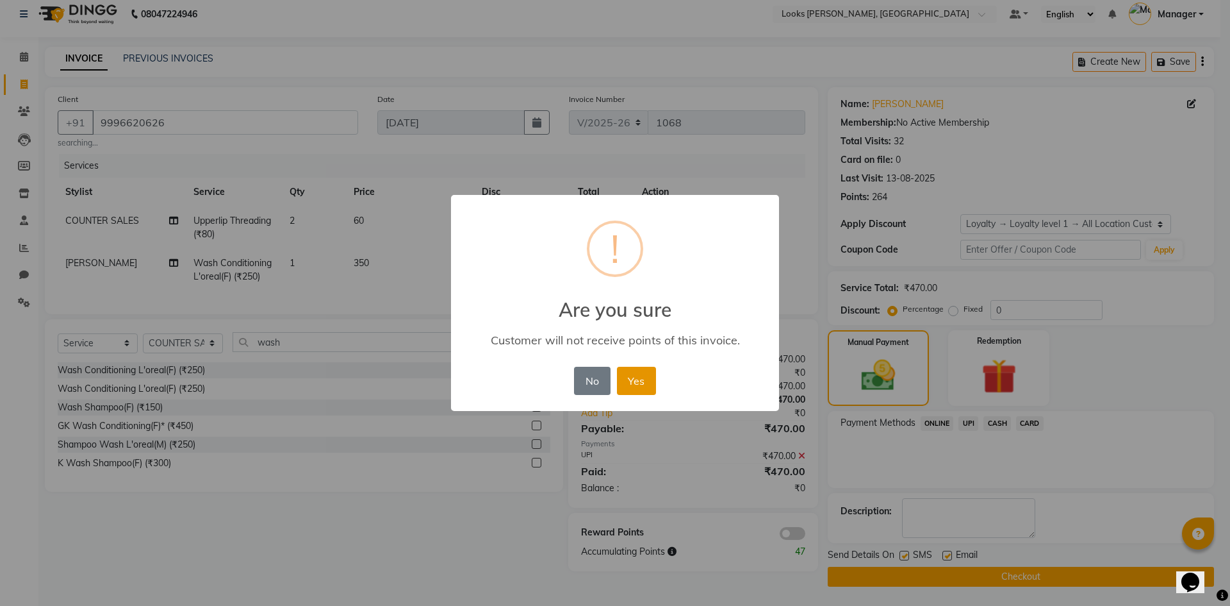
click at [639, 388] on button "Yes" at bounding box center [636, 381] width 39 height 28
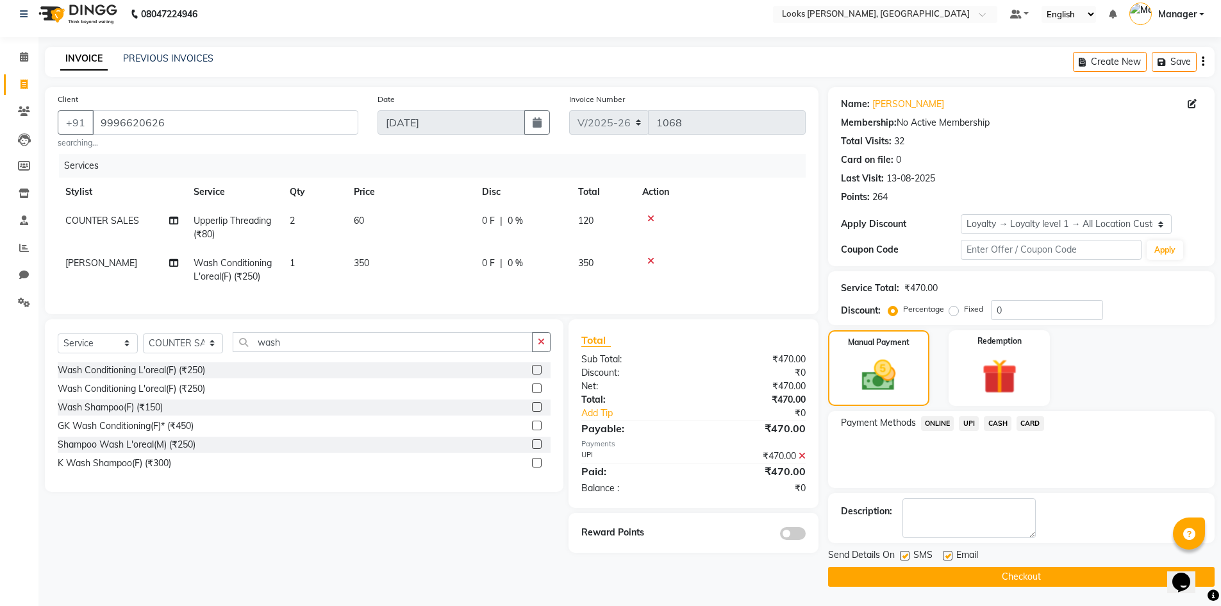
click at [1009, 572] on button "Checkout" at bounding box center [1021, 576] width 386 height 20
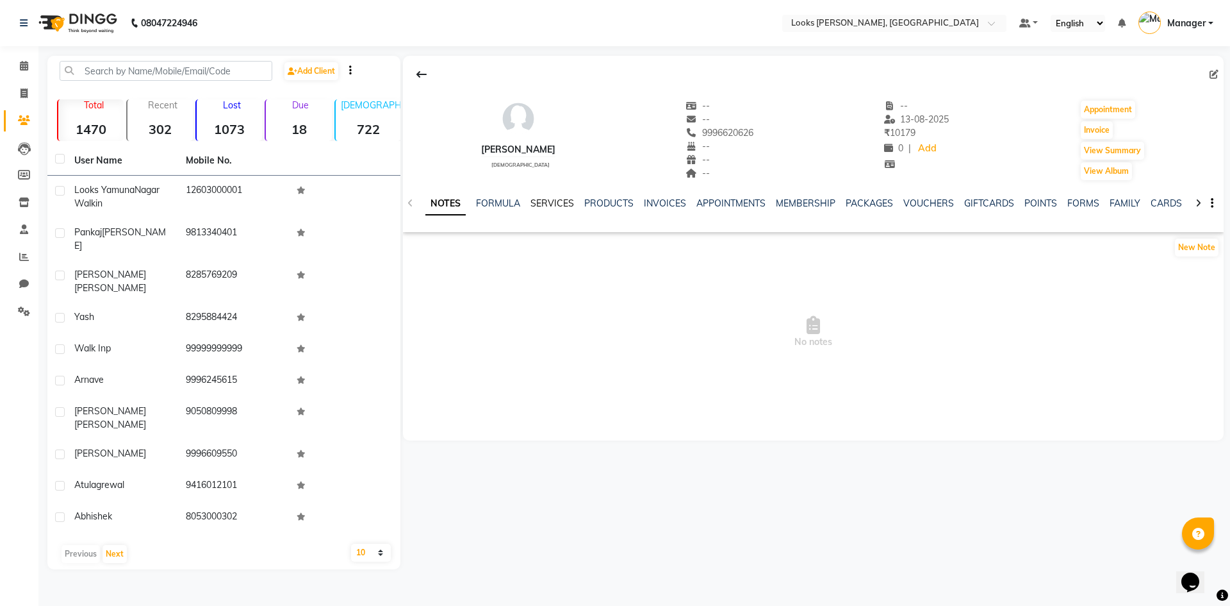
click at [545, 206] on link "SERVICES" at bounding box center [553, 203] width 44 height 12
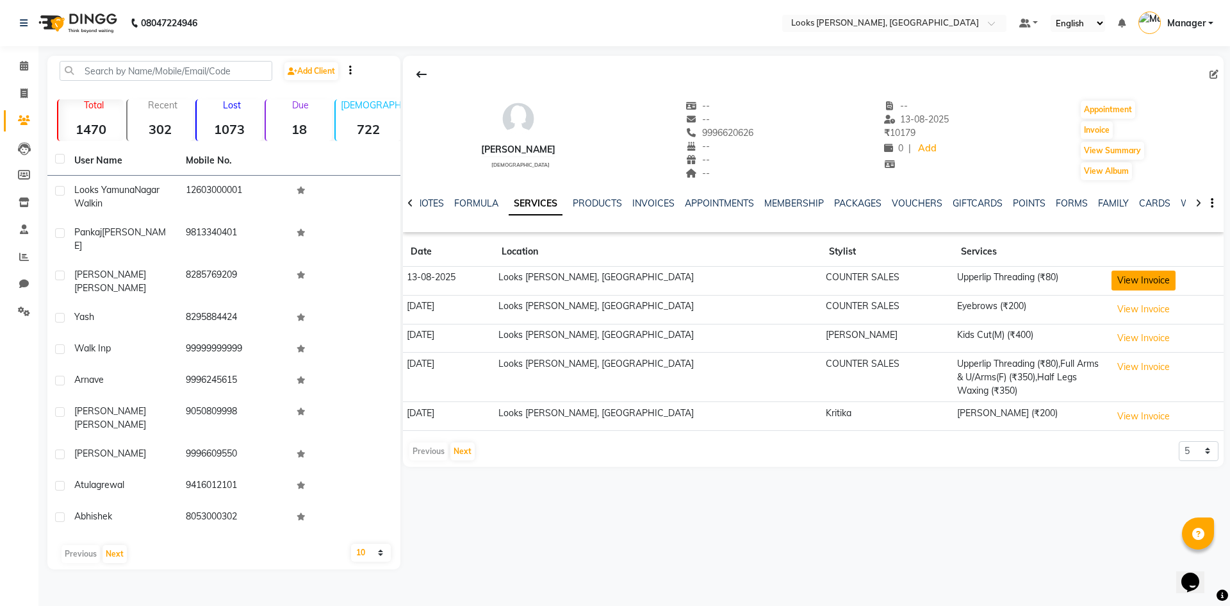
click at [1129, 282] on button "View Invoice" at bounding box center [1144, 280] width 64 height 20
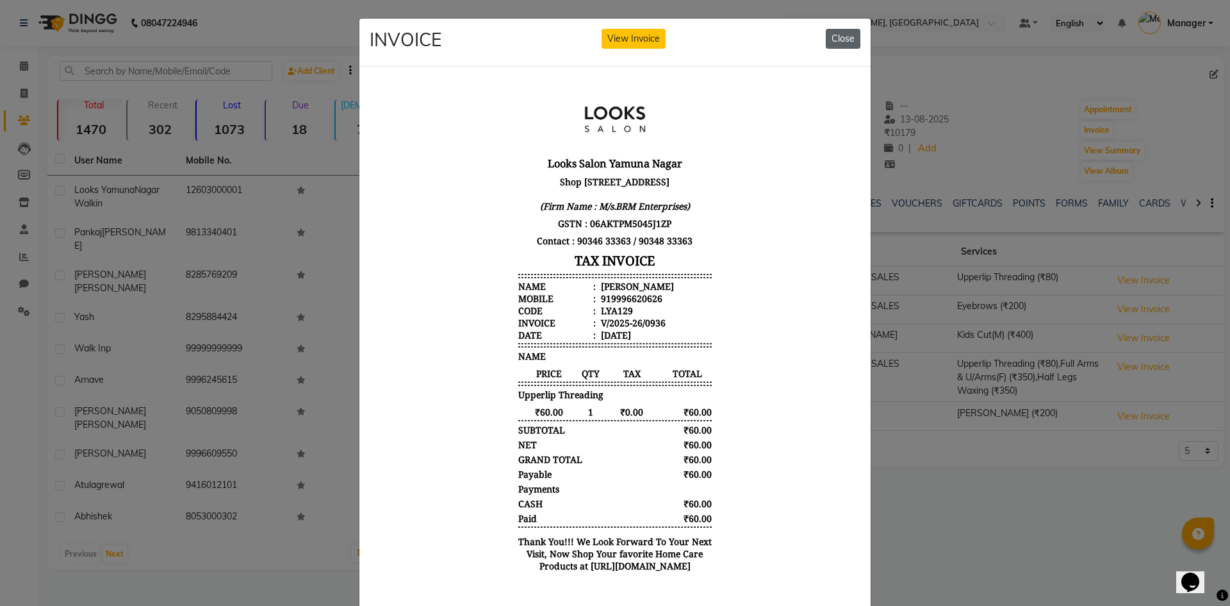
click at [840, 31] on button "Close" at bounding box center [843, 39] width 35 height 20
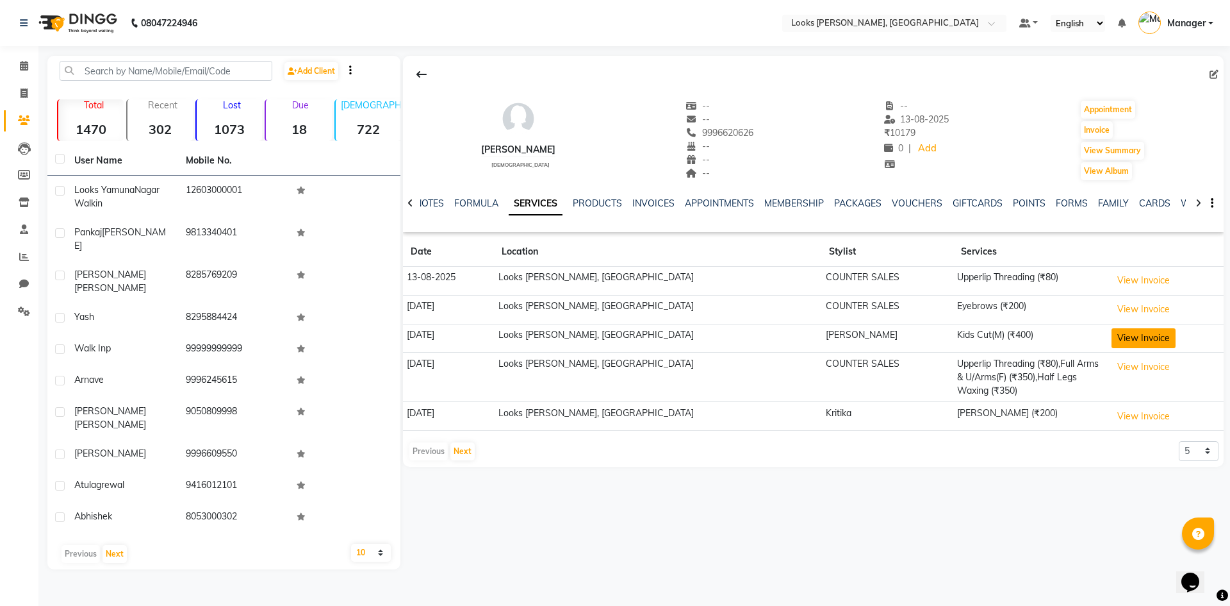
click at [1139, 336] on button "View Invoice" at bounding box center [1144, 338] width 64 height 20
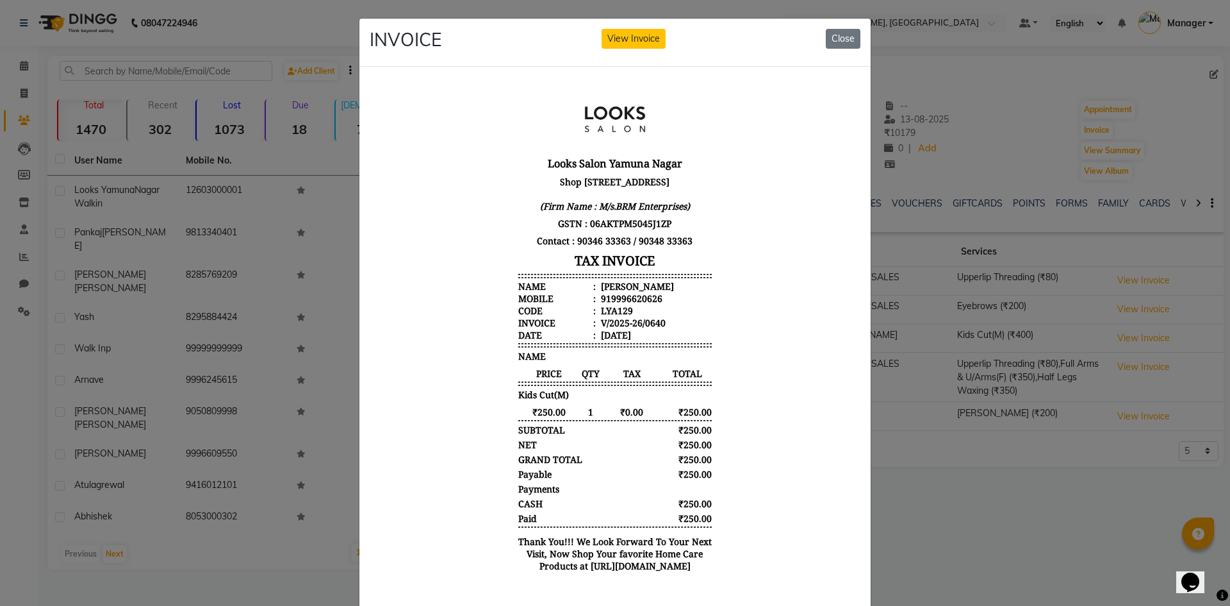
scroll to position [10, 0]
click at [837, 36] on button "Close" at bounding box center [843, 39] width 35 height 20
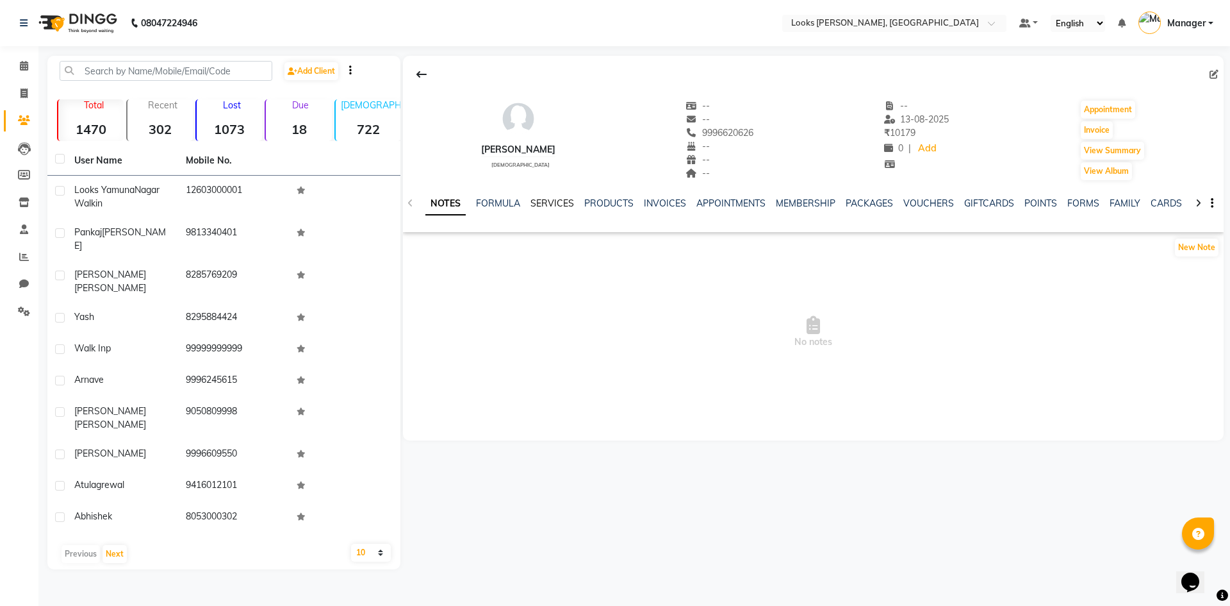
click at [554, 206] on link "SERVICES" at bounding box center [553, 203] width 44 height 12
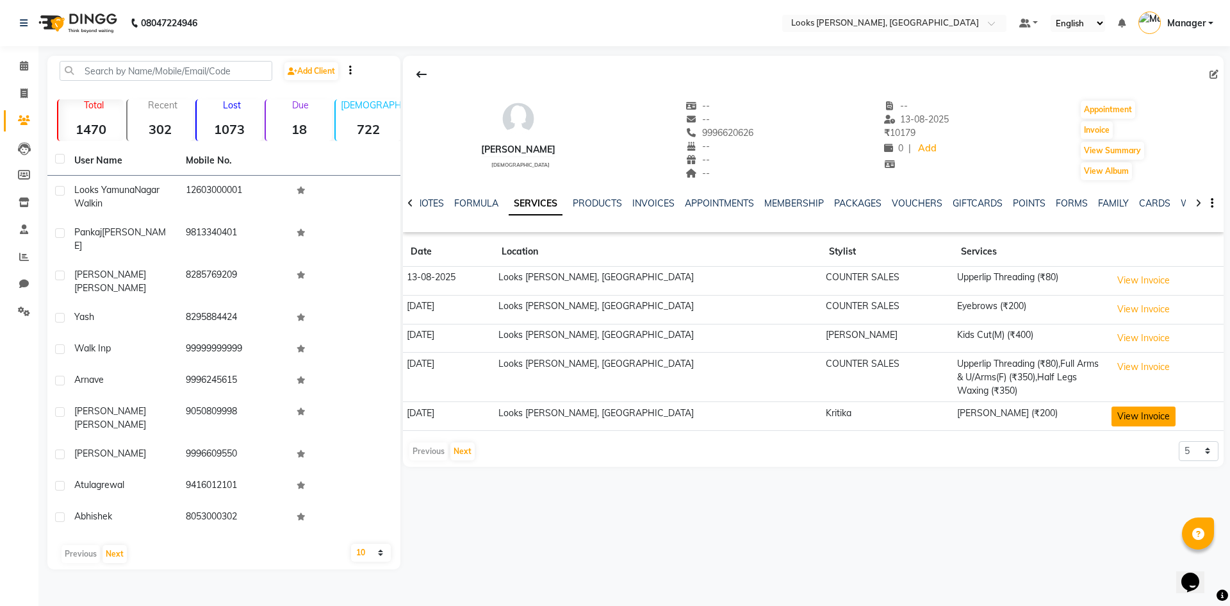
click at [1119, 417] on button "View Invoice" at bounding box center [1144, 416] width 64 height 20
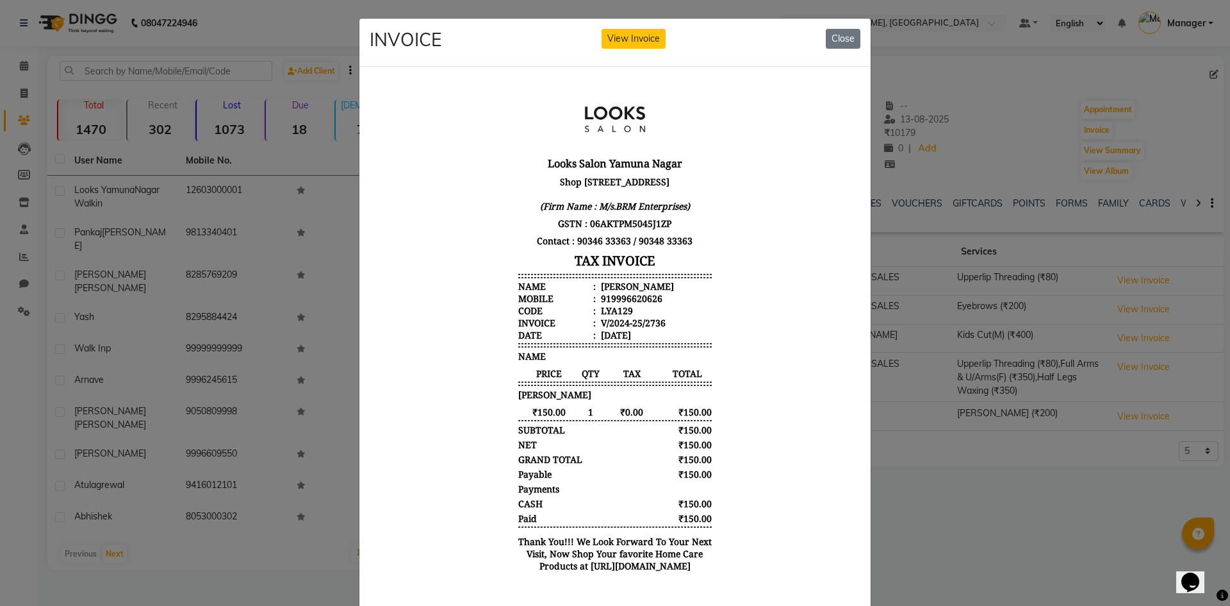
scroll to position [10, 0]
click at [847, 37] on button "Close" at bounding box center [843, 39] width 35 height 20
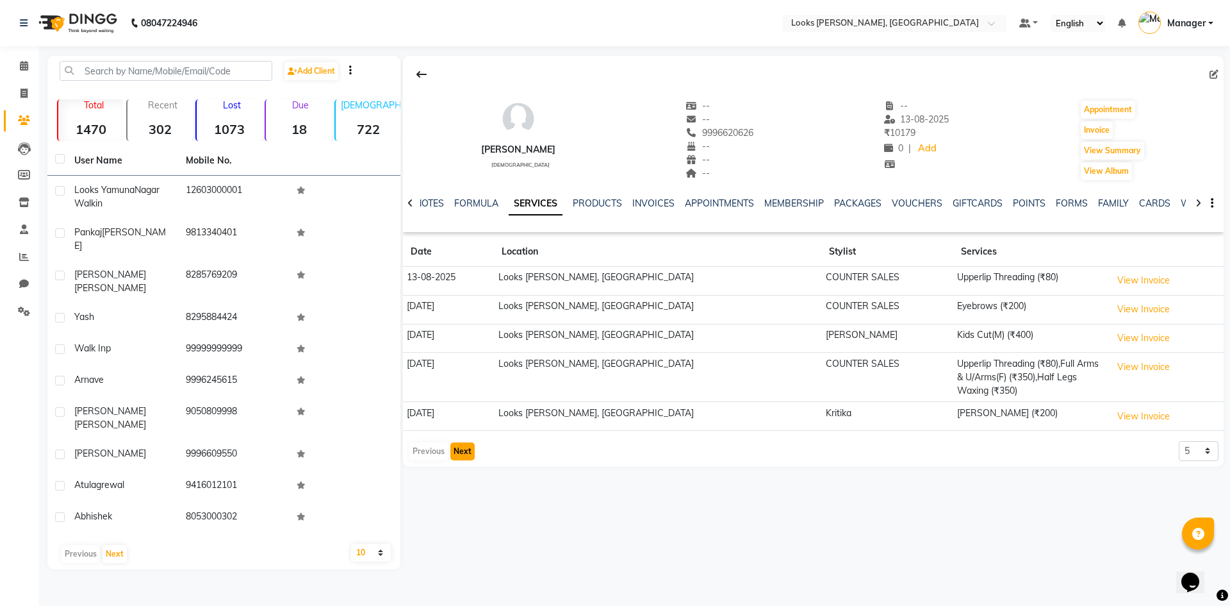
click at [463, 452] on button "Next" at bounding box center [462, 451] width 24 height 18
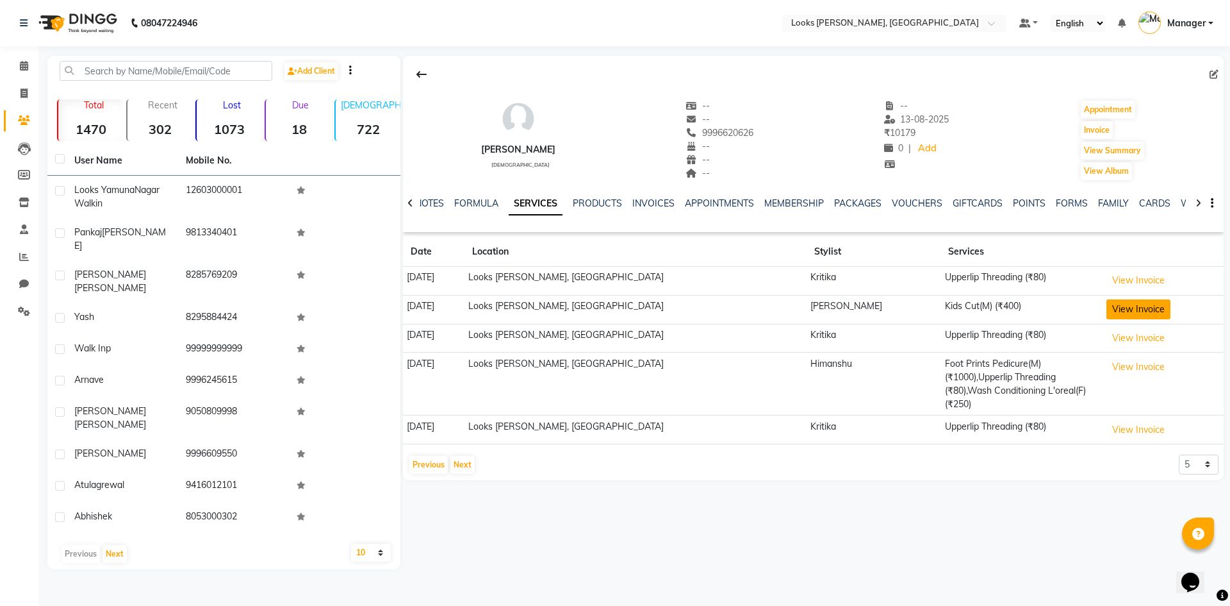
click at [1114, 306] on button "View Invoice" at bounding box center [1139, 309] width 64 height 20
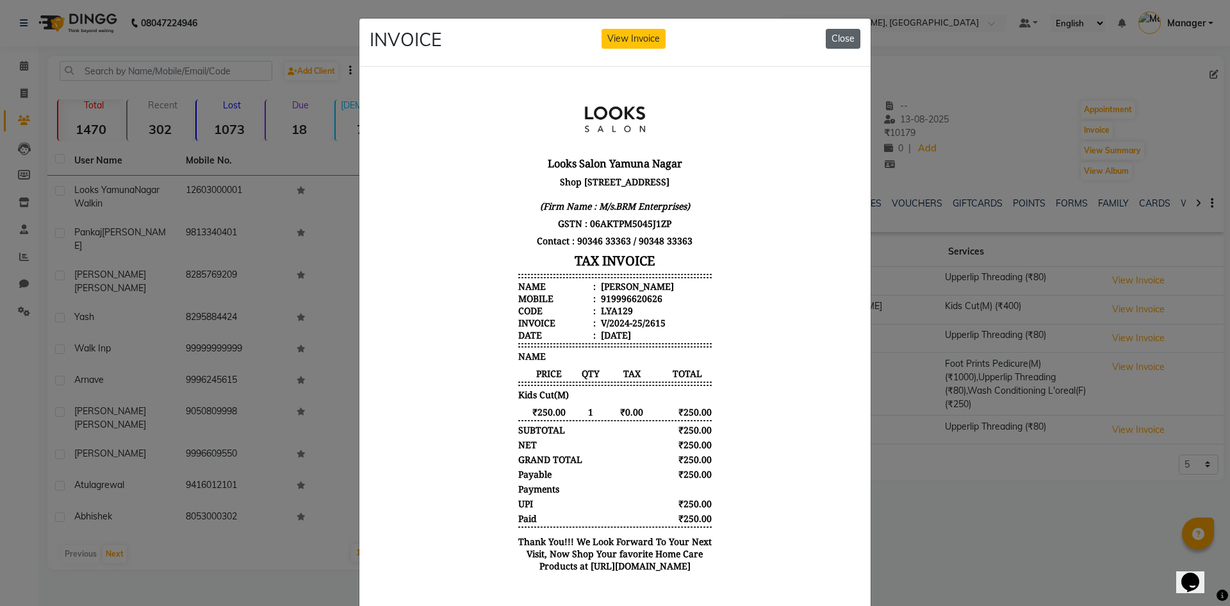
click at [834, 39] on button "Close" at bounding box center [843, 39] width 35 height 20
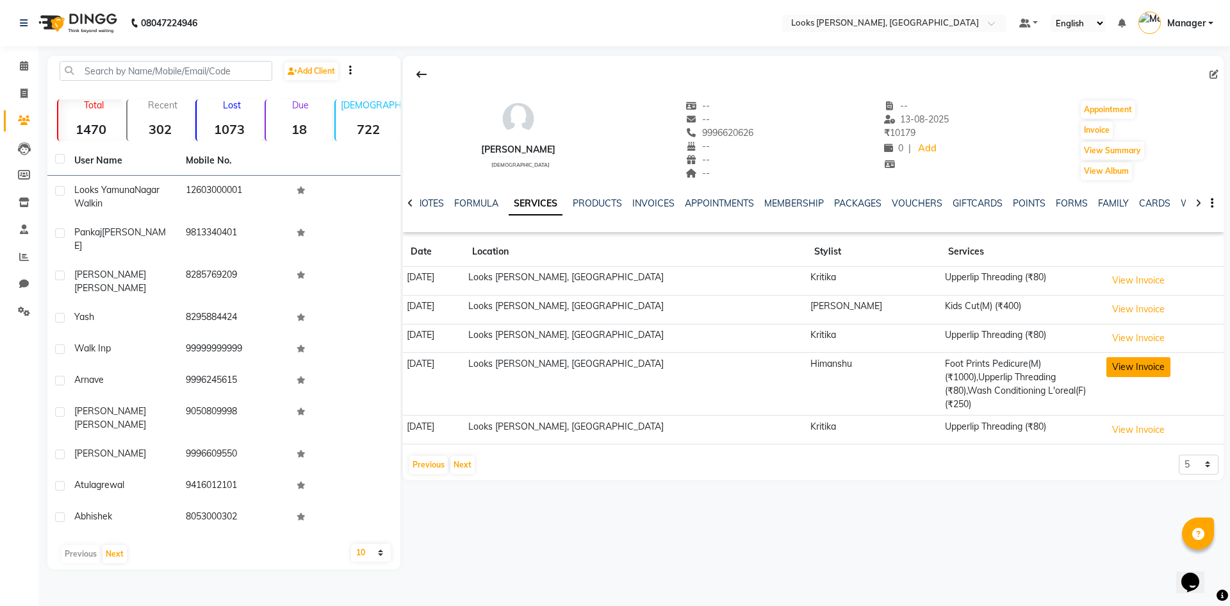
click at [1122, 370] on button "View Invoice" at bounding box center [1139, 367] width 64 height 20
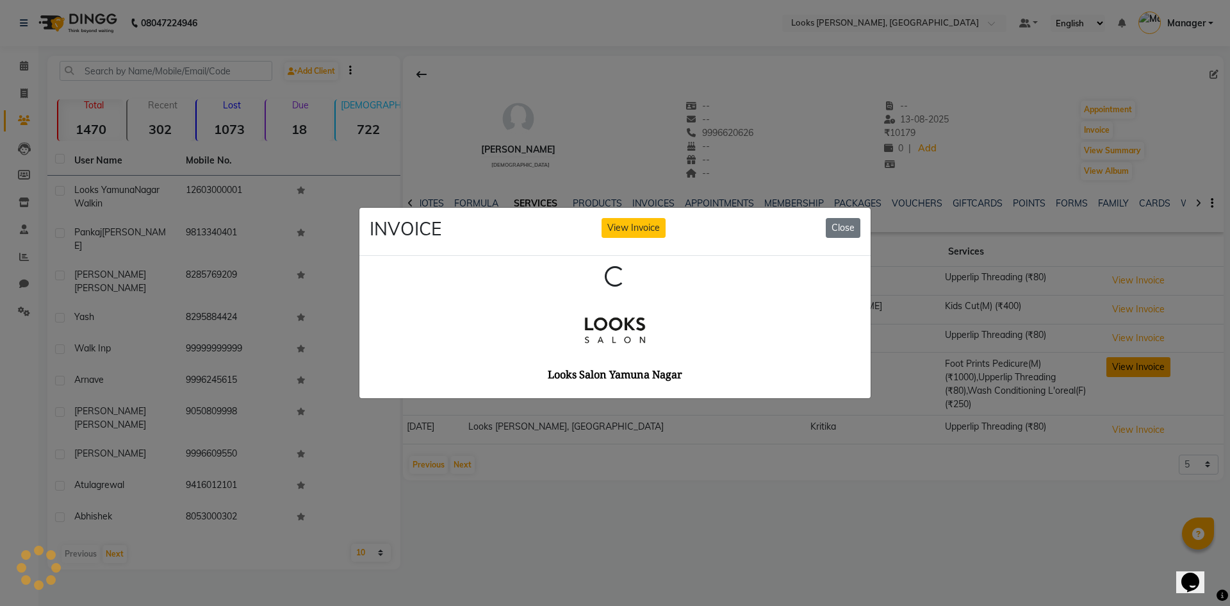
scroll to position [0, 0]
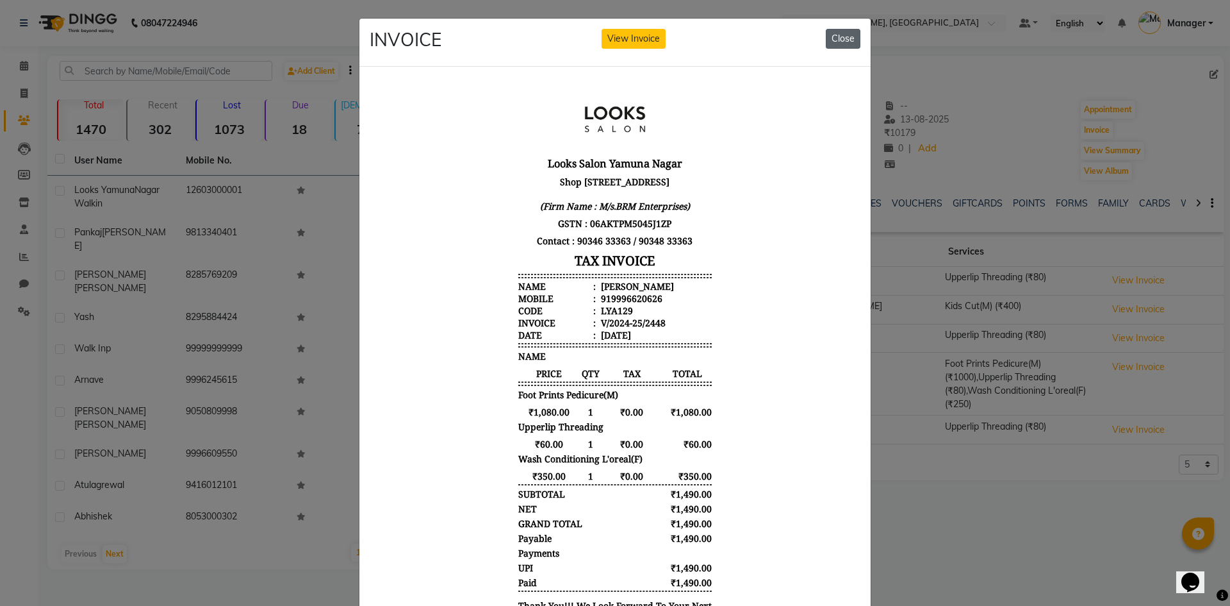
click at [841, 44] on button "Close" at bounding box center [843, 39] width 35 height 20
